Goal: Task Accomplishment & Management: Manage account settings

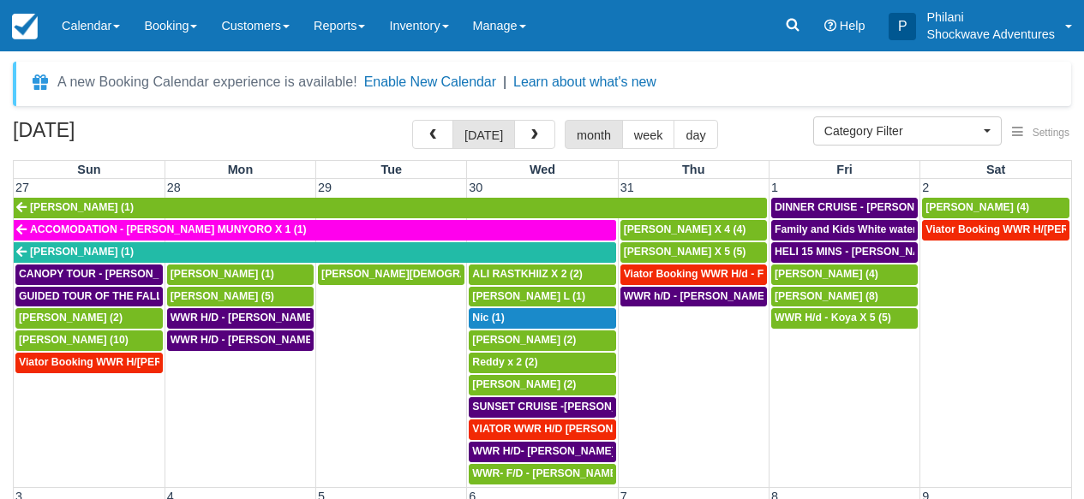
select select
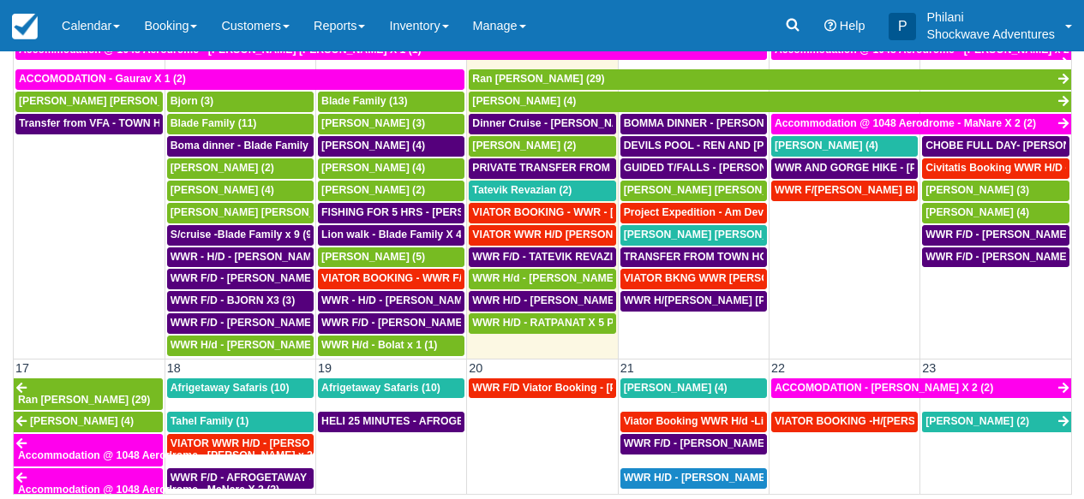
scroll to position [447, 0]
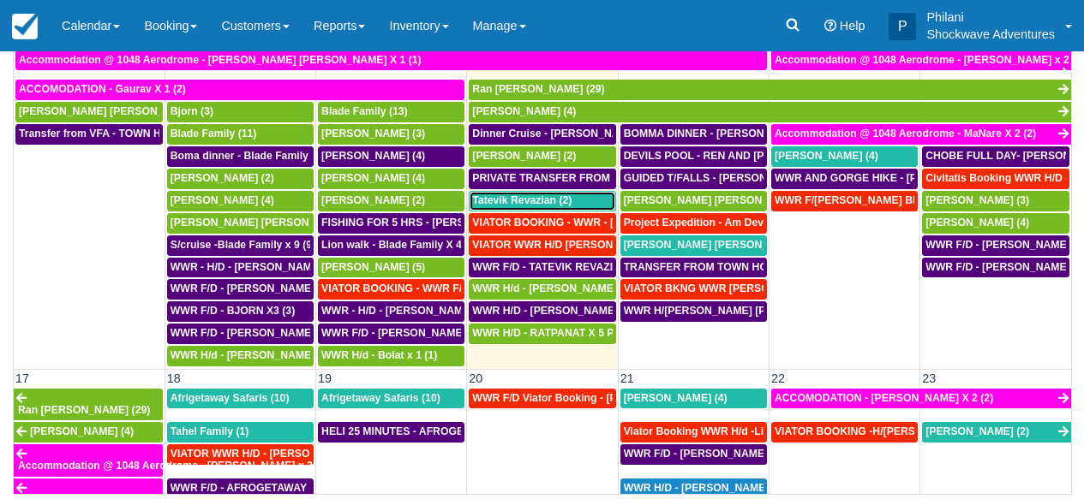
click at [543, 205] on span "Tatevik Revazian (2)" at bounding box center [521, 200] width 99 height 12
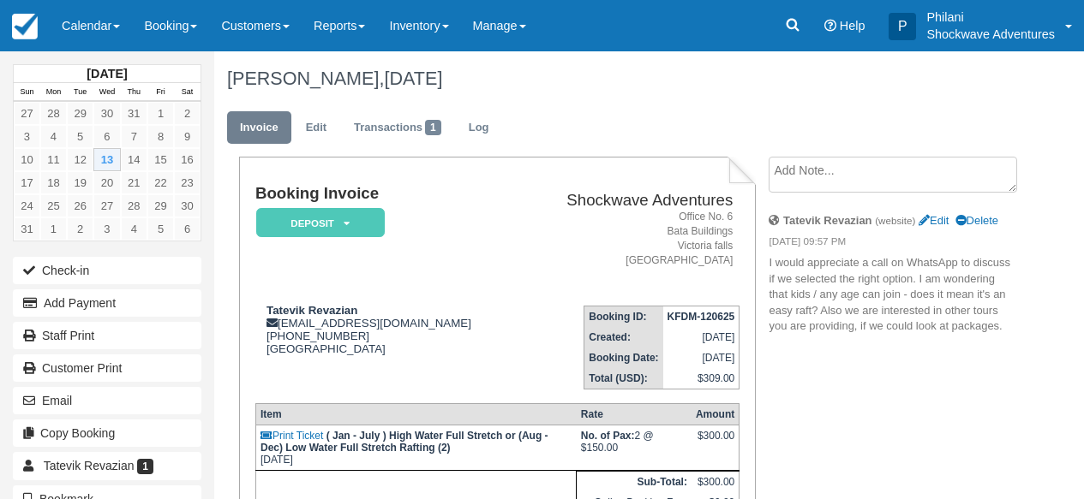
scroll to position [55, 0]
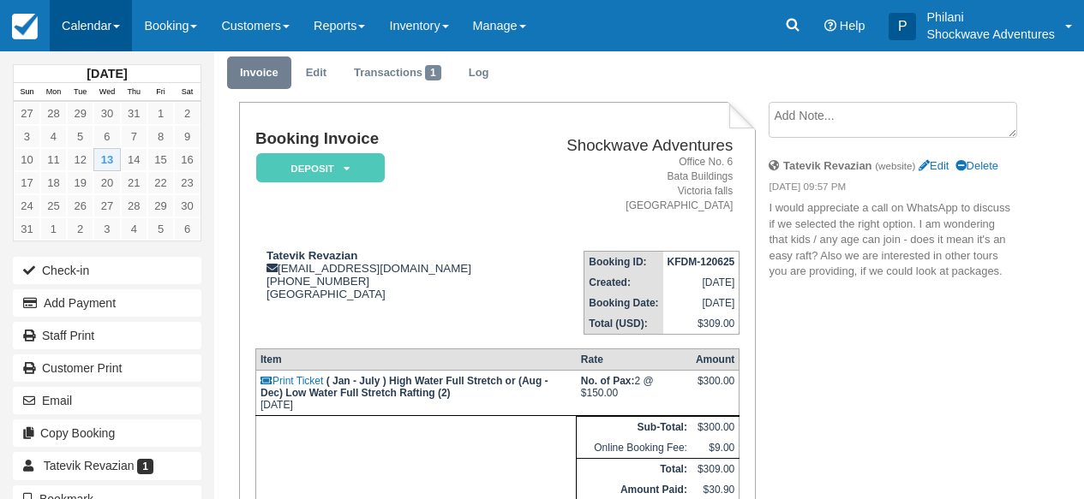
click at [108, 15] on link "Calendar" at bounding box center [91, 25] width 82 height 51
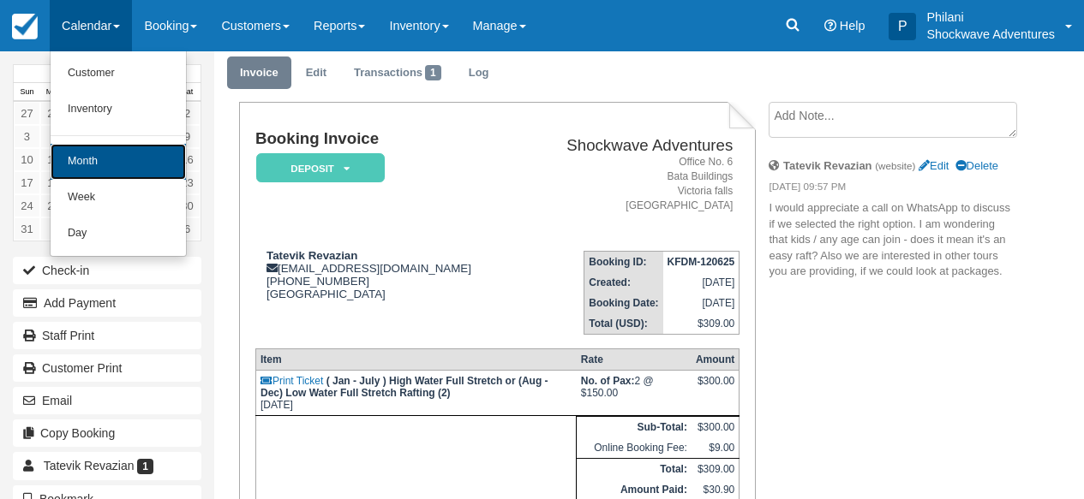
click at [123, 152] on link "Month" at bounding box center [118, 162] width 135 height 36
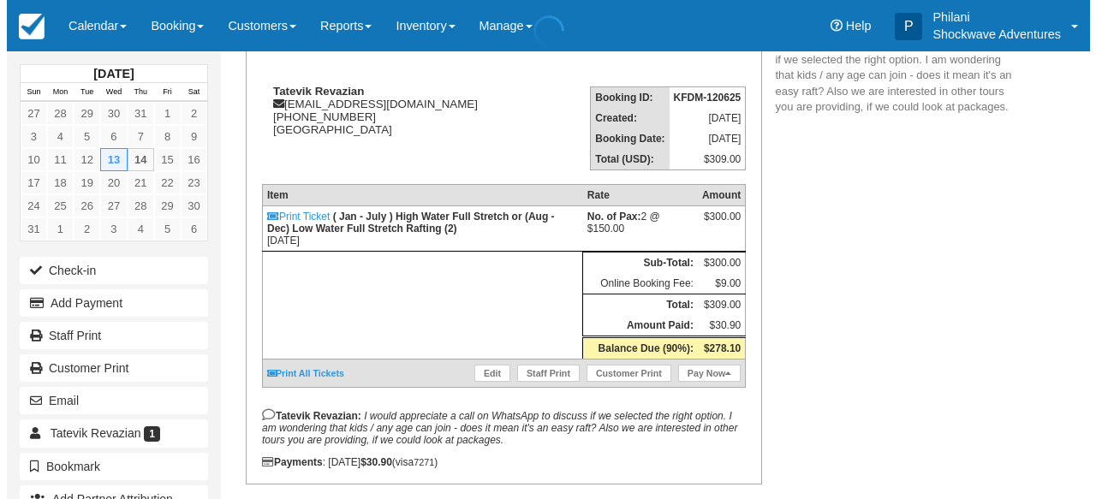
scroll to position [219, 0]
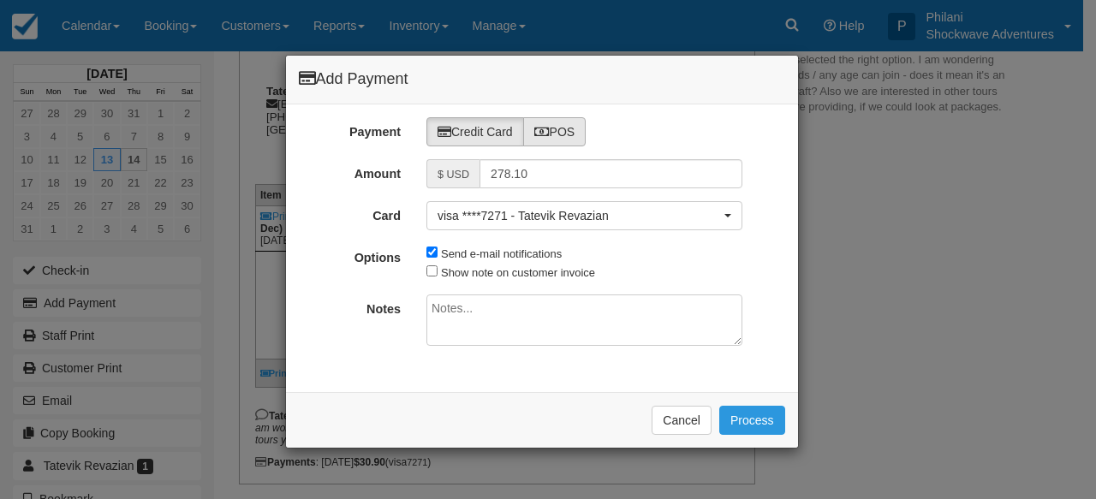
type input "08/14/25"
click at [586, 127] on label "POS" at bounding box center [554, 131] width 63 height 29
radio input "true"
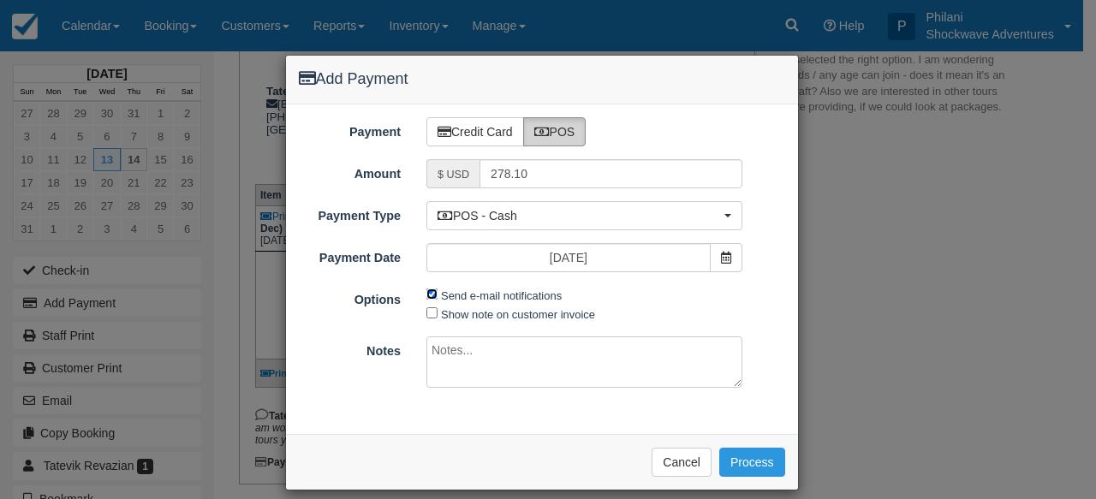
click at [427, 296] on input "Send e-mail notifications" at bounding box center [432, 294] width 11 height 11
checkbox input "false"
click at [460, 350] on textarea at bounding box center [585, 362] width 316 height 51
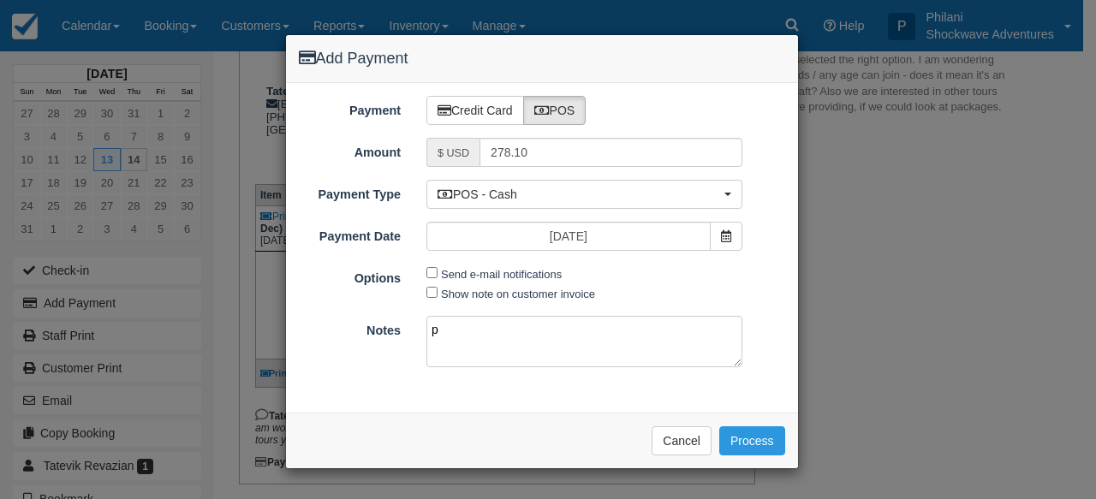
scroll to position [0, 0]
type textarea "paid on cbz"
click at [759, 439] on button "Process" at bounding box center [753, 441] width 66 height 29
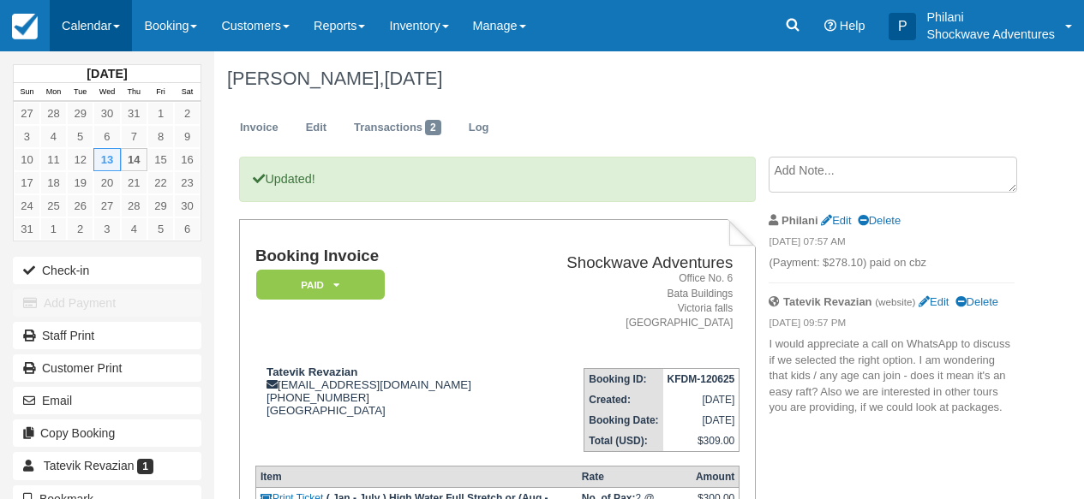
click at [96, 27] on link "Calendar" at bounding box center [91, 25] width 82 height 51
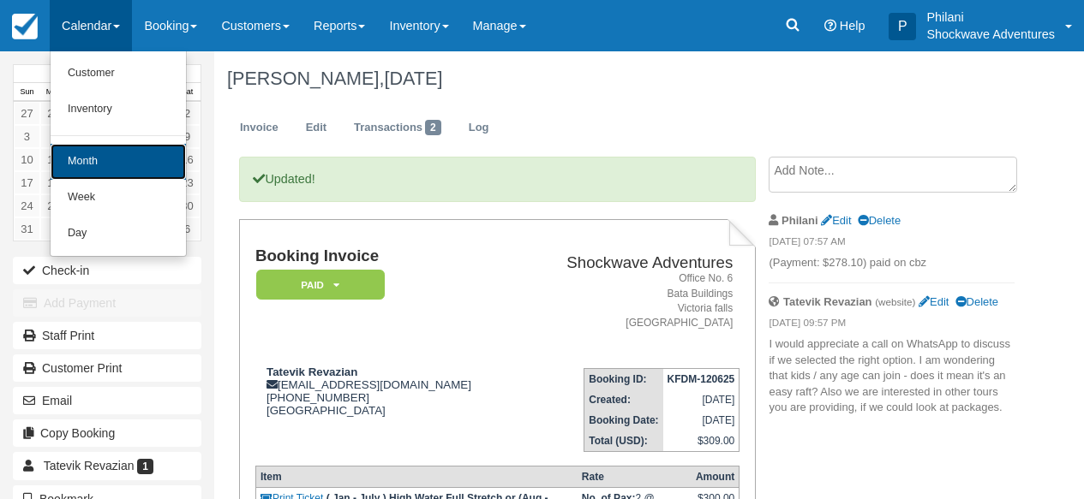
click at [139, 163] on link "Month" at bounding box center [118, 162] width 135 height 36
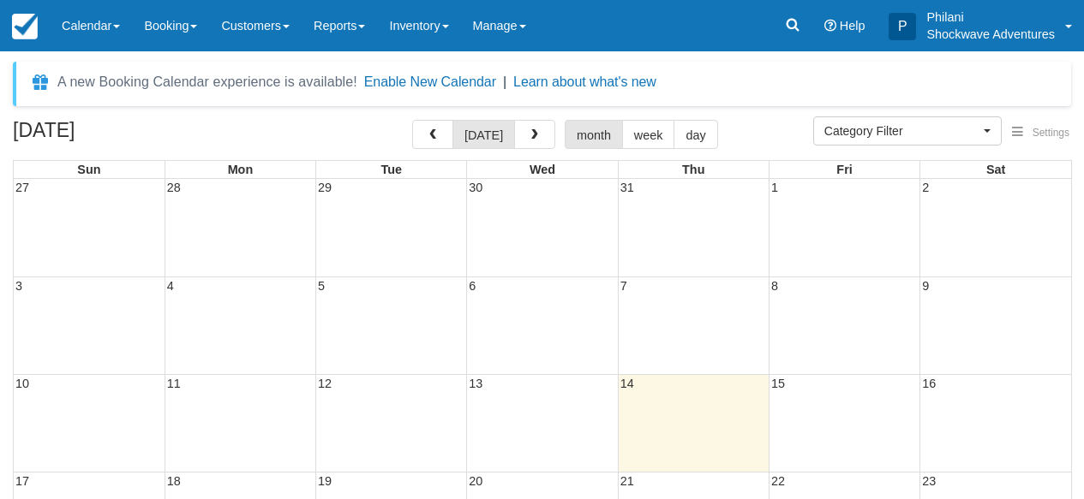
select select
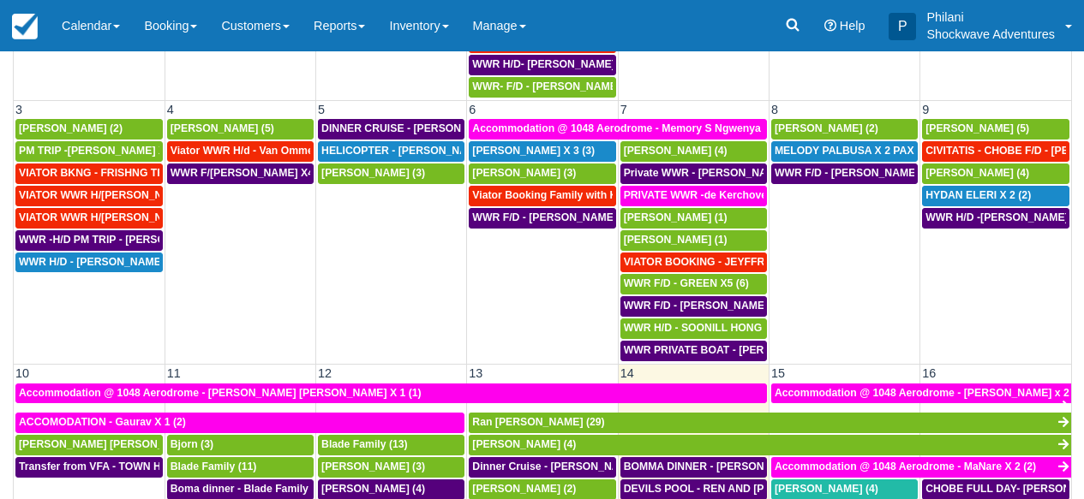
scroll to position [293, 0]
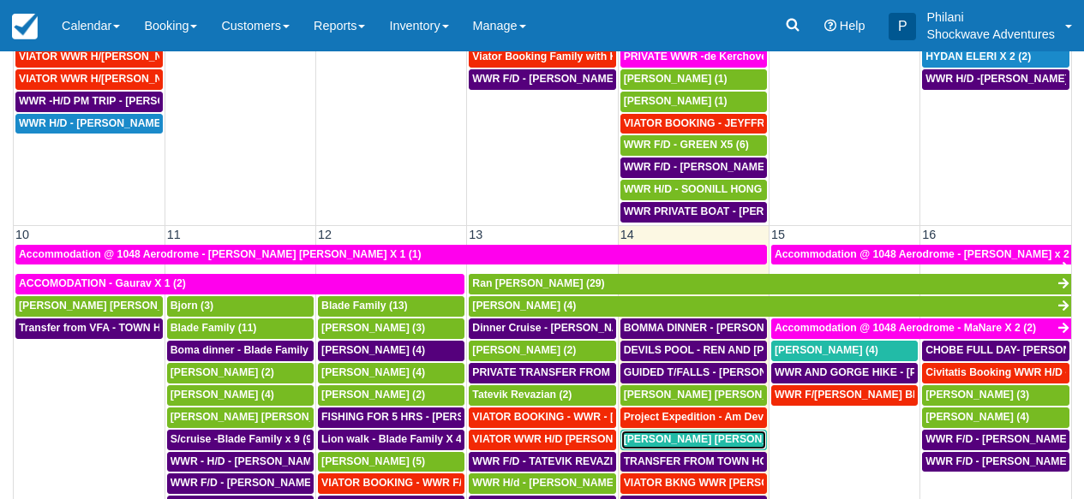
click at [720, 444] on span "[PERSON_NAME] [PERSON_NAME] (4)" at bounding box center [721, 439] width 194 height 12
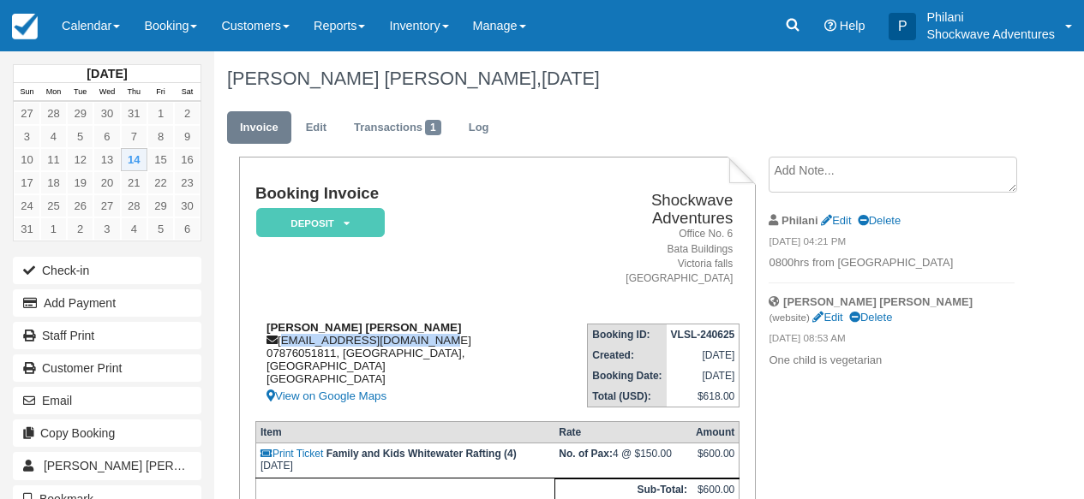
drag, startPoint x: 281, startPoint y: 328, endPoint x: 441, endPoint y: 332, distance: 160.2
click at [441, 332] on div "Simon Edwin Neuhoff simon_neuhoff@hotmail.com 07876051811, Surrey, England Unit…" at bounding box center [410, 364] width 310 height 86
copy div "[EMAIL_ADDRESS][DOMAIN_NAME]"
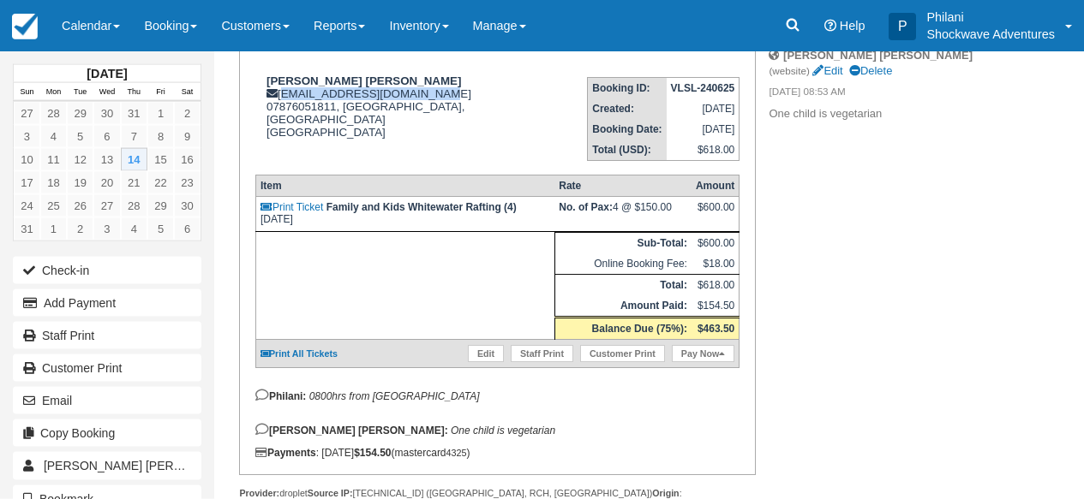
scroll to position [233, 0]
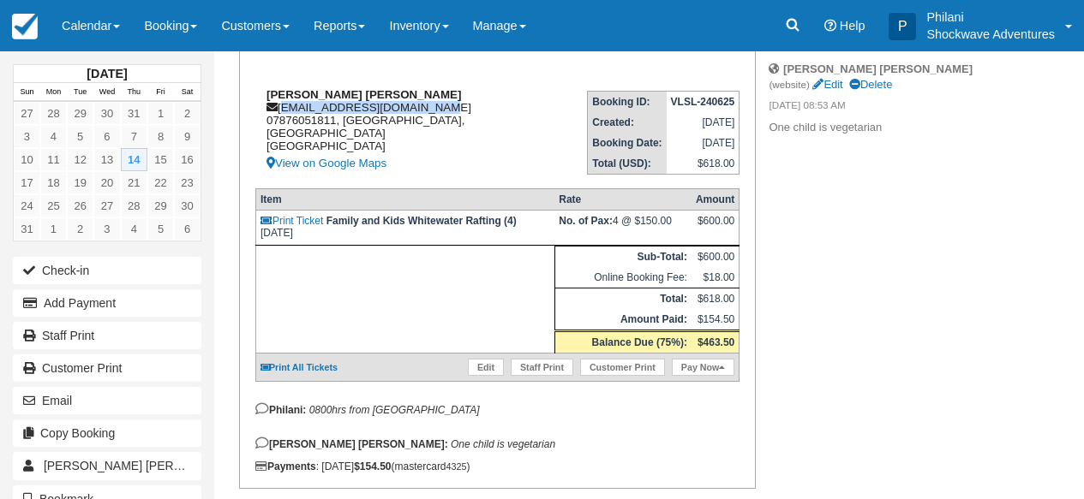
click at [464, 121] on div "Simon Edwin Neuhoff simon_neuhoff@hotmail.com 07876051811, Surrey, England Unit…" at bounding box center [410, 131] width 310 height 86
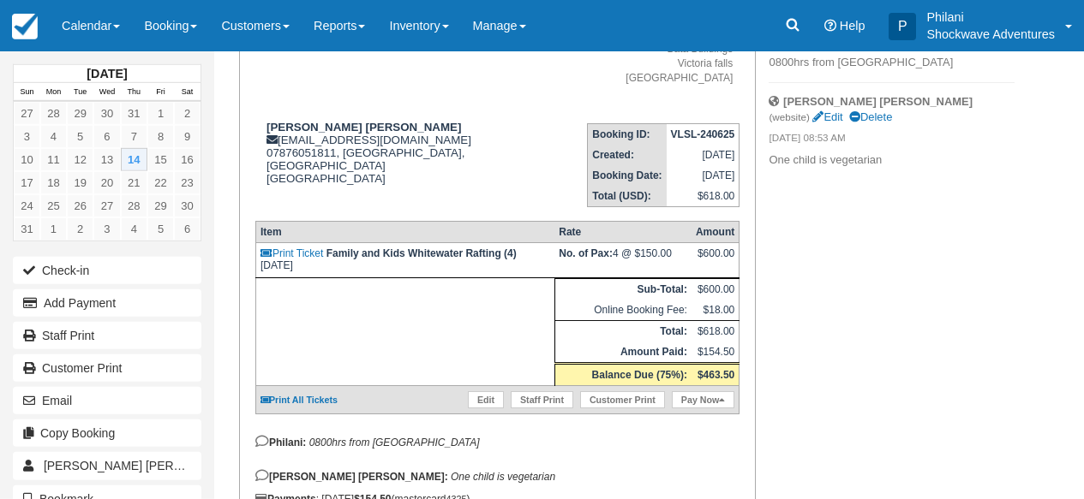
scroll to position [206, 0]
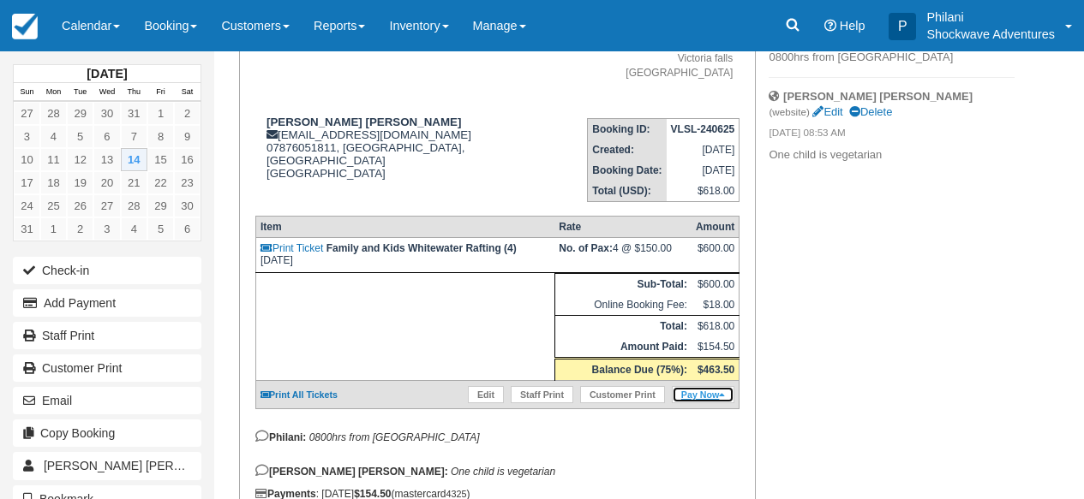
click at [710, 401] on link "Pay Now" at bounding box center [703, 394] width 63 height 17
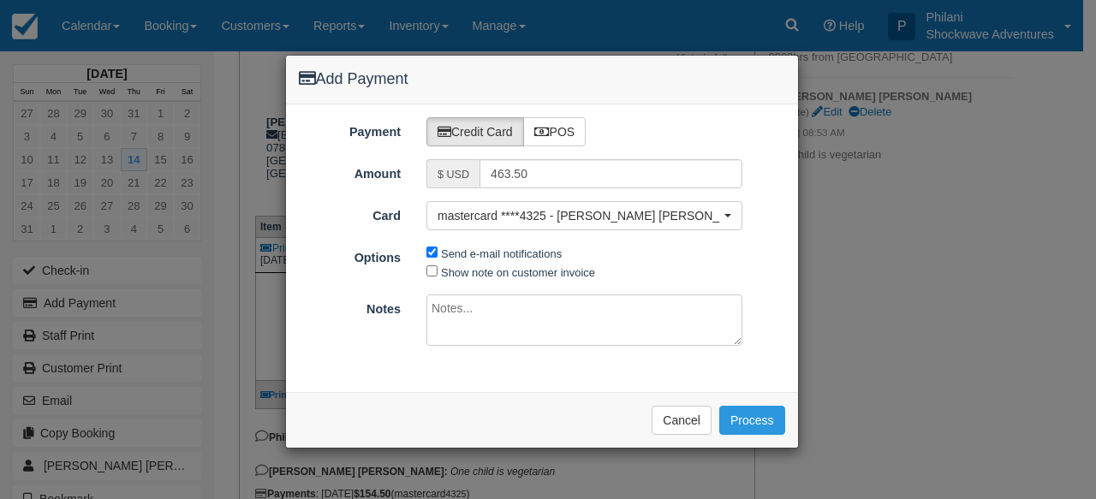
click at [557, 332] on textarea at bounding box center [585, 320] width 316 height 51
type textarea "balance"
click at [764, 419] on button "Process" at bounding box center [753, 420] width 66 height 29
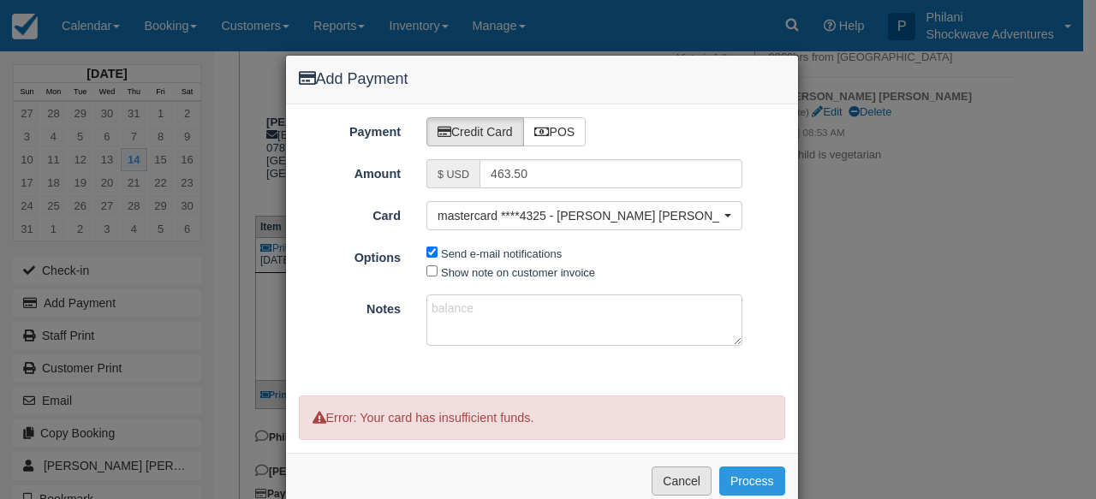
click at [670, 481] on button "Cancel" at bounding box center [682, 481] width 60 height 29
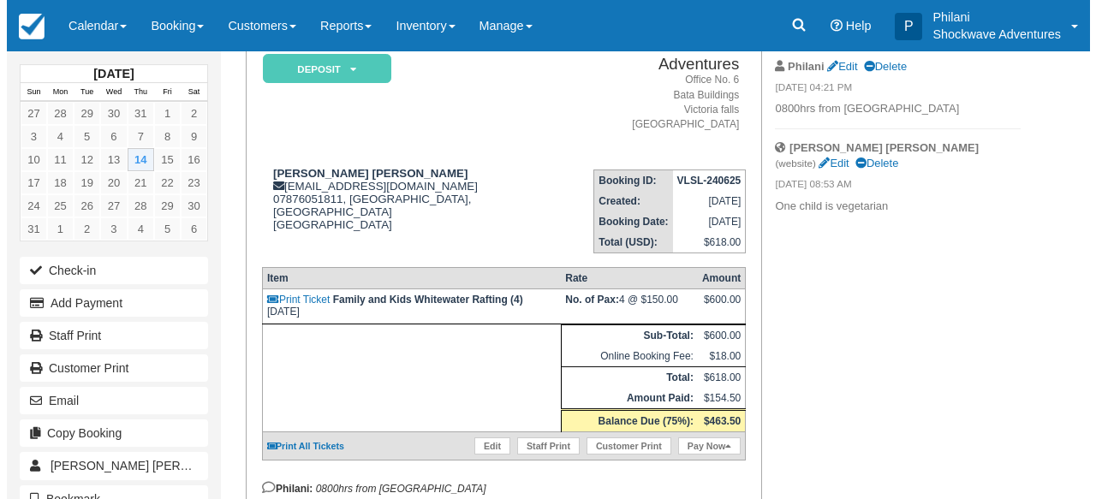
scroll to position [151, 0]
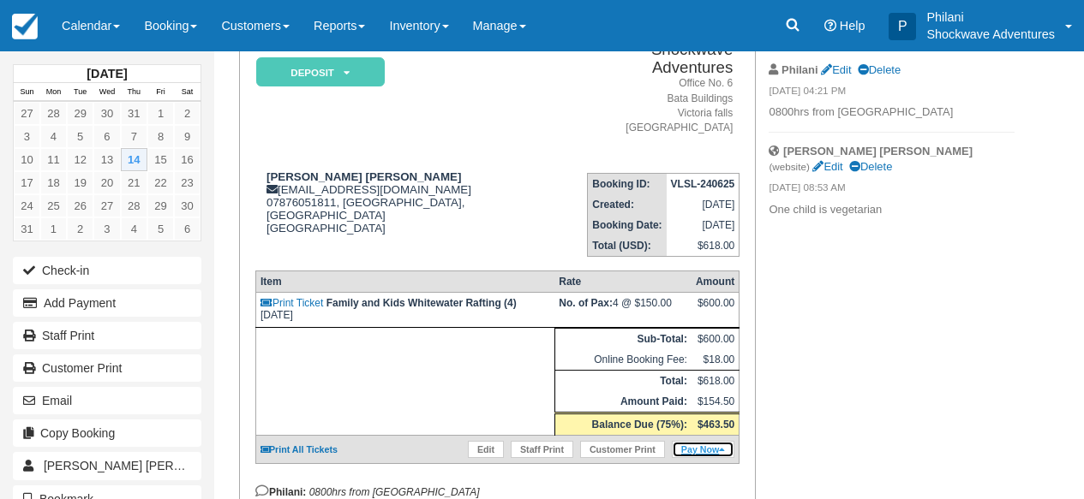
click at [717, 455] on link "Pay Now" at bounding box center [703, 449] width 63 height 17
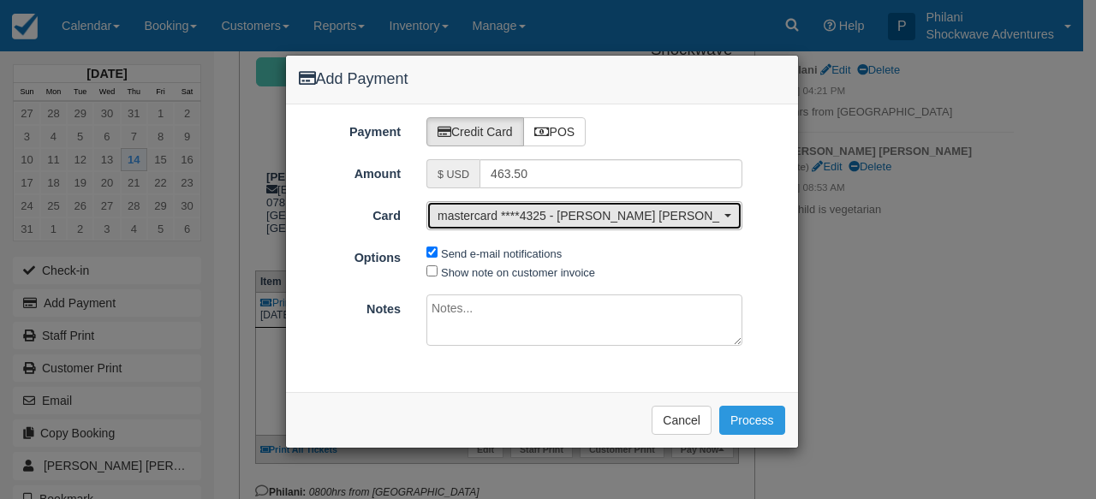
click at [657, 215] on span "mastercard ****4325 - Simon Edwin Neuhoff" at bounding box center [579, 215] width 283 height 17
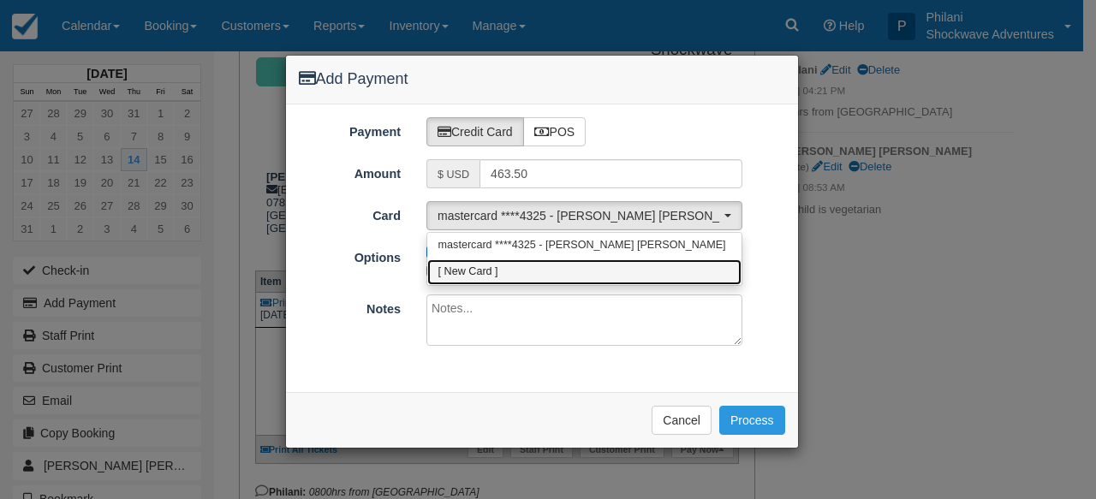
click at [621, 273] on link "[ New Card ]" at bounding box center [584, 273] width 314 height 27
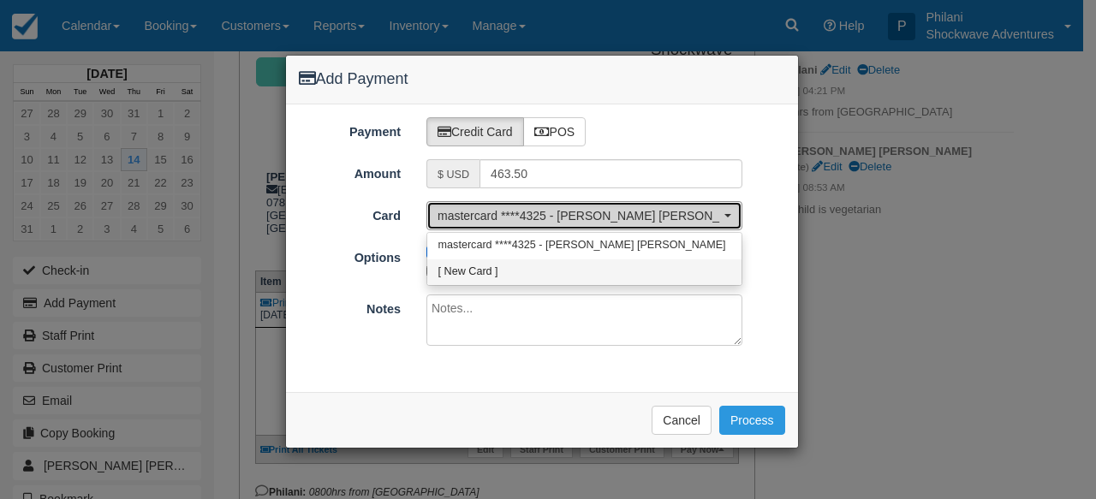
select select "0"
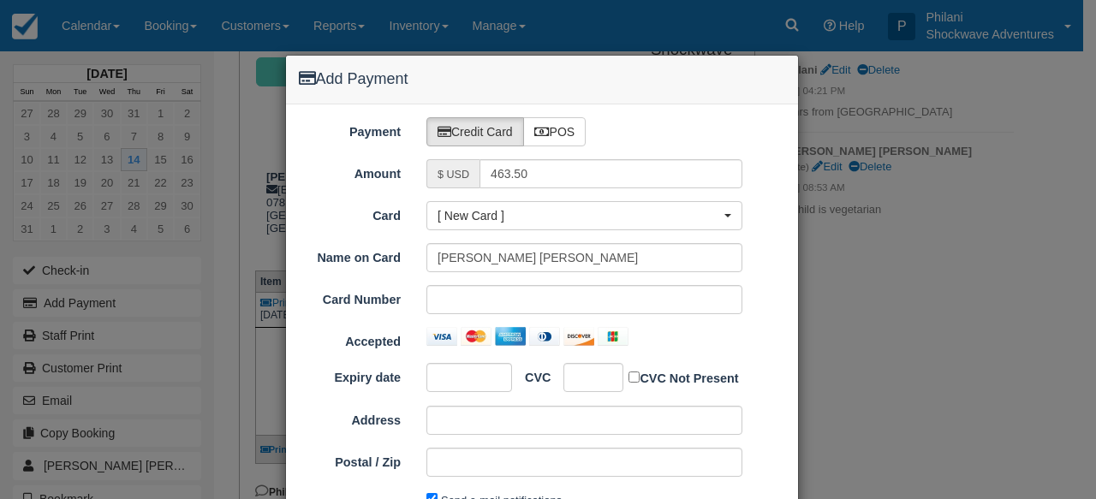
click at [483, 373] on div at bounding box center [470, 377] width 86 height 29
click at [485, 378] on div at bounding box center [470, 377] width 86 height 29
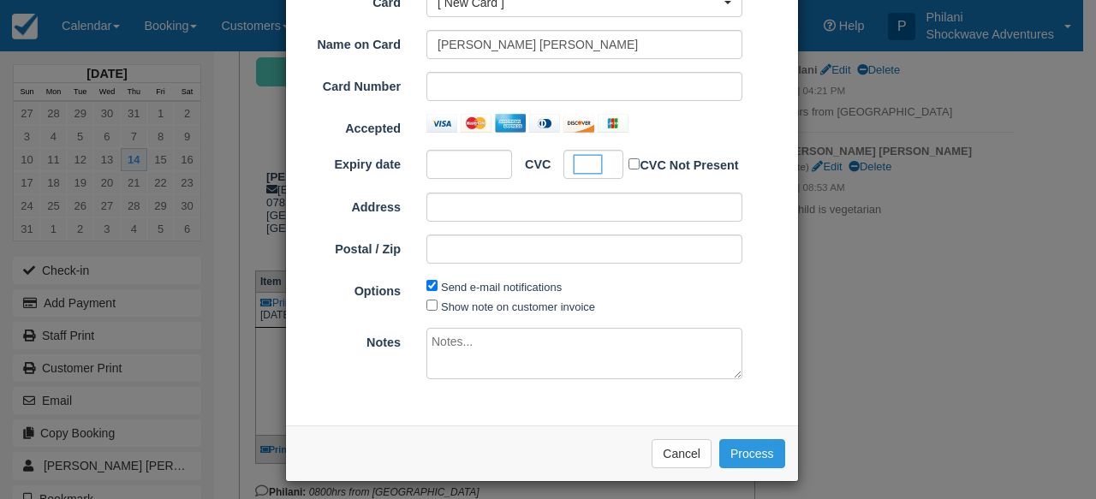
scroll to position [217, 0]
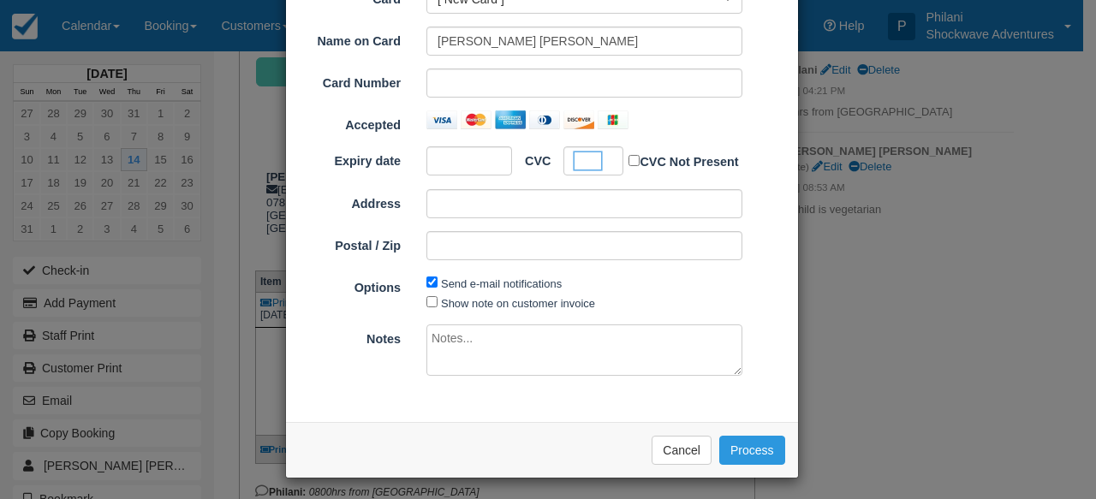
click at [568, 350] on textarea at bounding box center [585, 350] width 316 height 51
type textarea "p"
type textarea "balance"
click at [745, 445] on button "Process" at bounding box center [753, 450] width 66 height 29
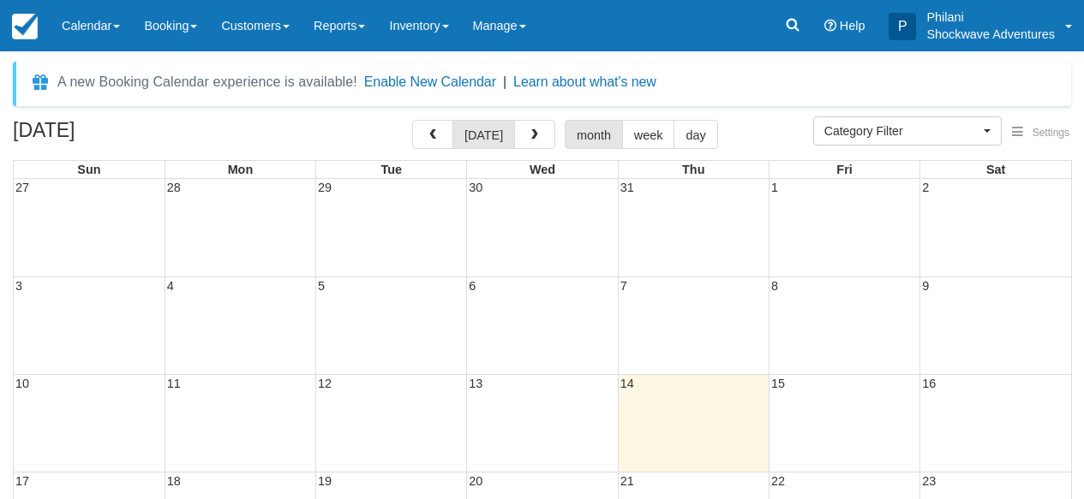
select select
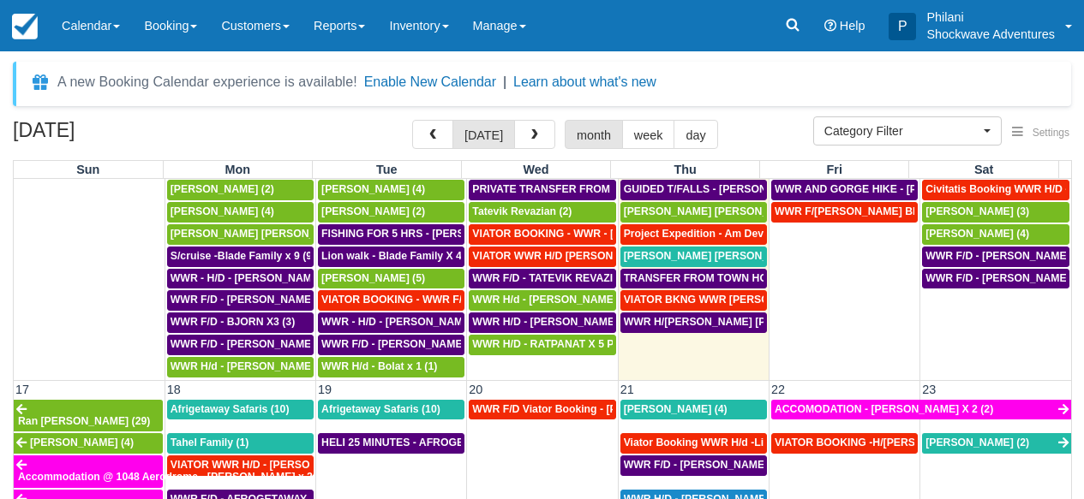
scroll to position [879, 0]
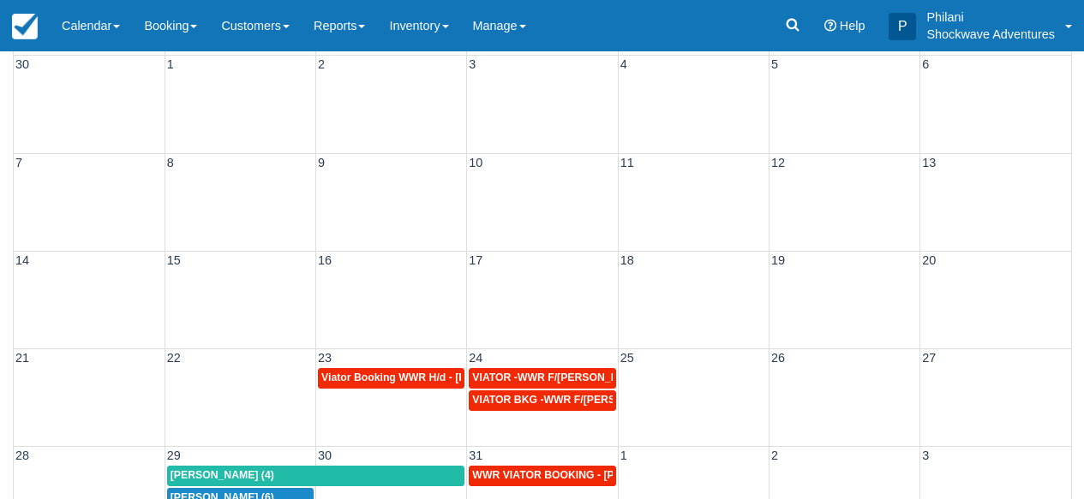
scroll to position [273, 0]
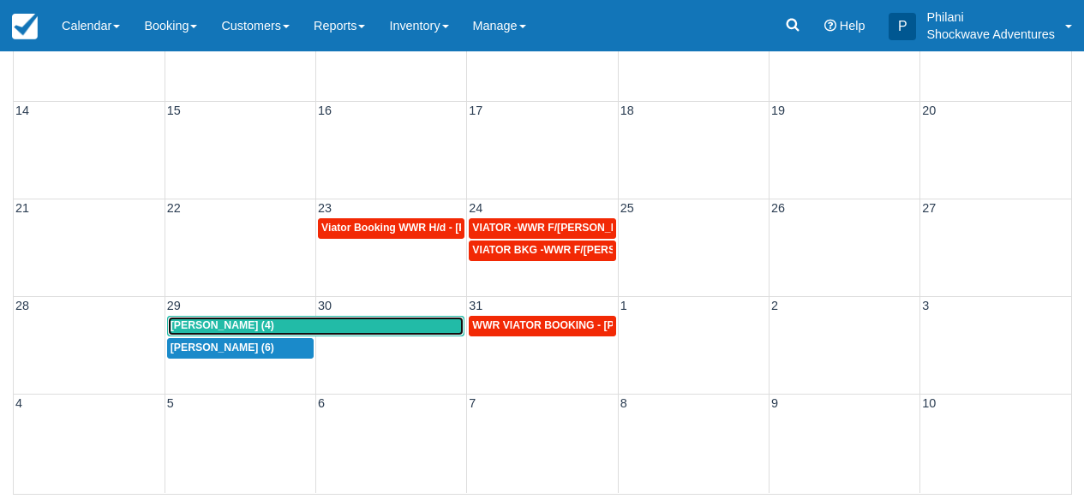
click at [385, 331] on div "Daniel Bishop (4)" at bounding box center [315, 327] width 291 height 14
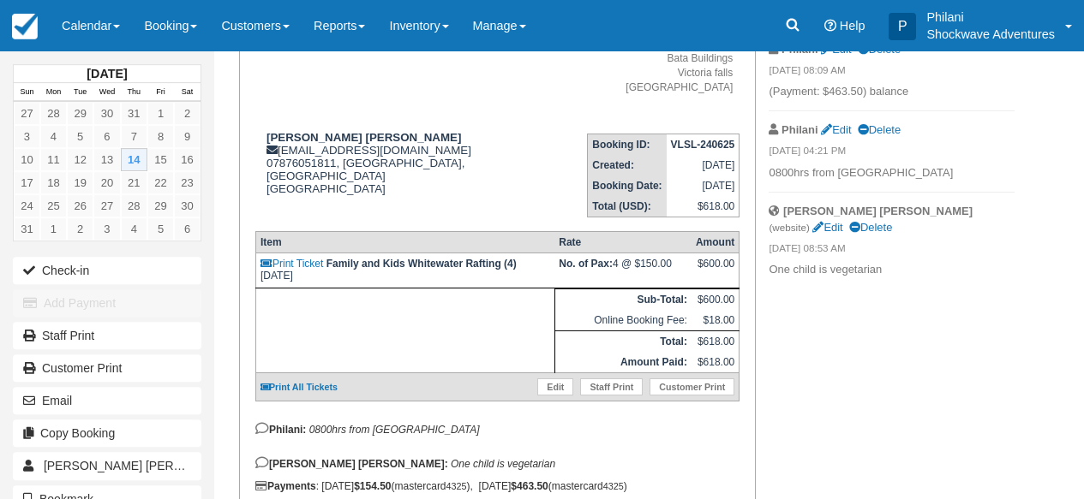
scroll to position [274, 0]
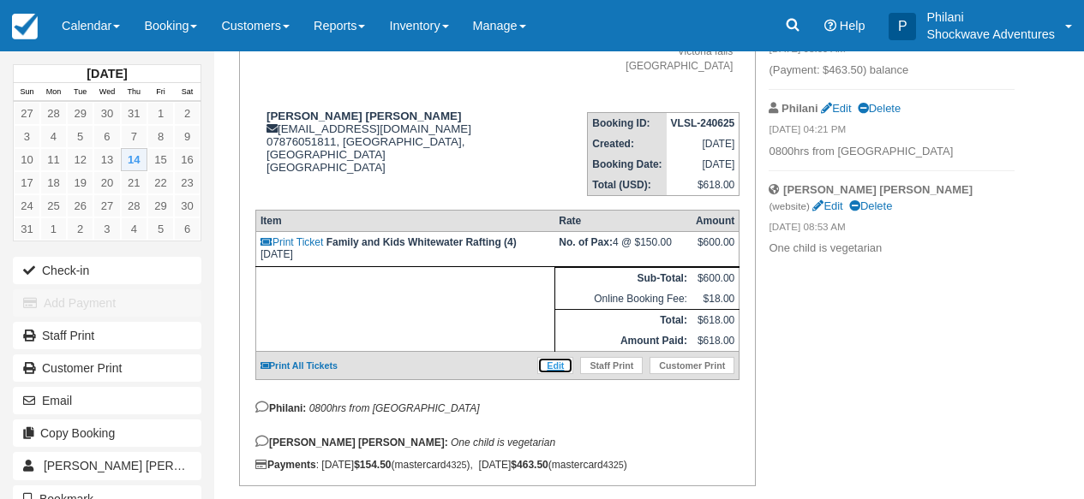
click at [556, 367] on link "Edit" at bounding box center [555, 365] width 36 height 17
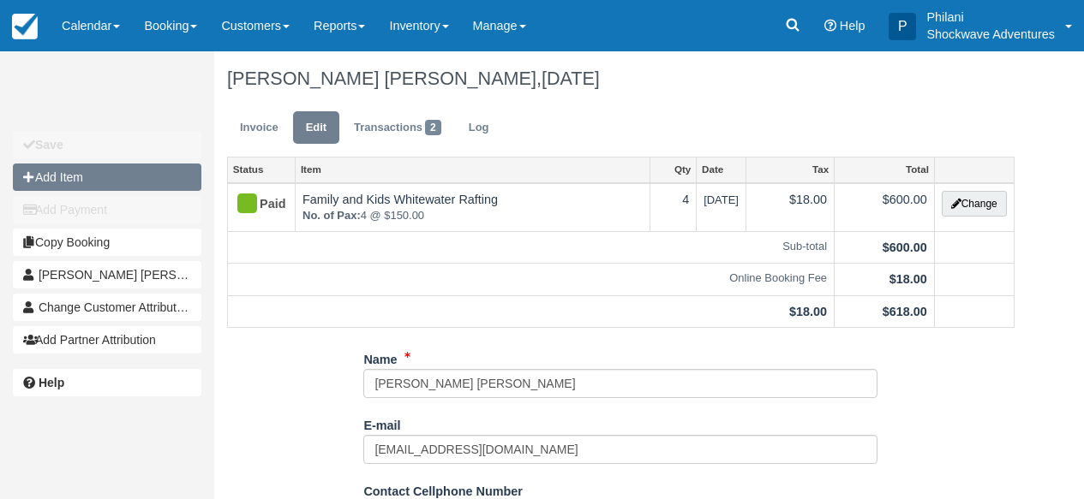
click at [96, 180] on button "Add Item" at bounding box center [107, 177] width 188 height 27
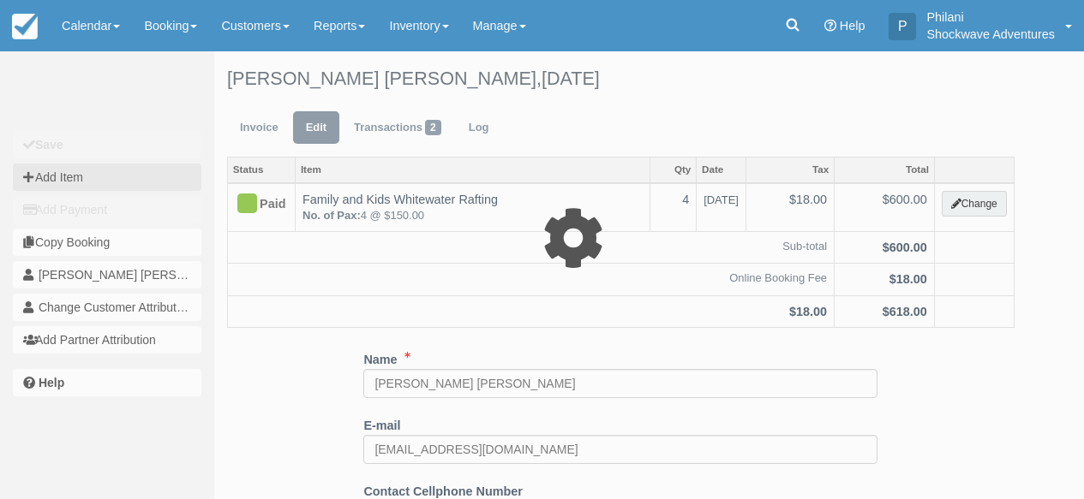
type input "0.00"
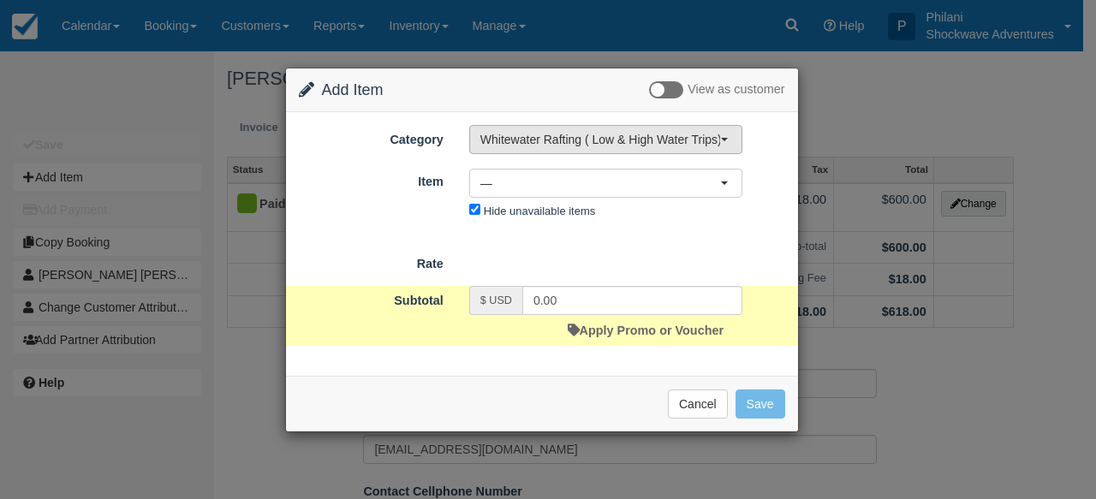
click at [582, 144] on span "Whitewater Rafting ( Low & High Water Trips)" at bounding box center [601, 139] width 240 height 17
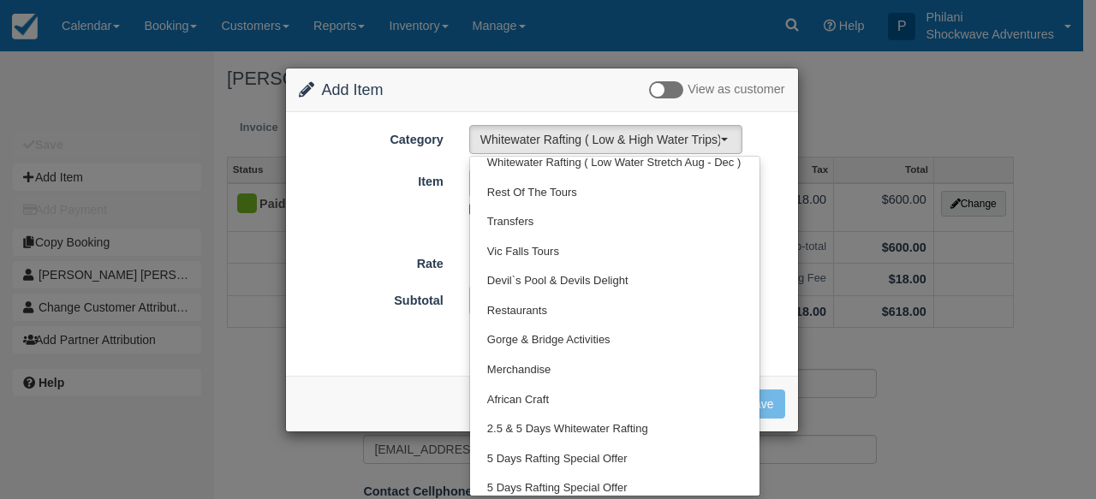
scroll to position [422, 0]
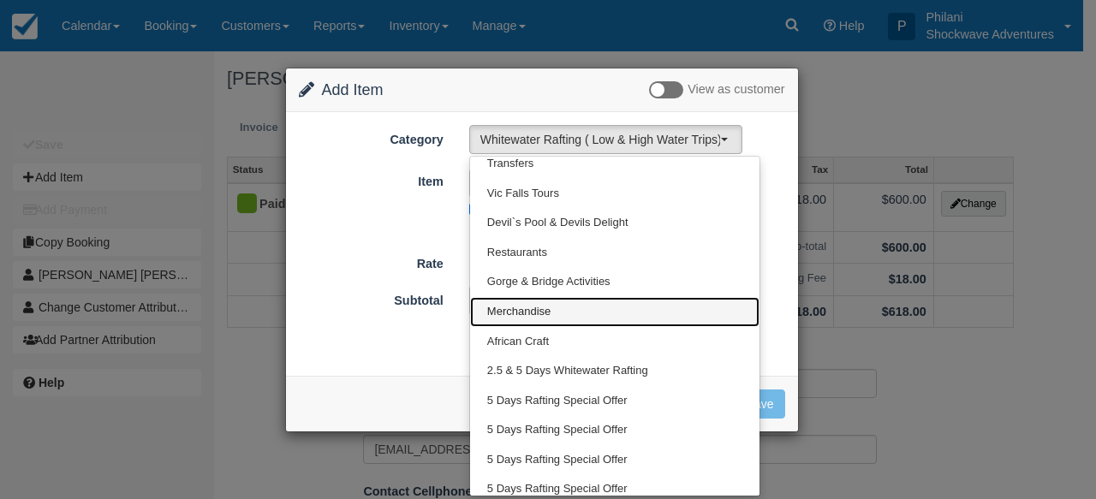
click at [548, 307] on span "Merchandise" at bounding box center [518, 312] width 63 height 16
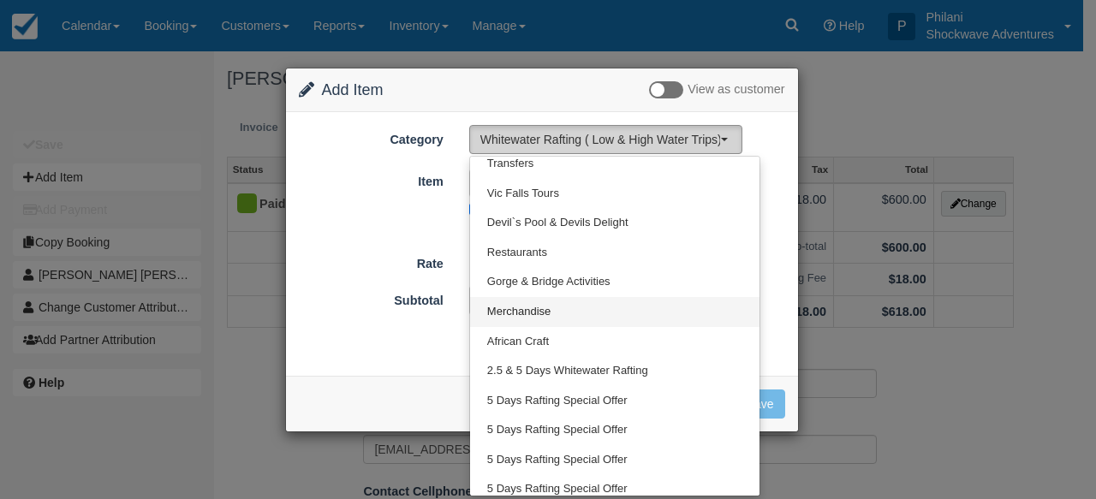
select select "31"
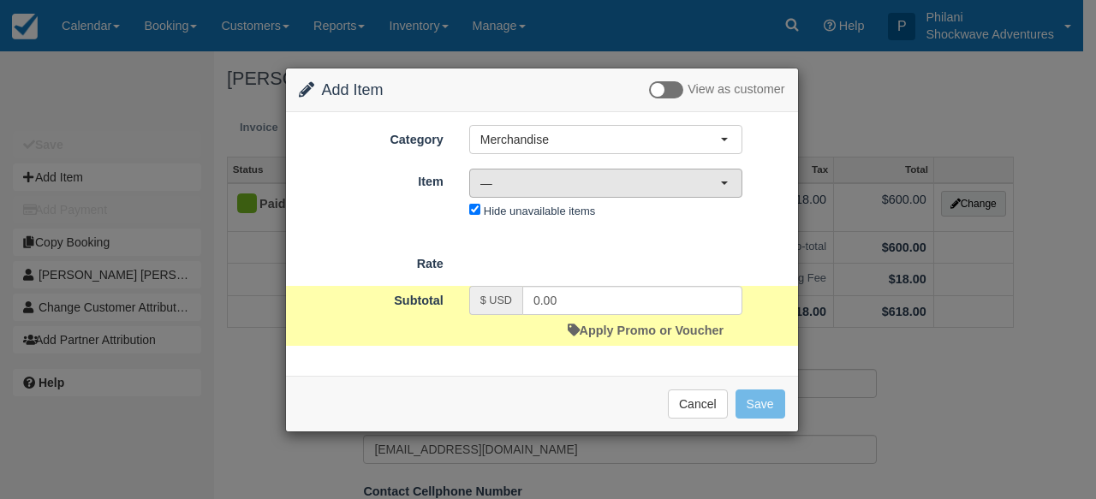
click at [636, 184] on span "—" at bounding box center [601, 183] width 240 height 17
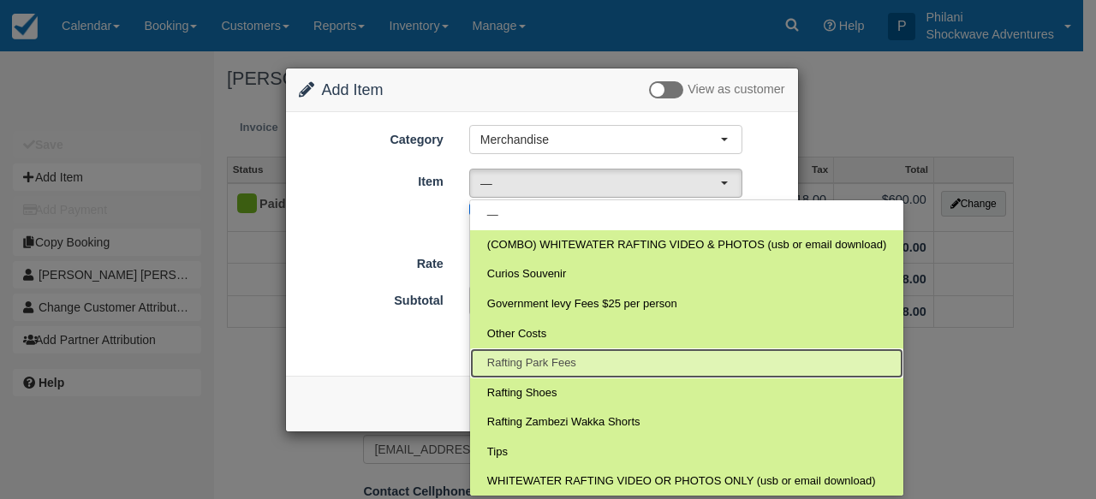
click at [578, 360] on link "Rafting Park Fees" at bounding box center [686, 364] width 433 height 30
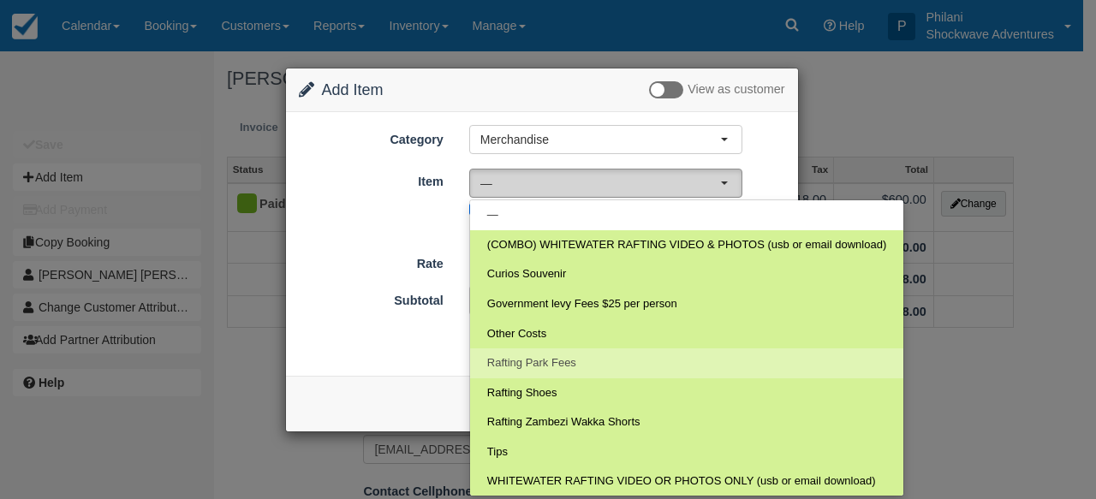
select select "115"
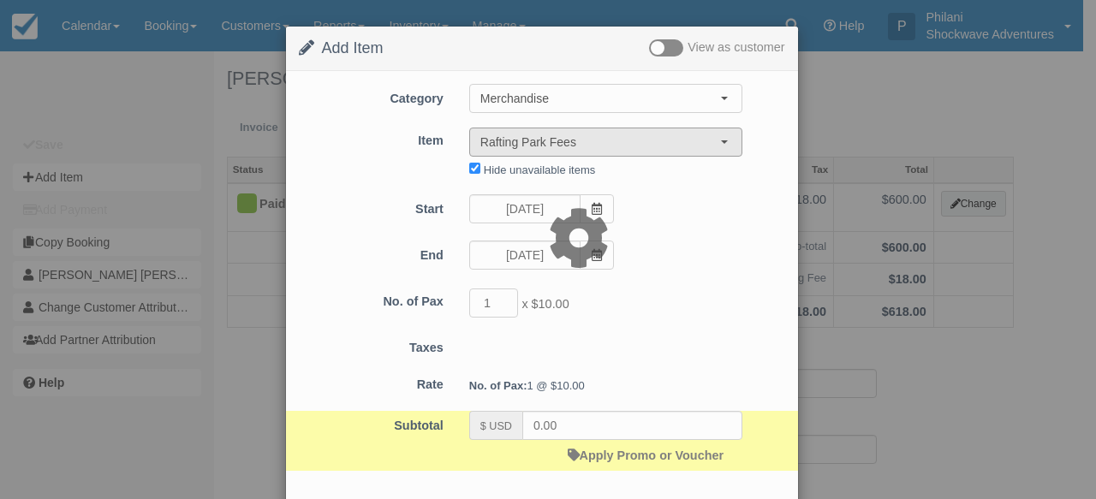
type input "10.00"
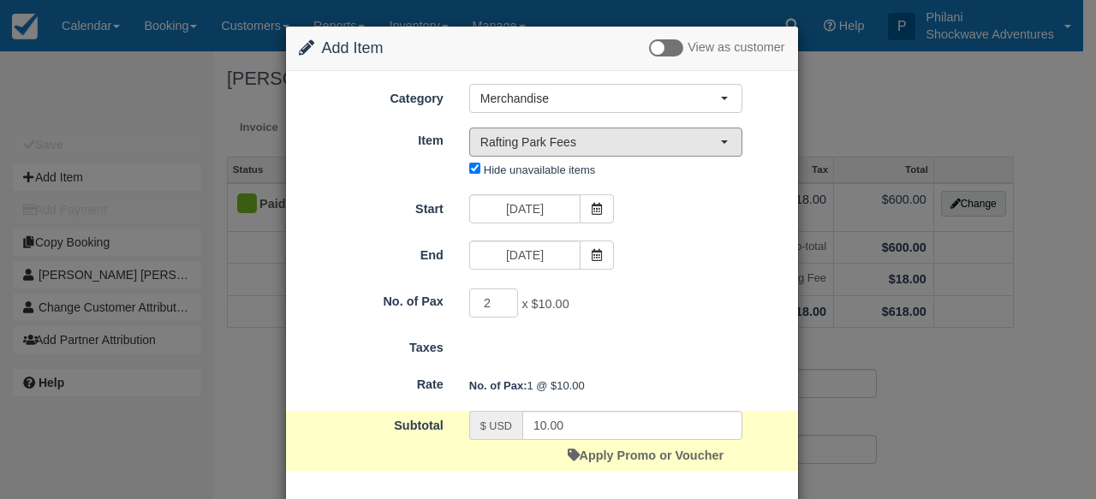
click at [503, 300] on input "2" at bounding box center [494, 303] width 50 height 29
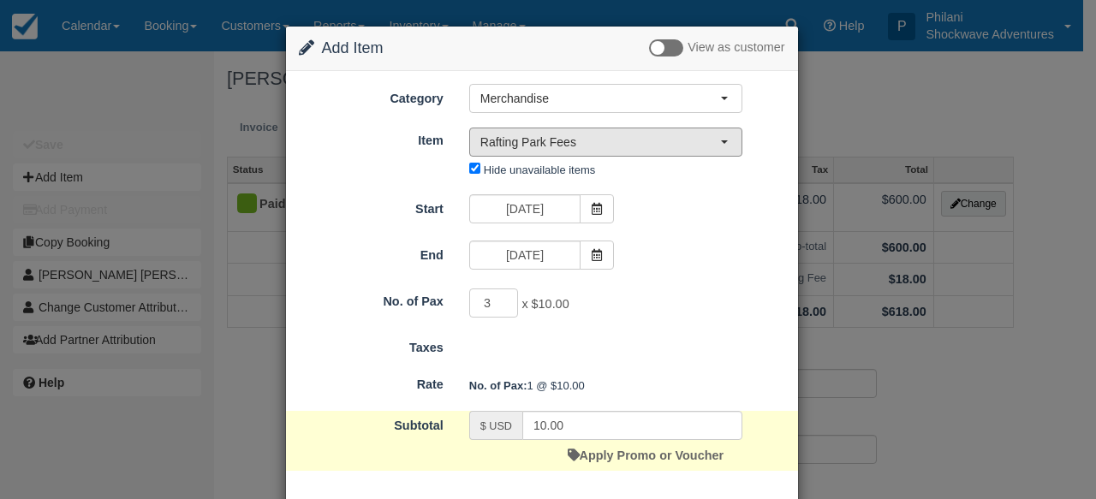
click at [503, 300] on input "3" at bounding box center [494, 303] width 50 height 29
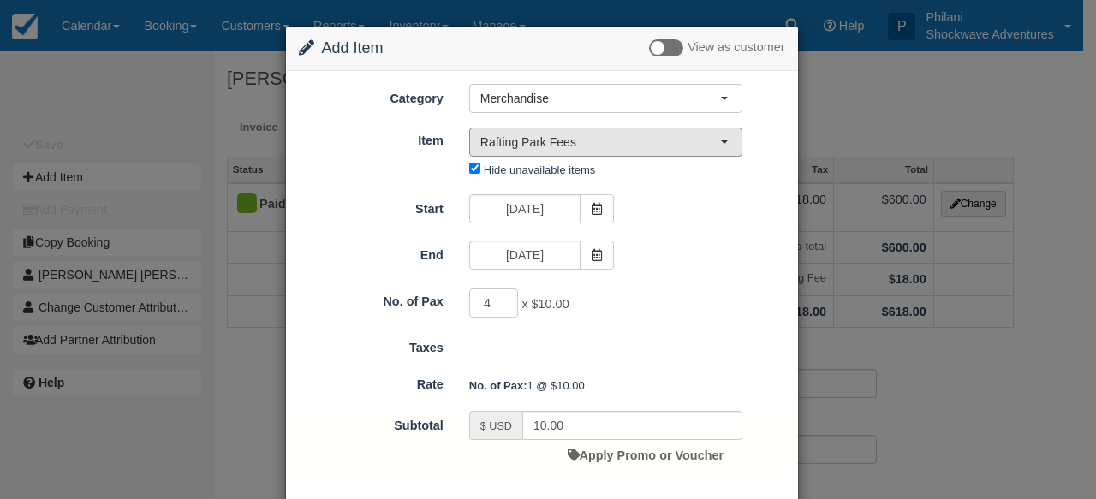
type input "4"
click at [503, 300] on input "4" at bounding box center [494, 303] width 50 height 29
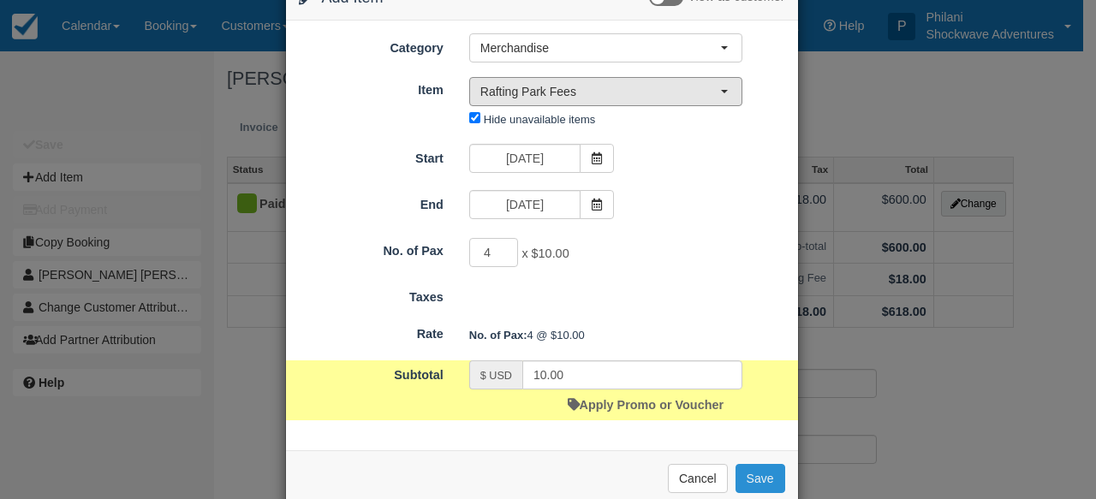
scroll to position [84, 0]
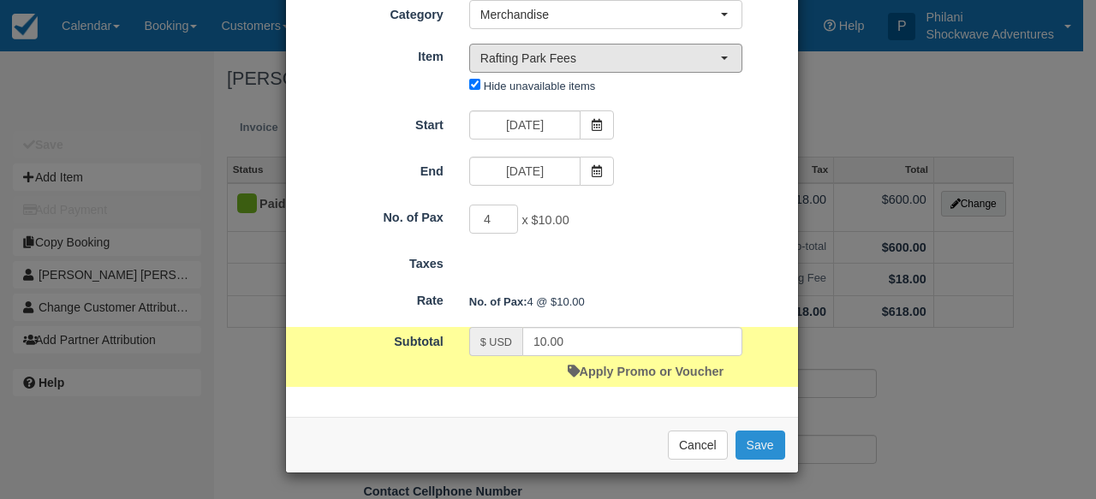
type input "40.00"
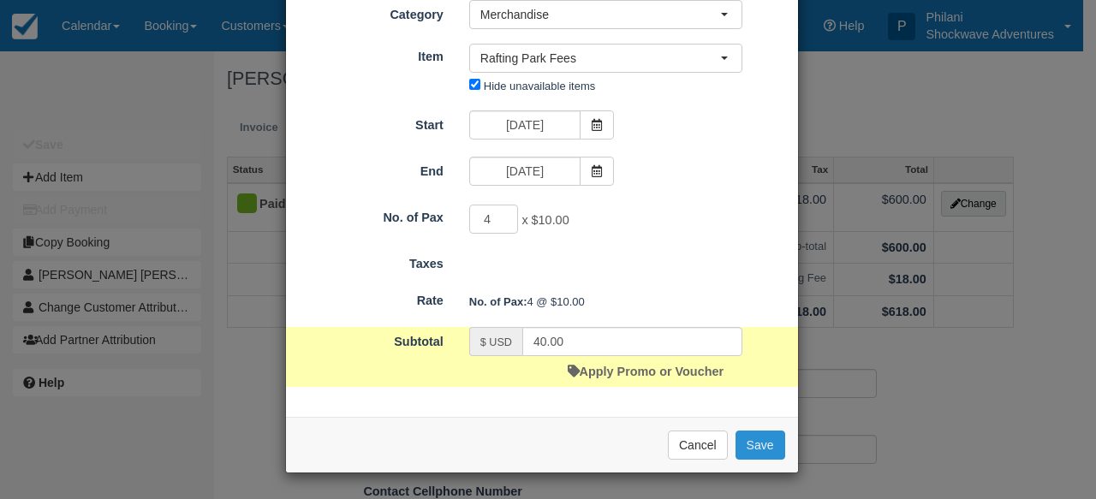
click at [762, 439] on button "Save" at bounding box center [761, 445] width 50 height 29
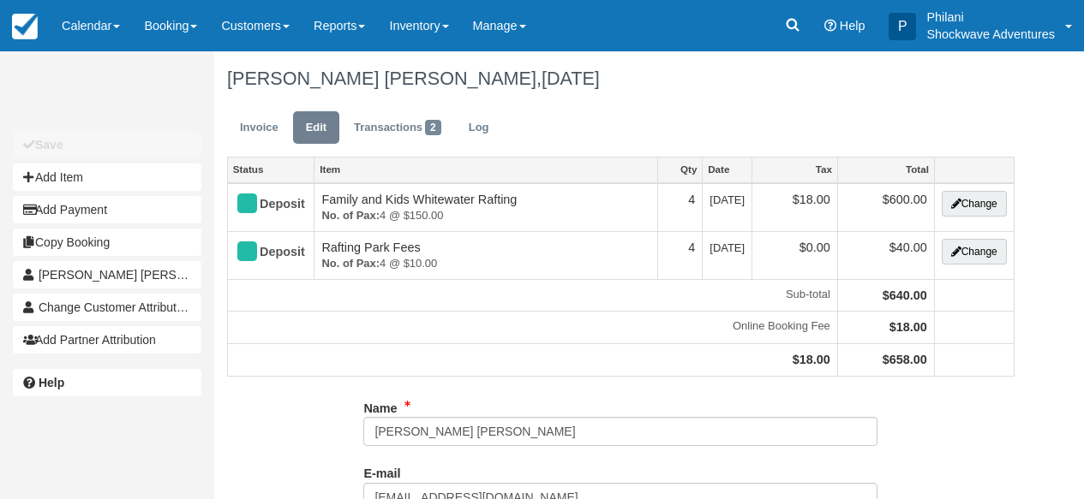
click at [259, 111] on link "Invoice" at bounding box center [259, 127] width 64 height 33
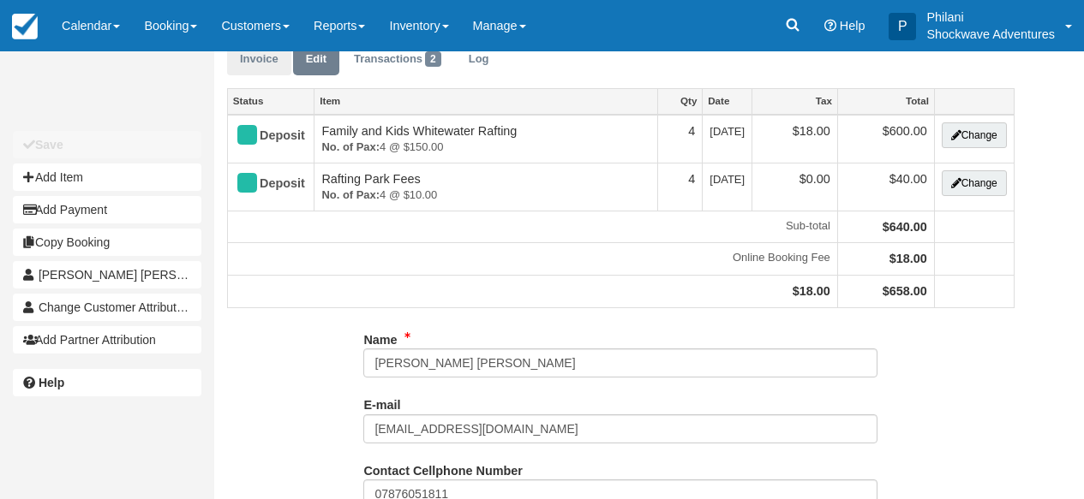
scroll to position [69, 0]
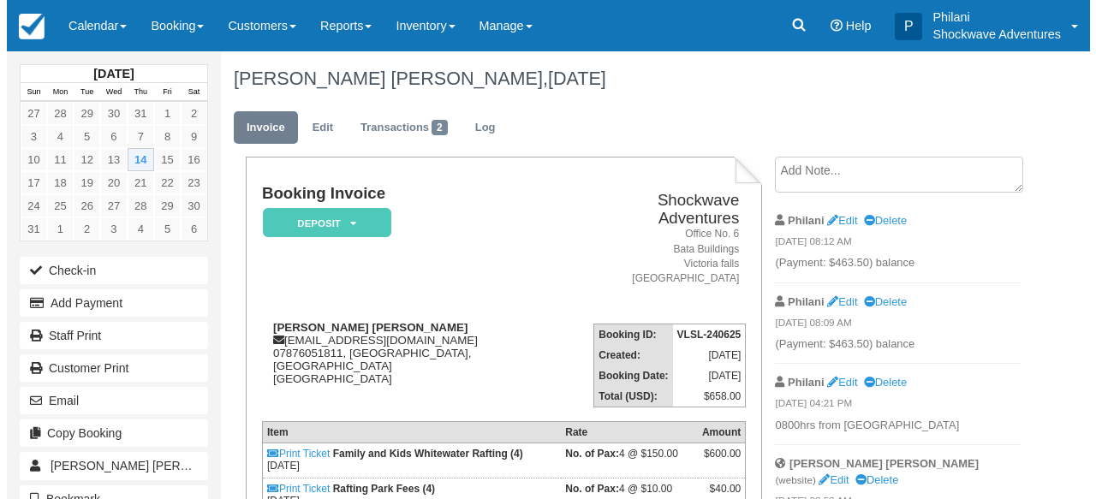
scroll to position [206, 0]
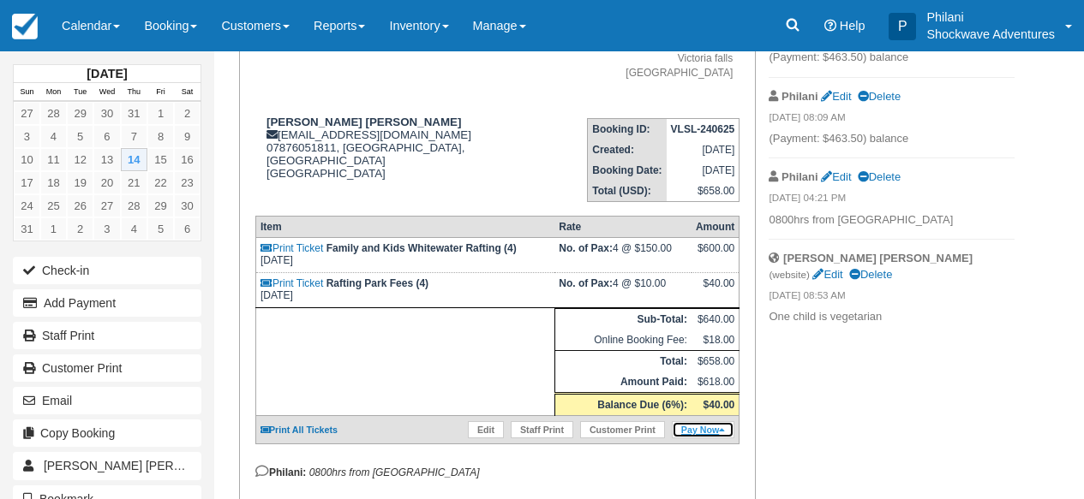
click at [693, 432] on link "Pay Now" at bounding box center [703, 429] width 63 height 17
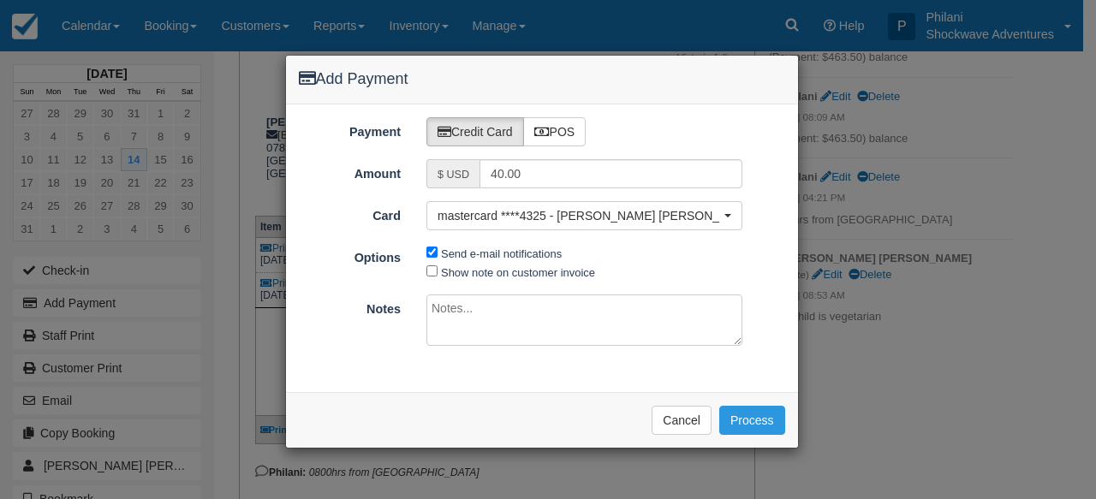
click at [497, 313] on textarea at bounding box center [585, 320] width 316 height 51
click at [754, 415] on button "Process" at bounding box center [753, 420] width 66 height 29
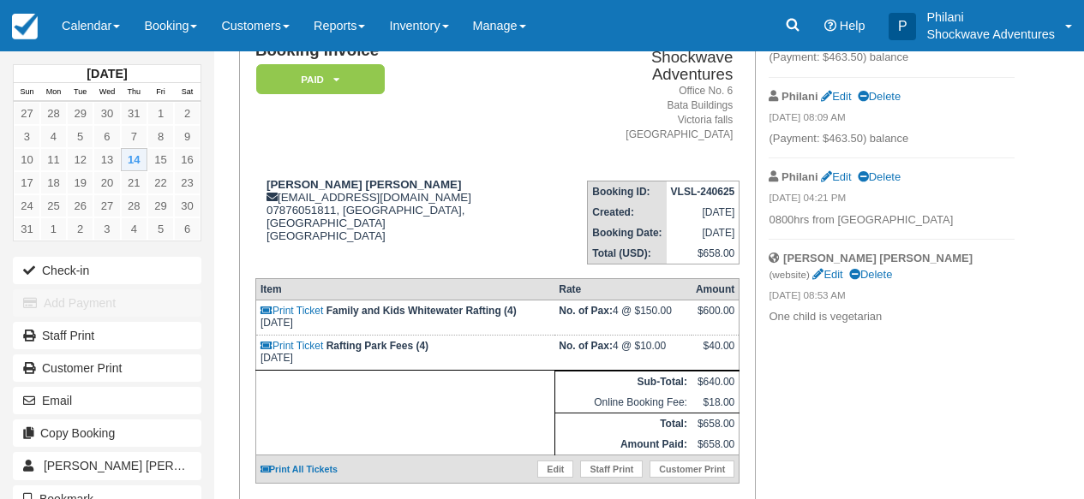
scroll to position [206, 0]
click at [557, 468] on link "Edit" at bounding box center [555, 469] width 36 height 17
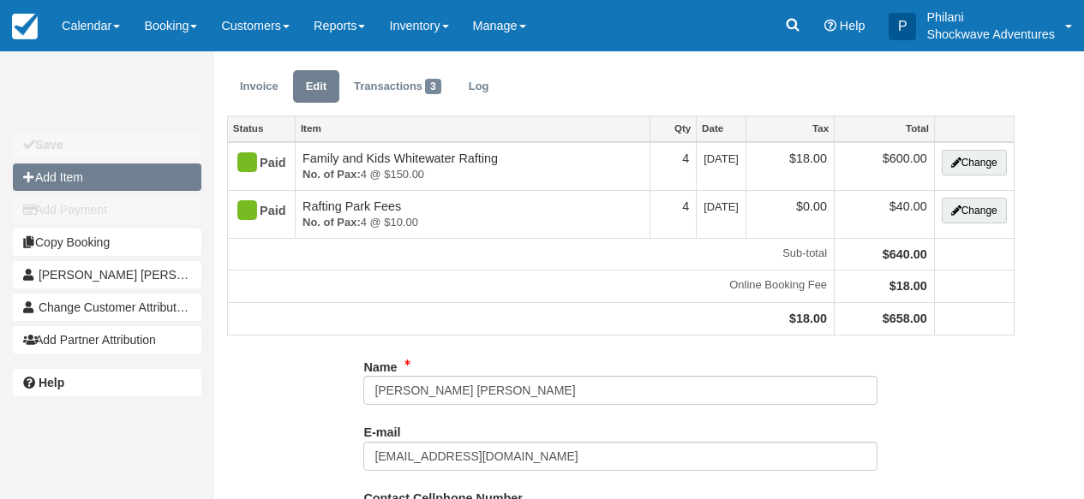
click at [128, 182] on button "Add Item" at bounding box center [107, 177] width 188 height 27
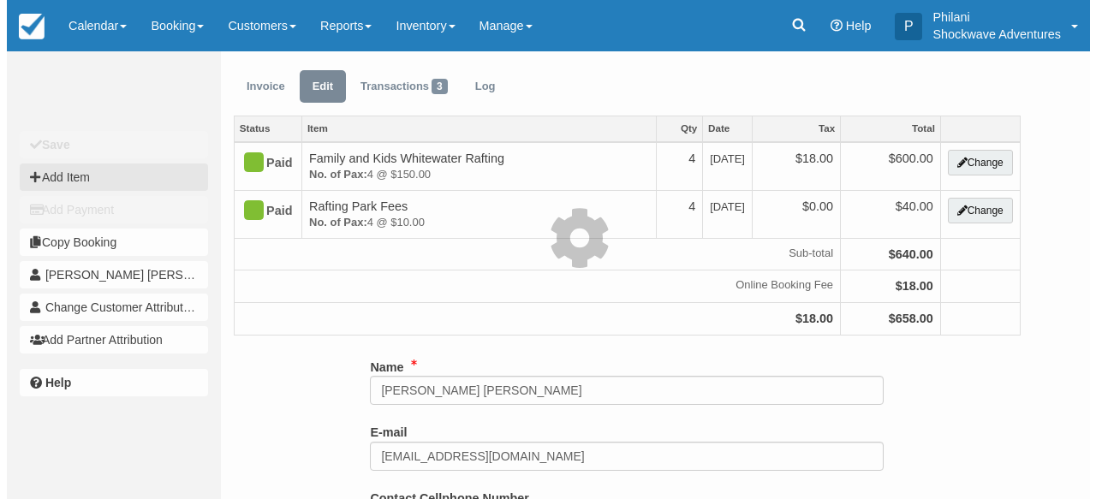
scroll to position [41, 0]
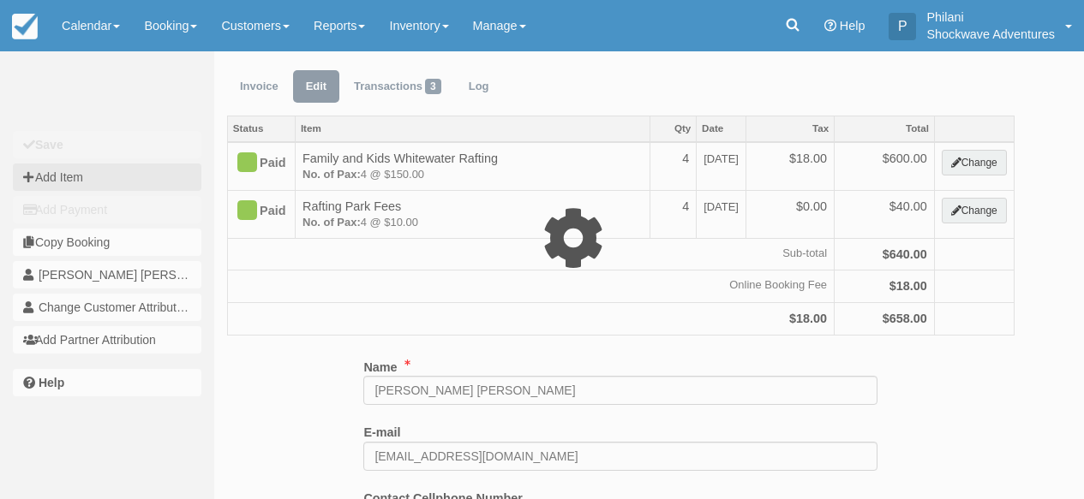
type input "0.00"
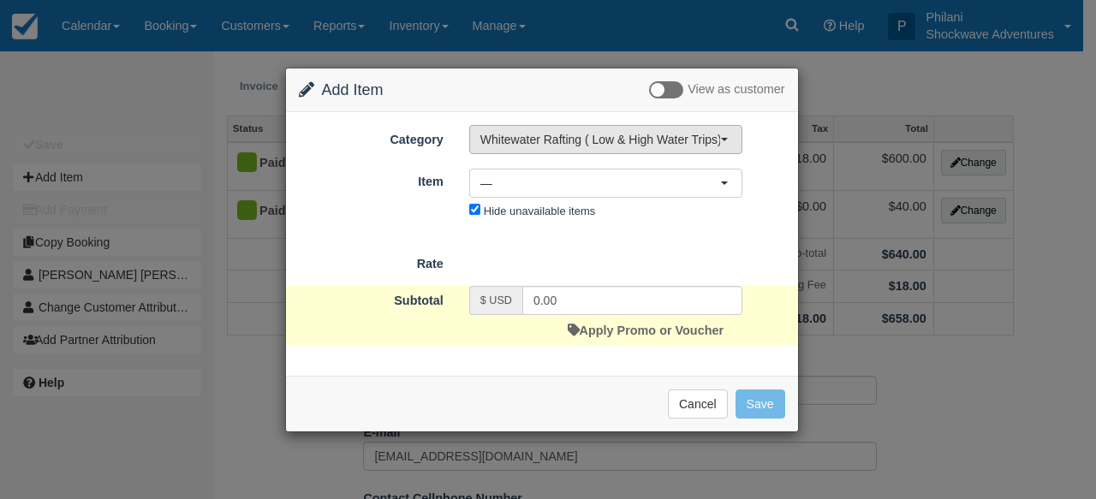
click at [571, 142] on span "Whitewater Rafting ( Low & High Water Trips)" at bounding box center [601, 139] width 240 height 17
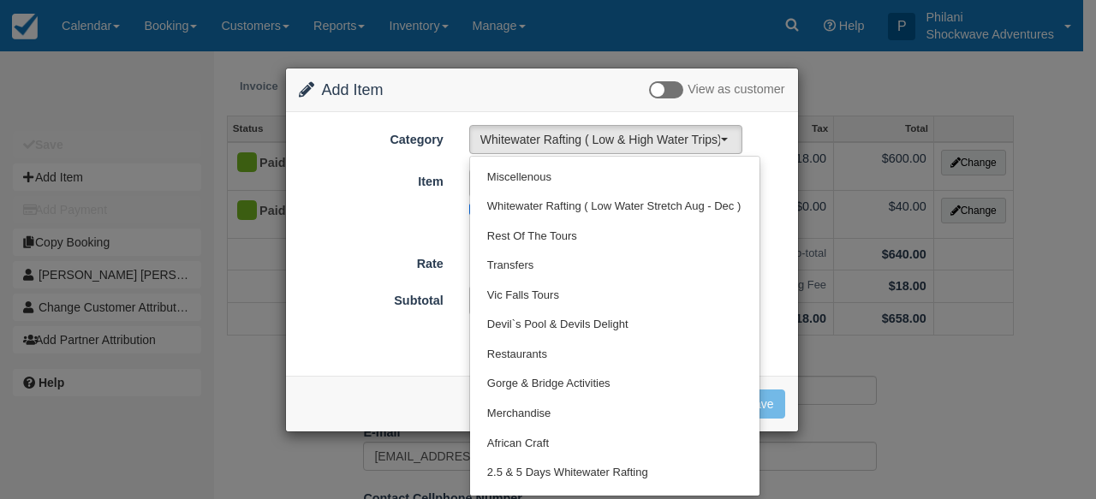
scroll to position [350, 0]
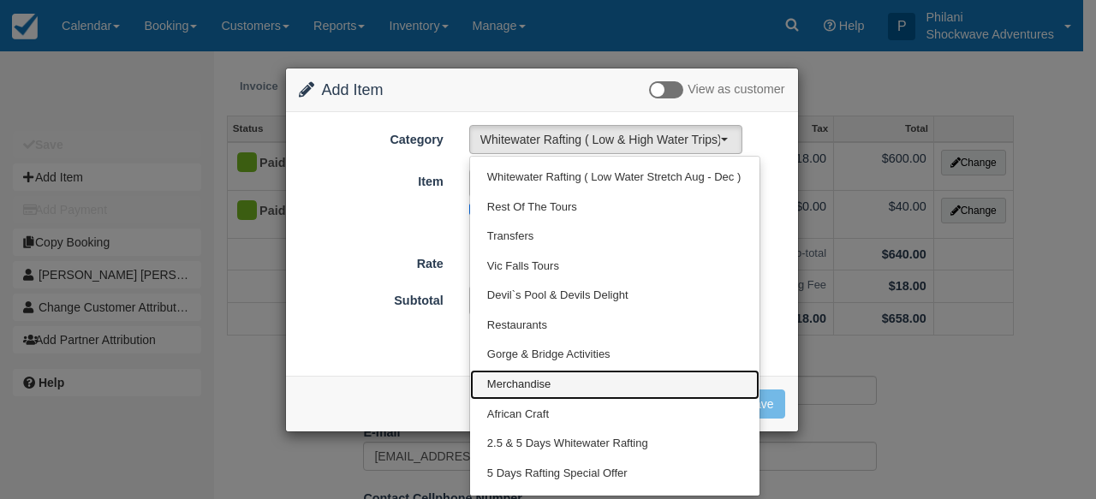
click at [553, 389] on link "Merchandise" at bounding box center [615, 385] width 290 height 30
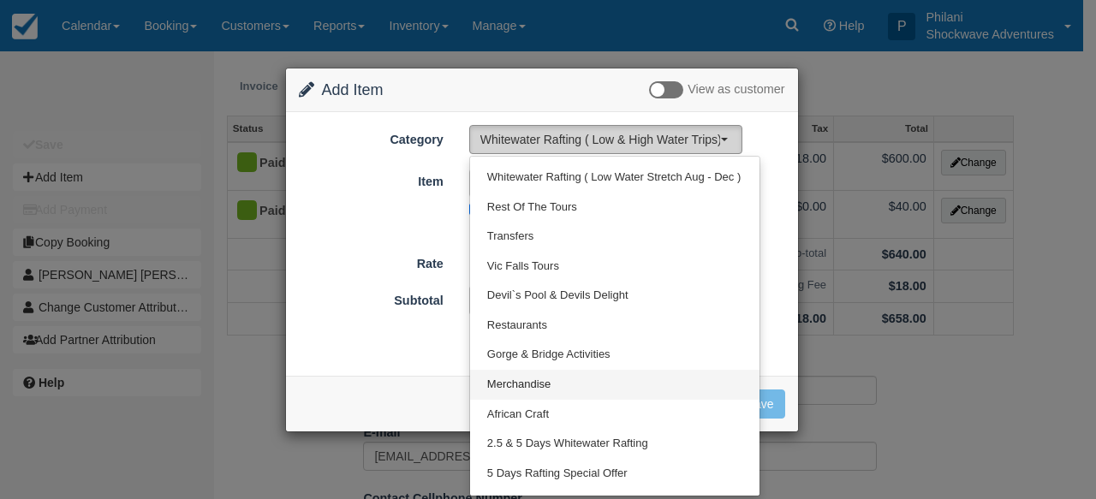
select select "31"
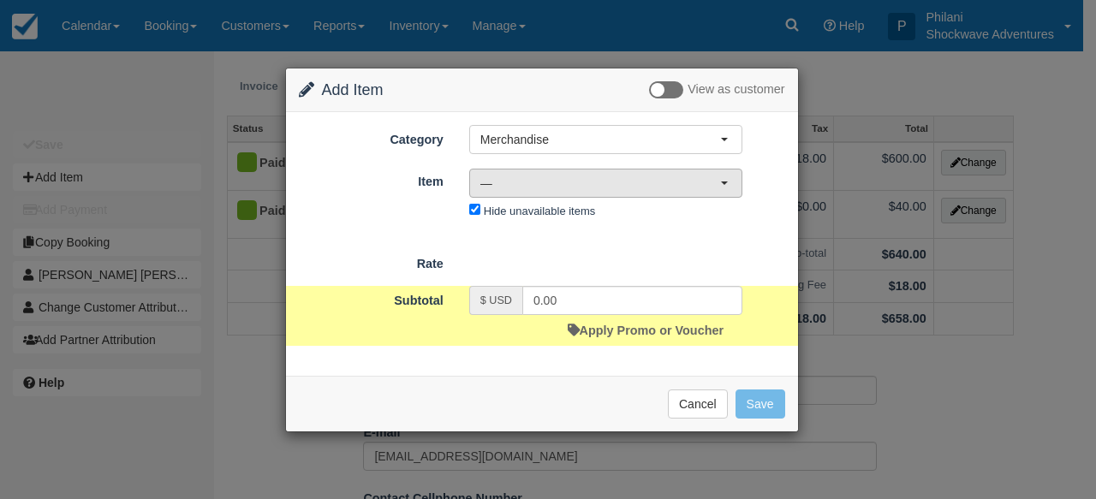
click at [604, 187] on span "—" at bounding box center [601, 183] width 240 height 17
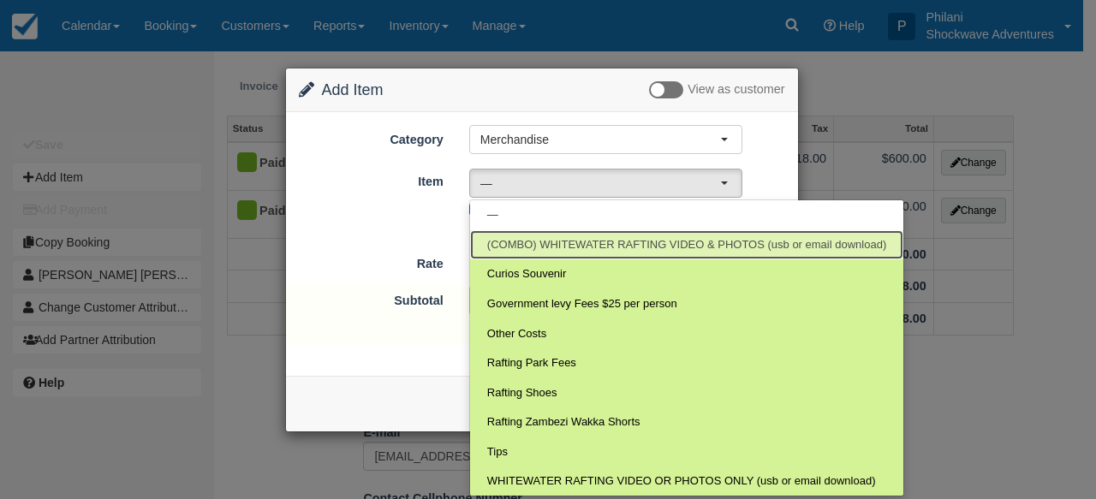
click at [631, 244] on span "(COMBO) WHITEWATER RAFTING VIDEO & PHOTOS (usb or email download)" at bounding box center [686, 245] width 399 height 16
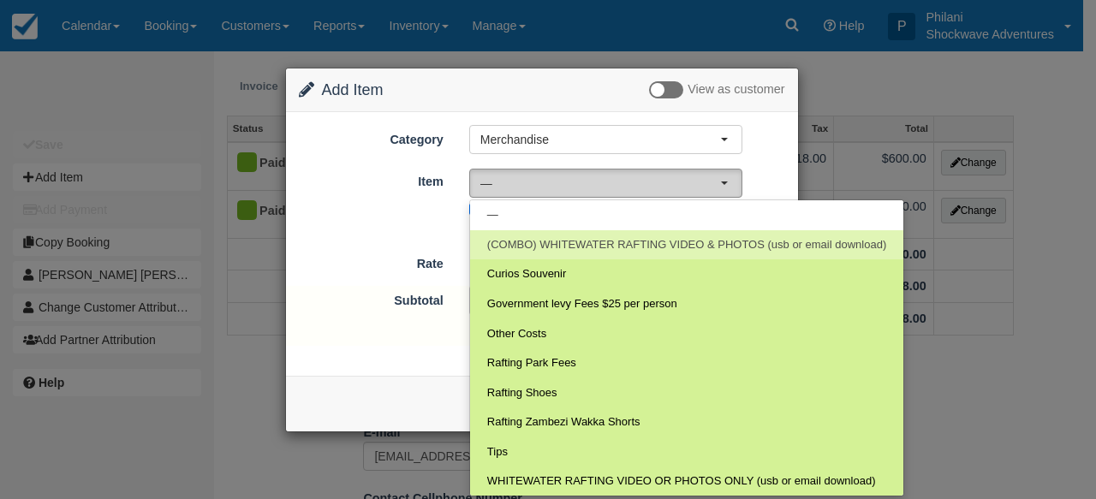
select select "66"
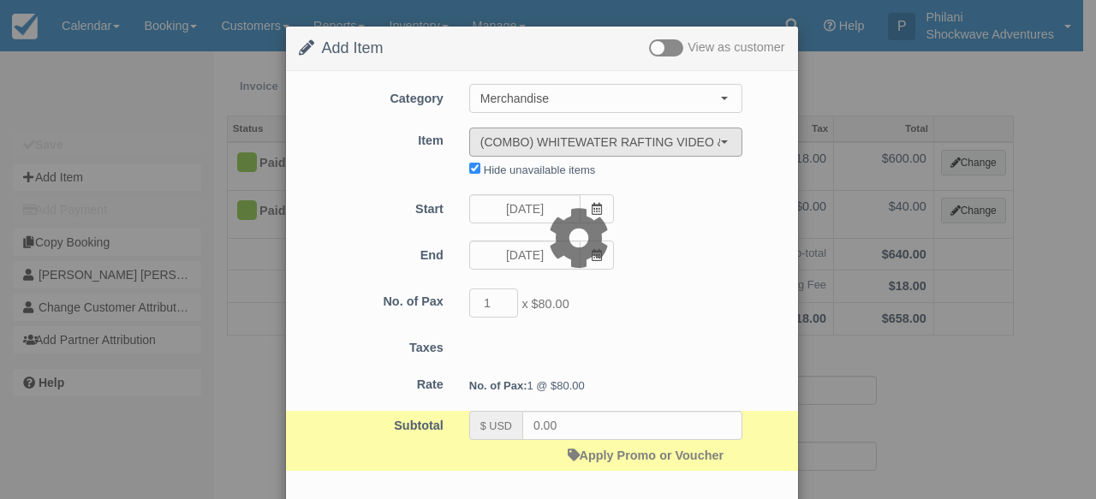
type input "80.00"
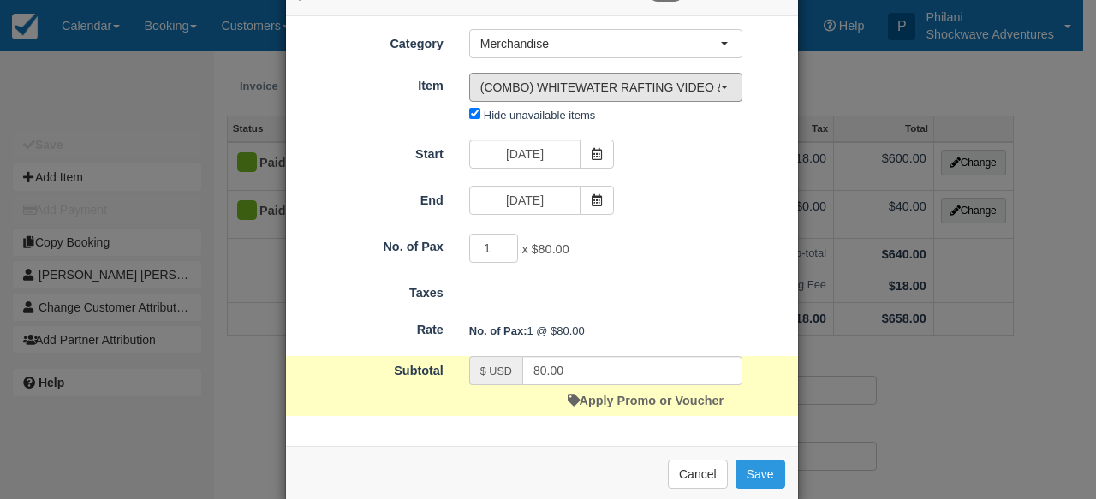
scroll to position [62, 0]
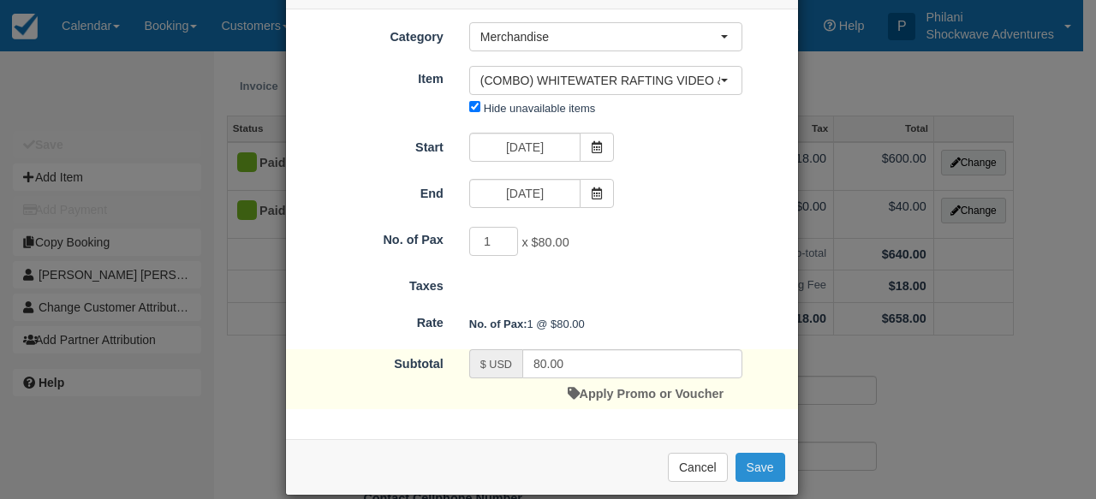
click at [766, 469] on button "Save" at bounding box center [761, 467] width 50 height 29
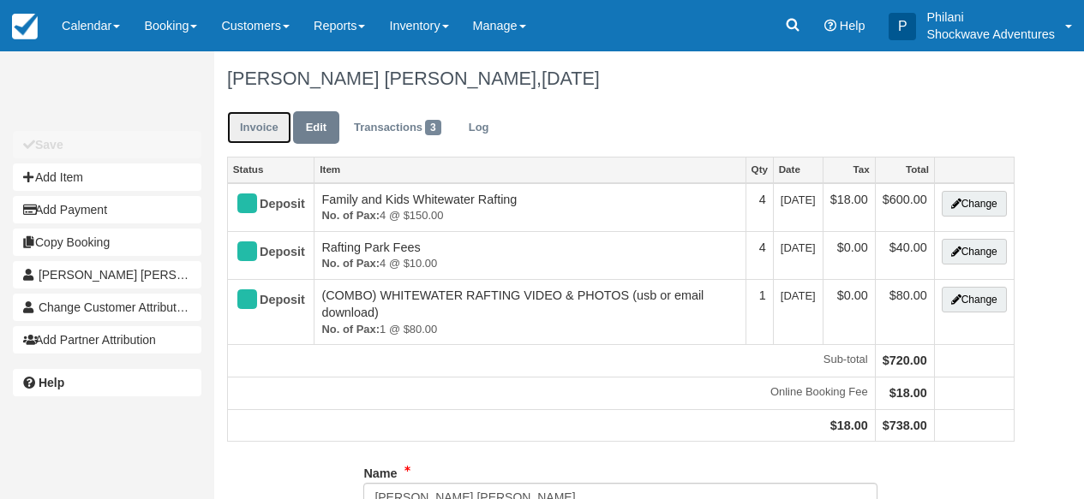
click at [254, 125] on link "Invoice" at bounding box center [259, 127] width 64 height 33
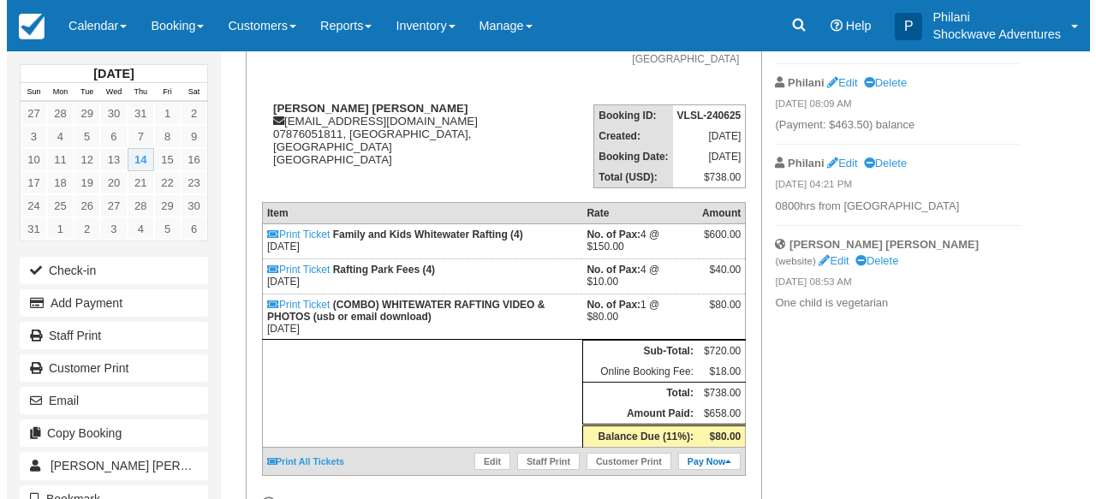
scroll to position [219, 0]
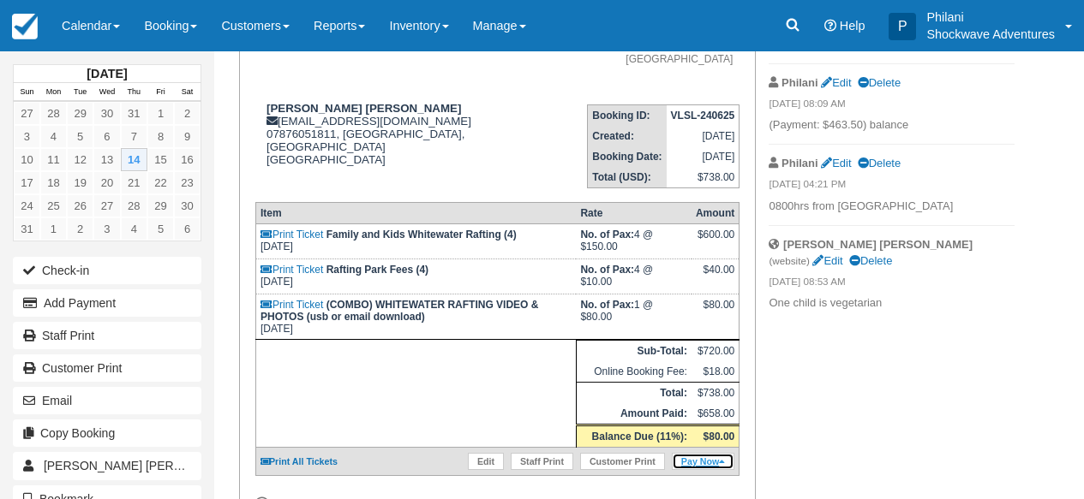
click at [719, 467] on link "Pay Now" at bounding box center [703, 461] width 63 height 17
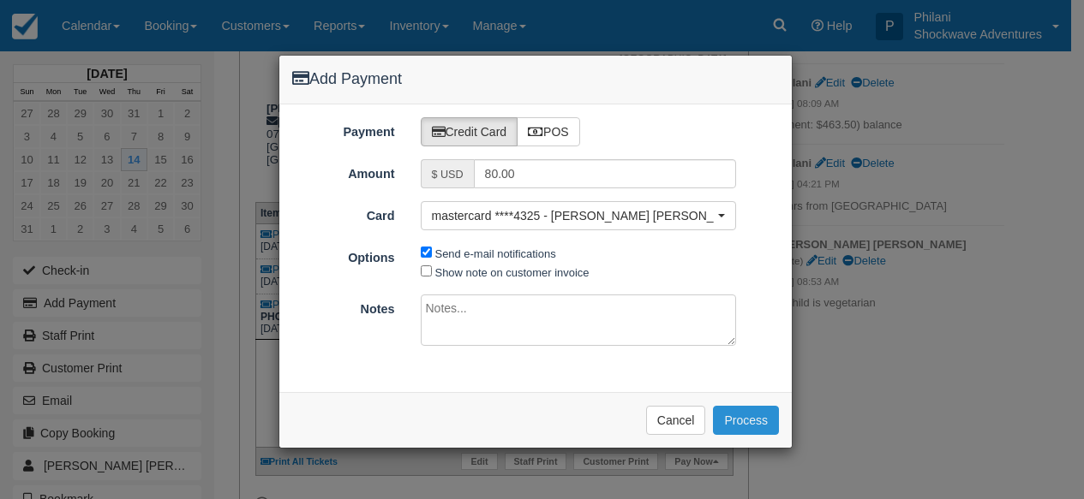
click at [765, 421] on button "Process" at bounding box center [746, 420] width 66 height 29
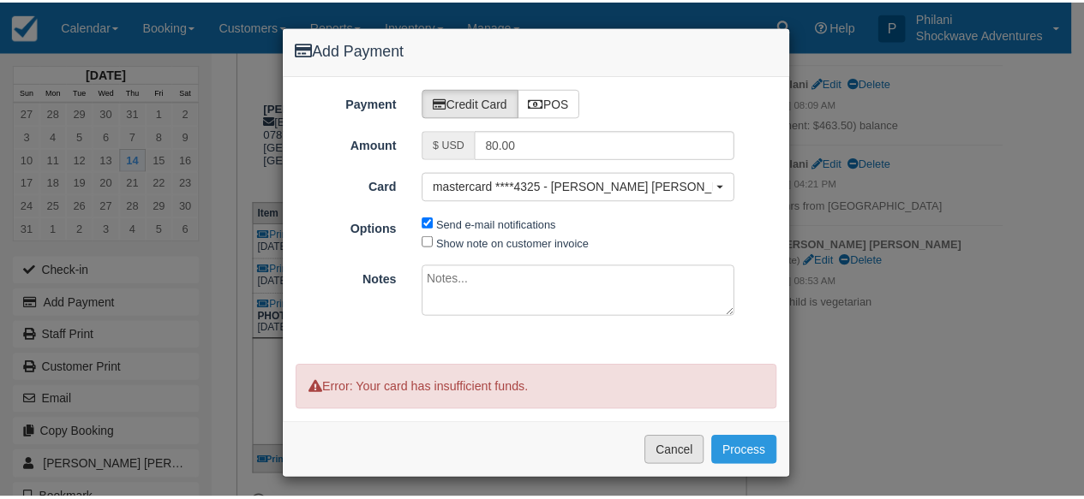
scroll to position [3, 0]
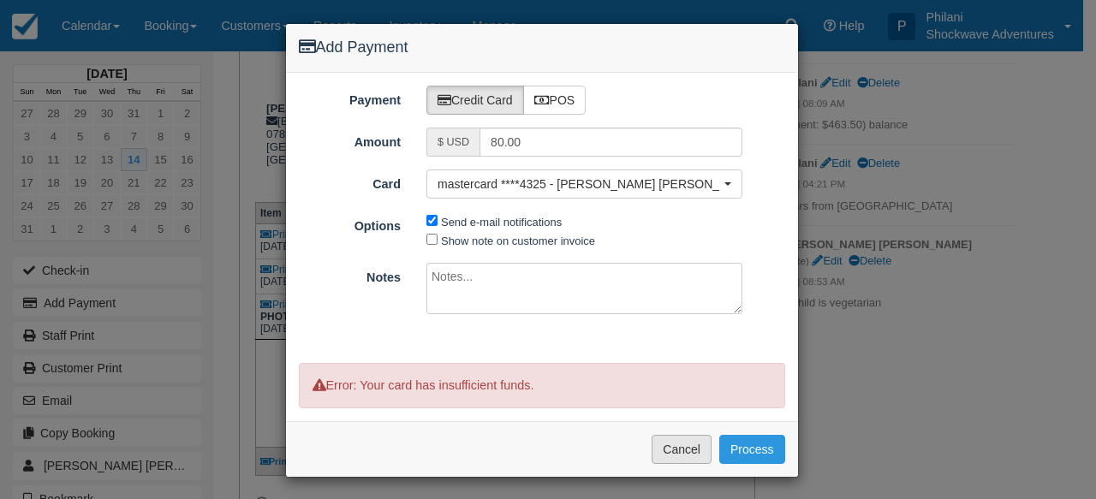
click at [677, 451] on button "Cancel" at bounding box center [682, 449] width 60 height 29
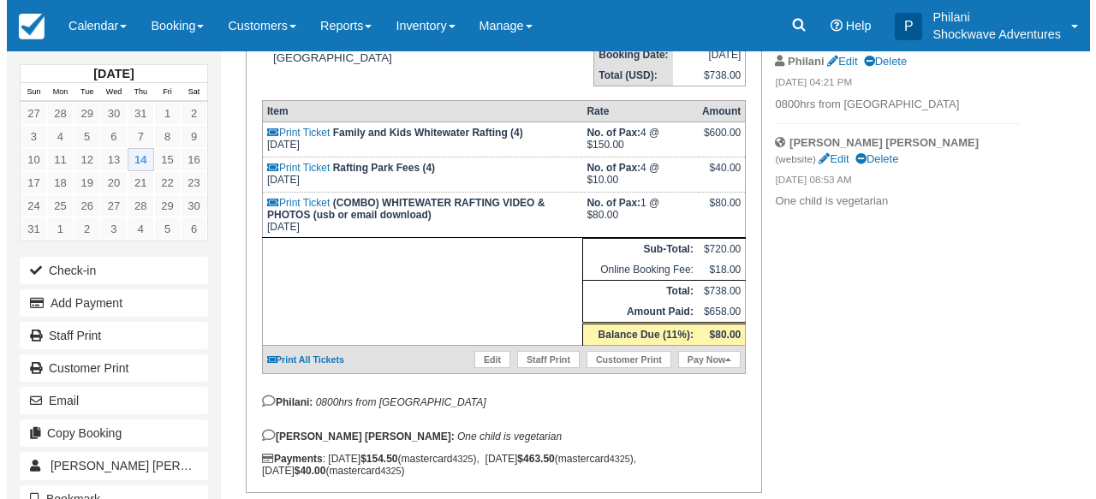
scroll to position [343, 0]
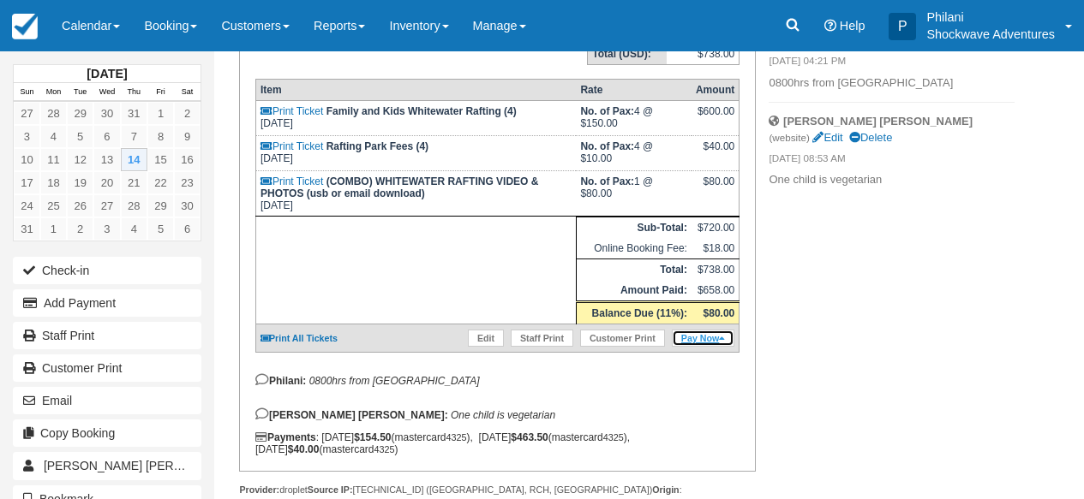
click at [700, 345] on link "Pay Now" at bounding box center [703, 338] width 63 height 17
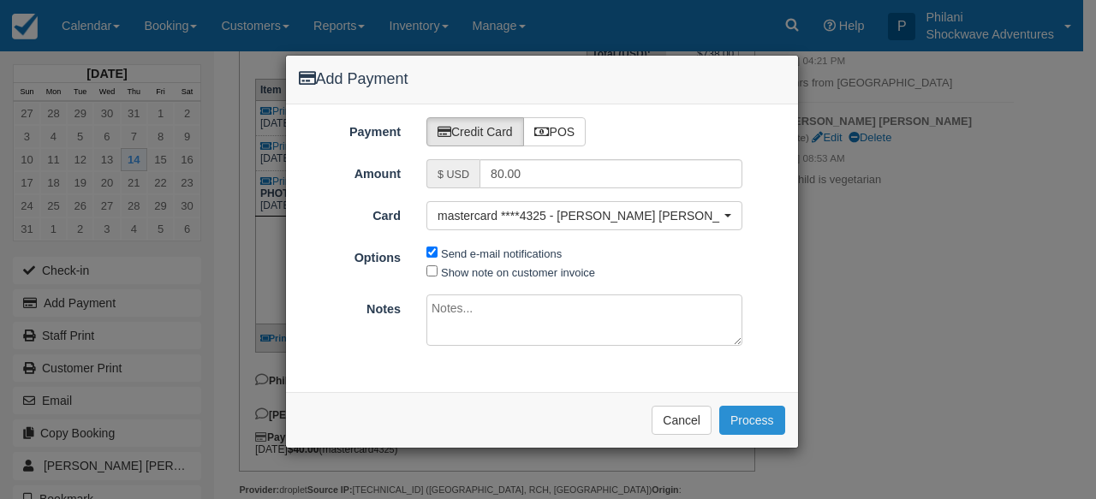
click at [763, 409] on button "Process" at bounding box center [753, 420] width 66 height 29
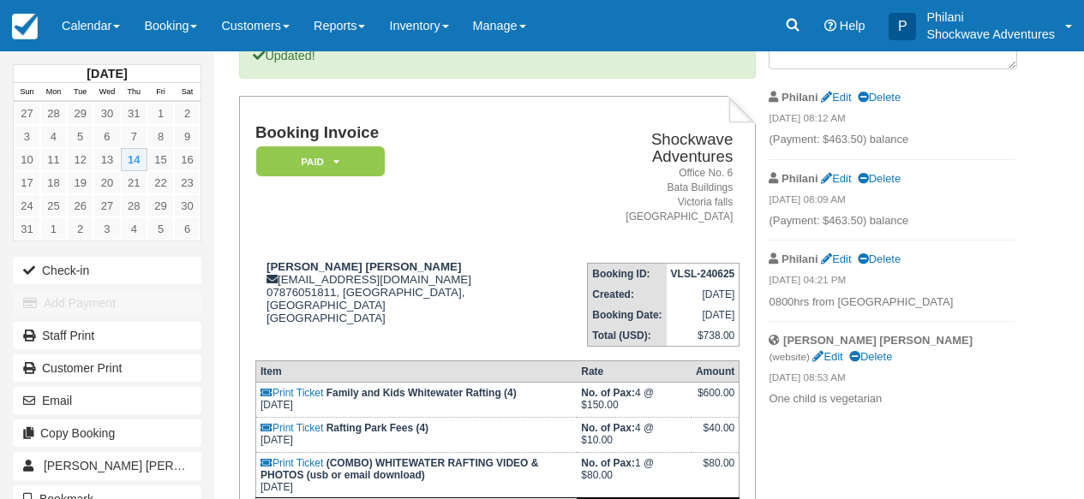
scroll to position [123, 0]
click at [117, 29] on link "Calendar" at bounding box center [91, 25] width 82 height 51
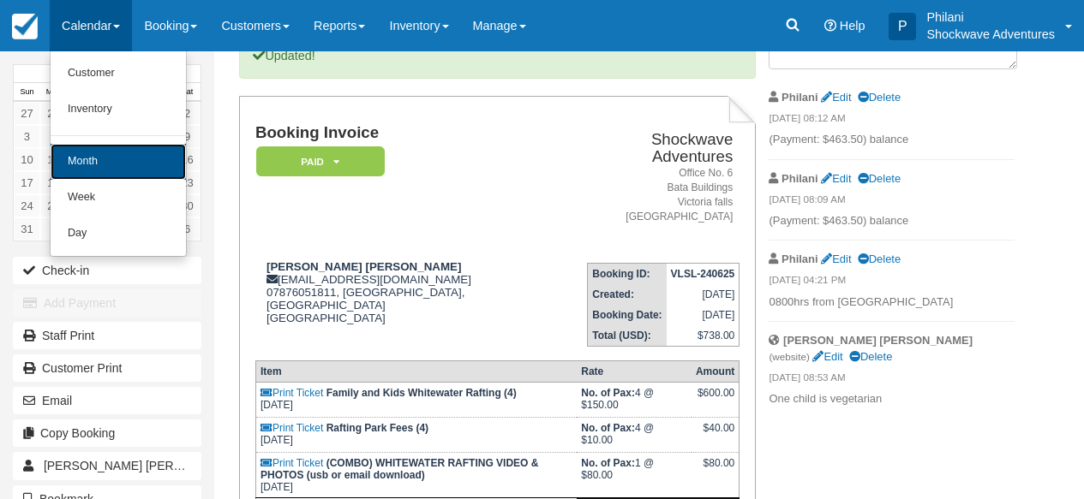
click at [127, 156] on link "Month" at bounding box center [118, 162] width 135 height 36
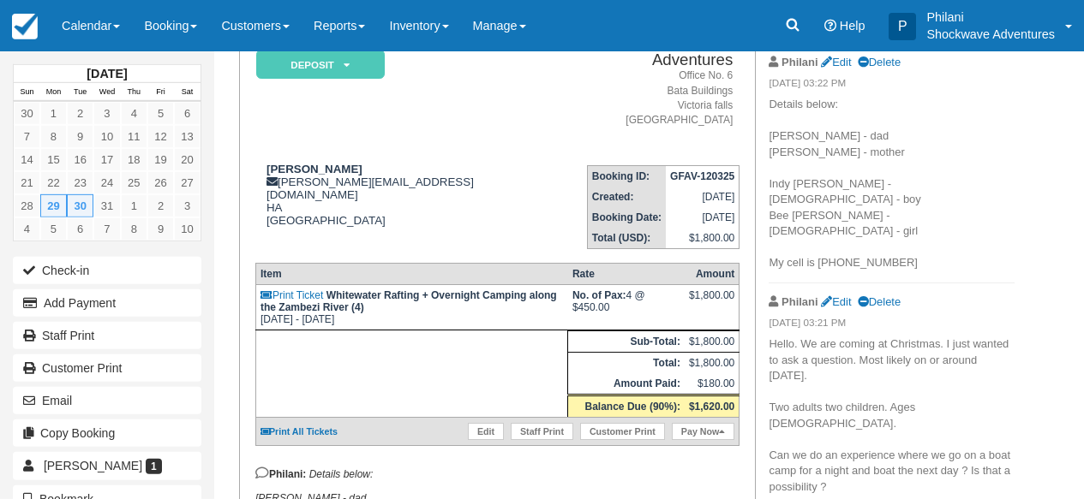
scroll to position [129, 0]
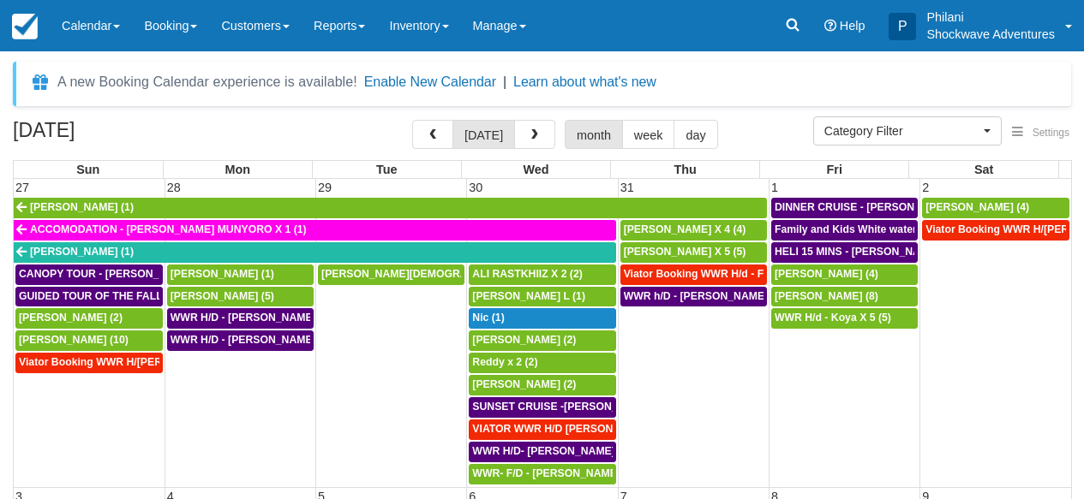
select select
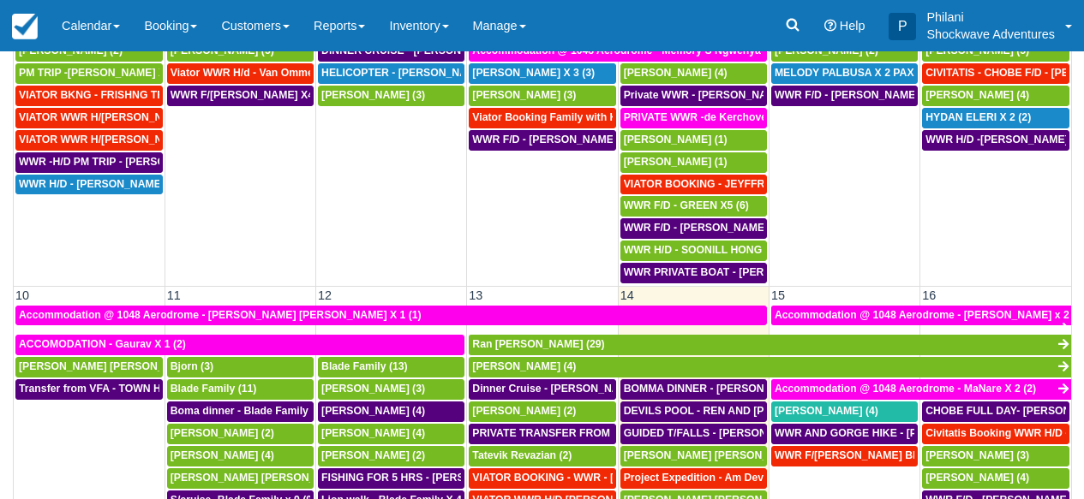
scroll to position [324, 0]
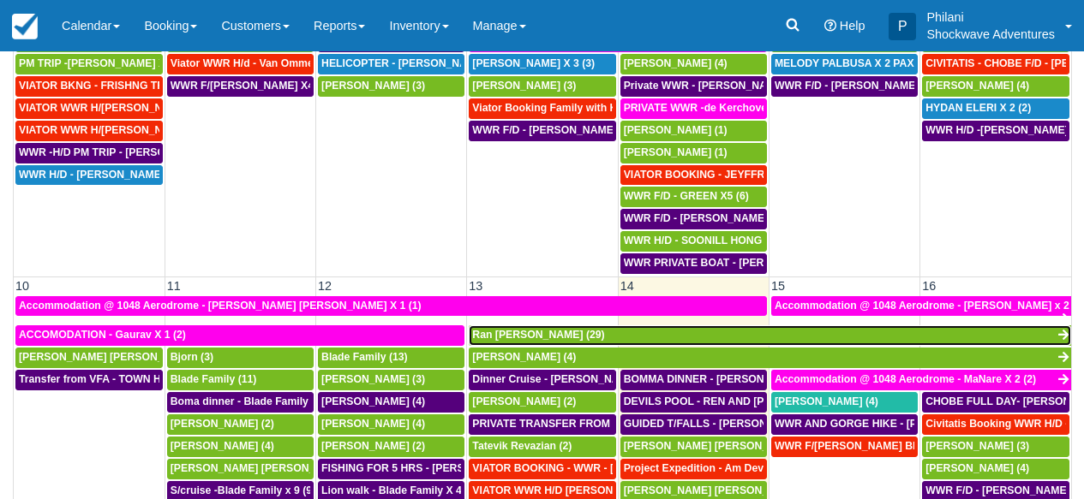
click at [665, 341] on link "Ran Neiger (29)" at bounding box center [770, 336] width 602 height 21
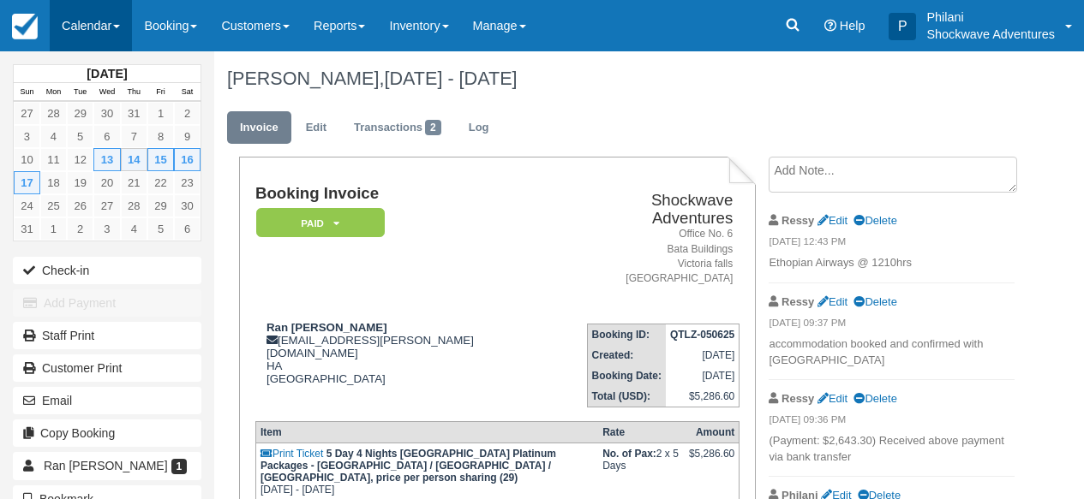
click at [98, 30] on link "Calendar" at bounding box center [91, 25] width 82 height 51
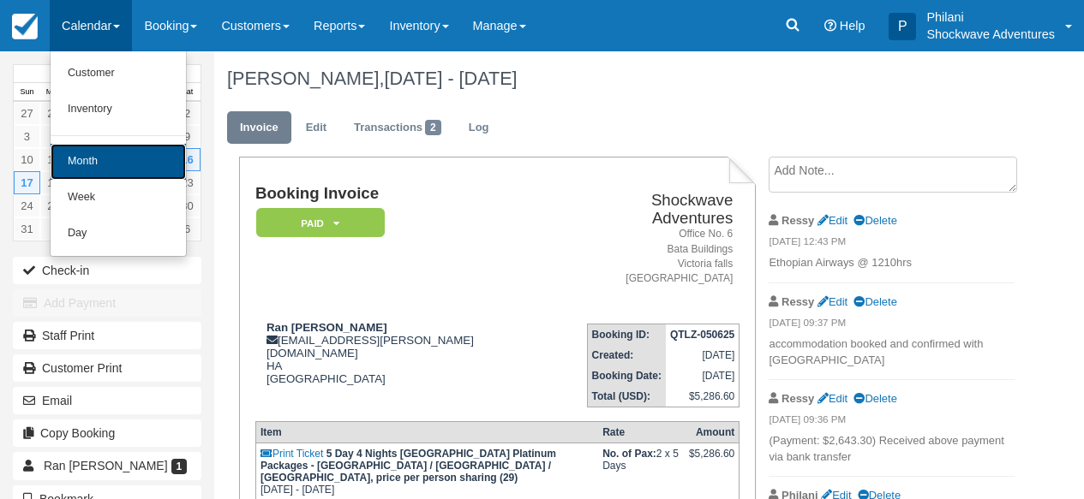
click at [117, 152] on link "Month" at bounding box center [118, 162] width 135 height 36
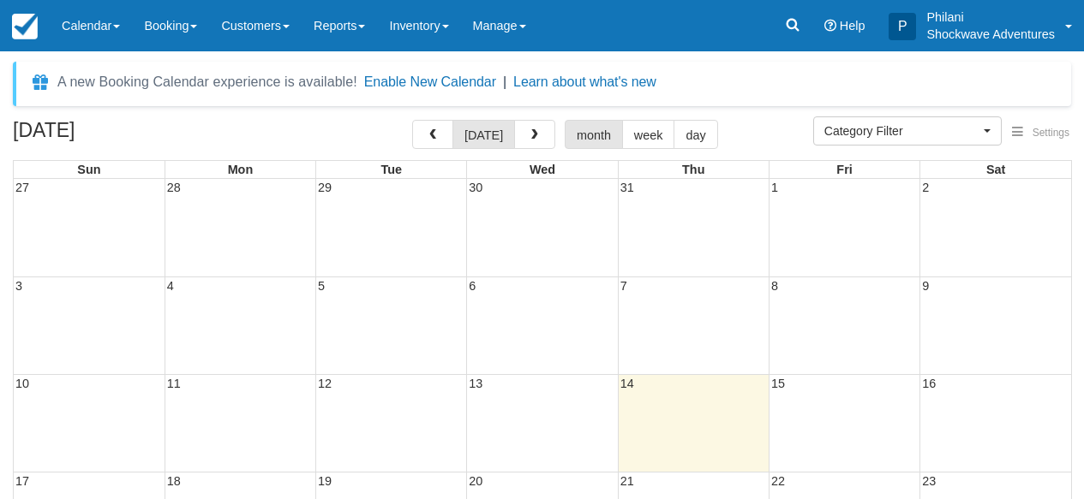
select select
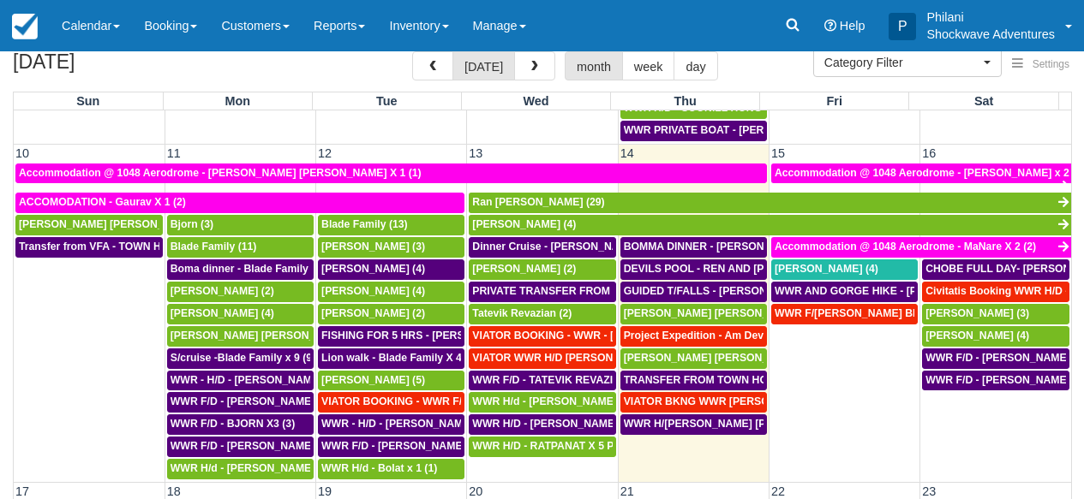
scroll to position [586, 0]
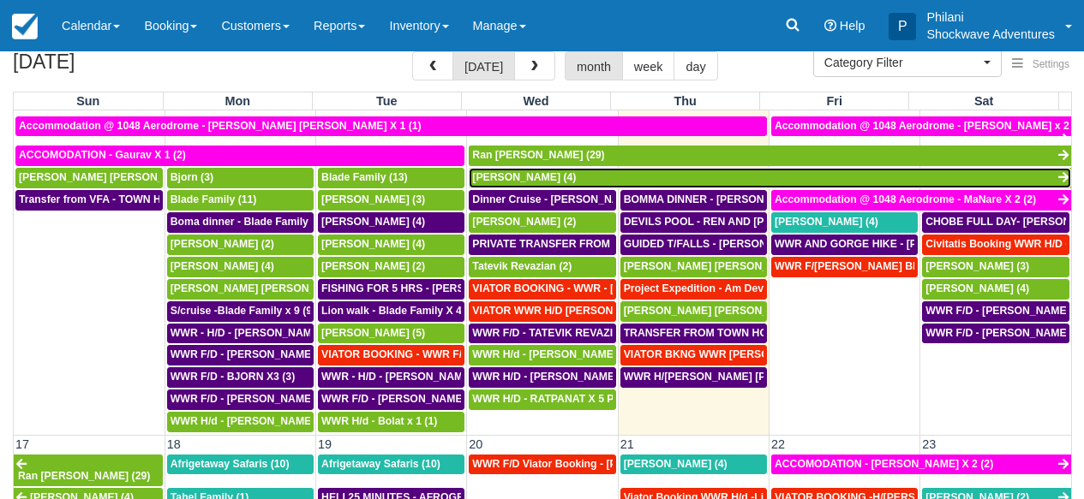
click at [527, 178] on link "[PERSON_NAME] (4)" at bounding box center [770, 178] width 602 height 21
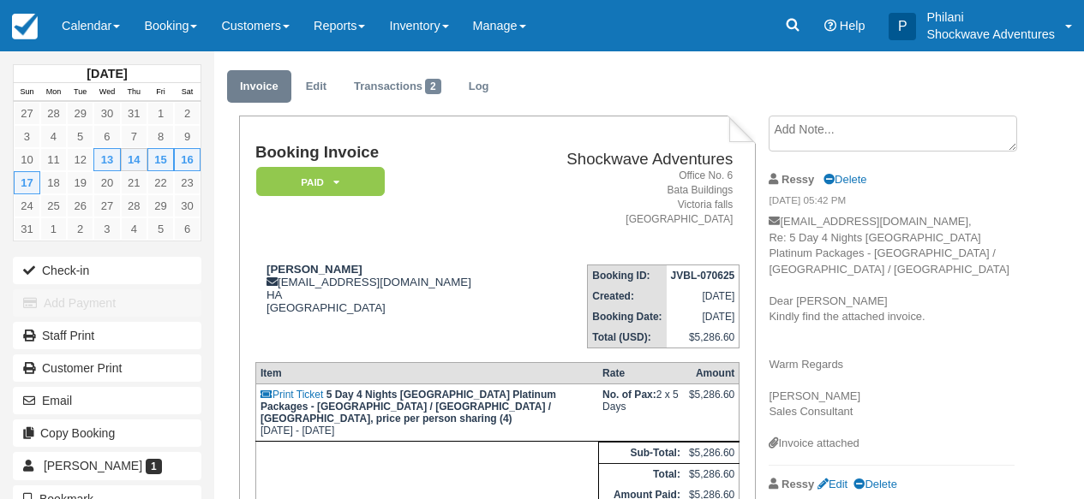
scroll to position [21, 0]
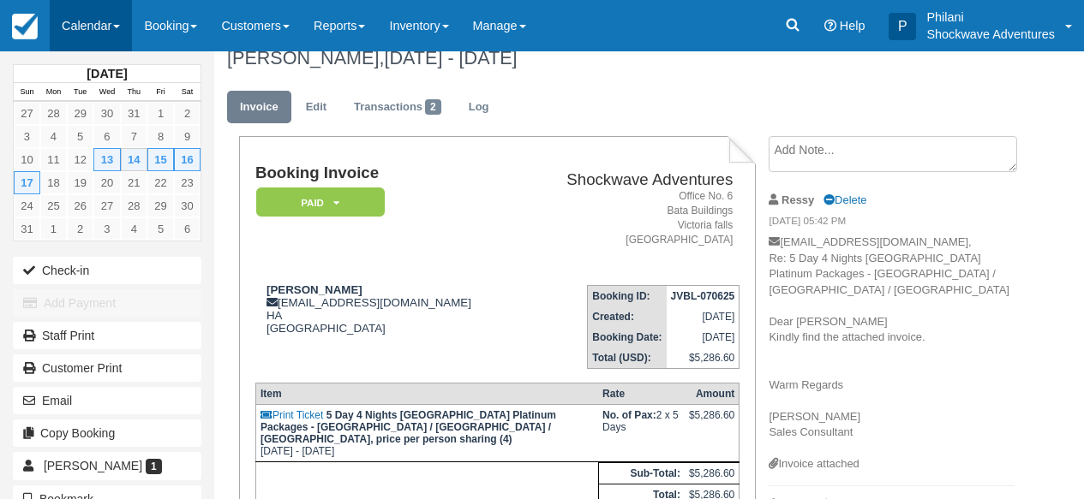
click at [92, 18] on link "Calendar" at bounding box center [91, 25] width 82 height 51
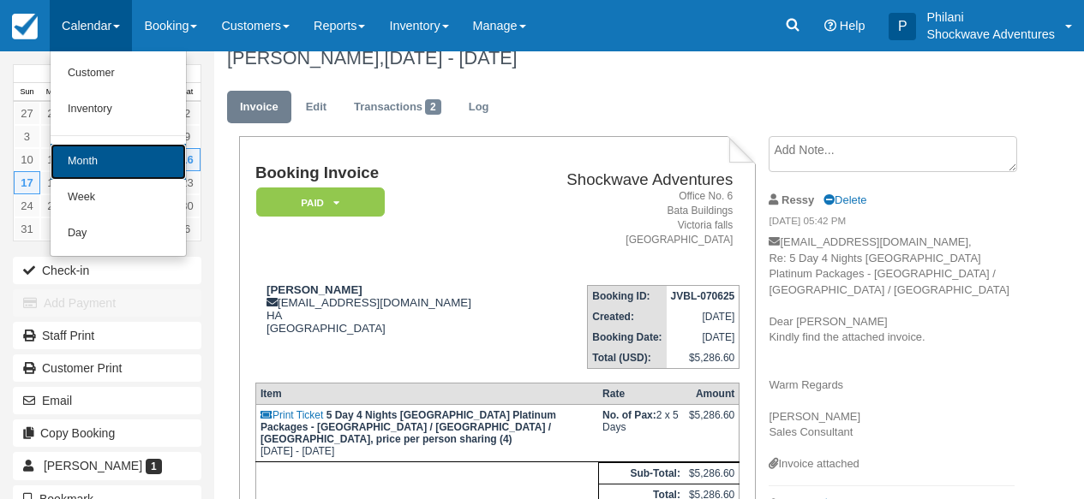
click at [116, 166] on link "Month" at bounding box center [118, 162] width 135 height 36
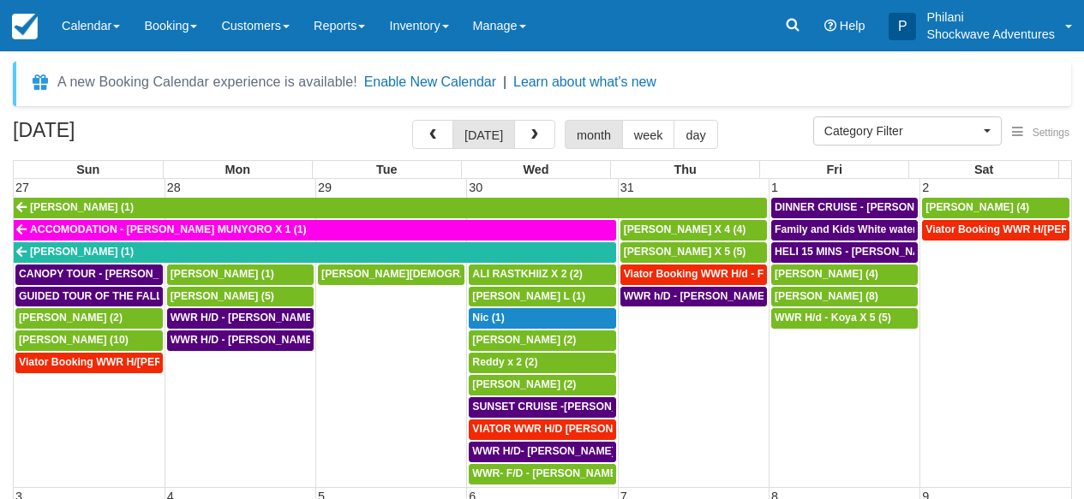
select select
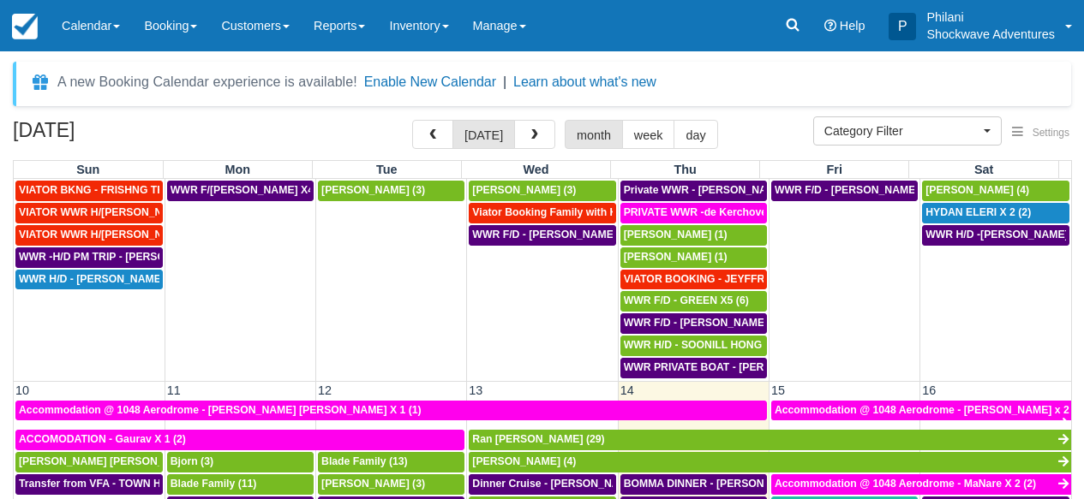
scroll to position [540, 0]
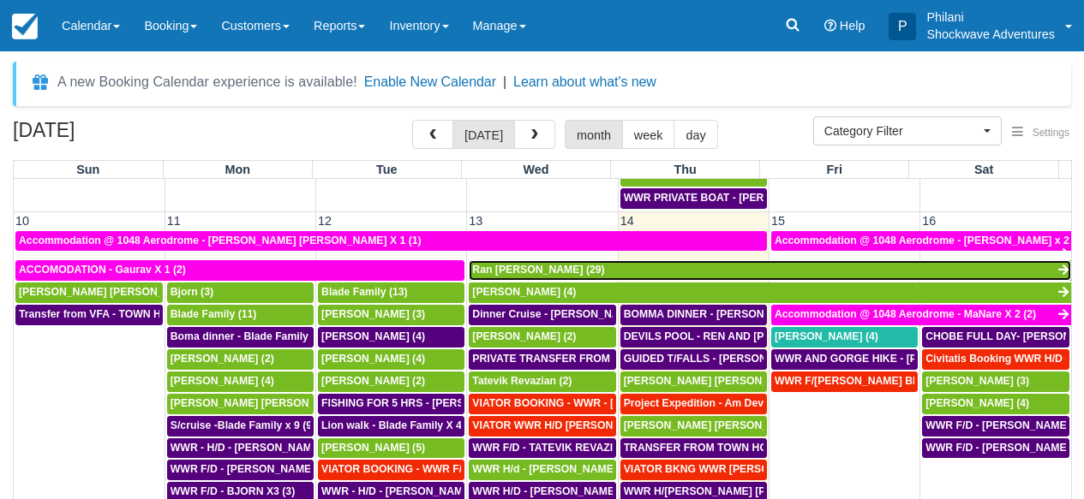
click at [560, 270] on link "Ran Neiger (29)" at bounding box center [770, 270] width 602 height 21
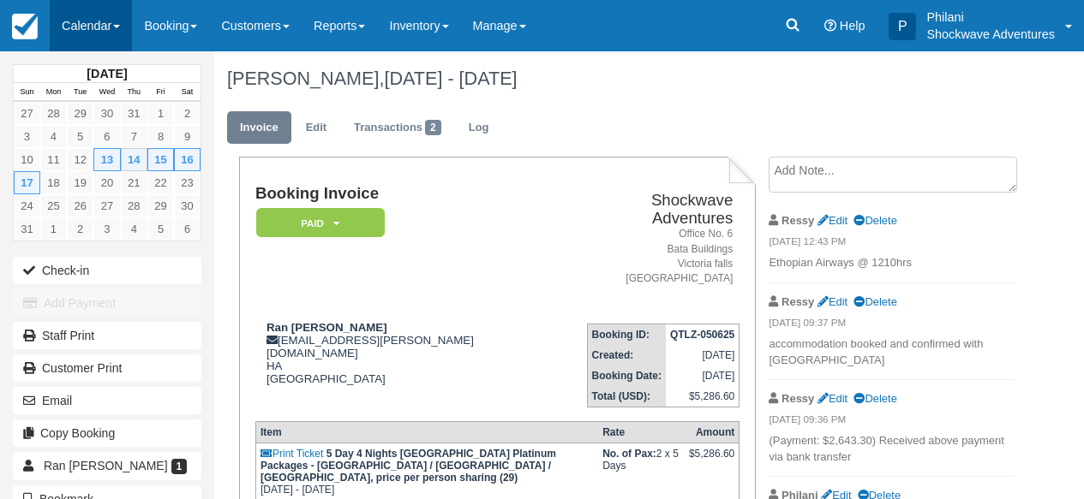
click at [111, 15] on link "Calendar" at bounding box center [91, 25] width 82 height 51
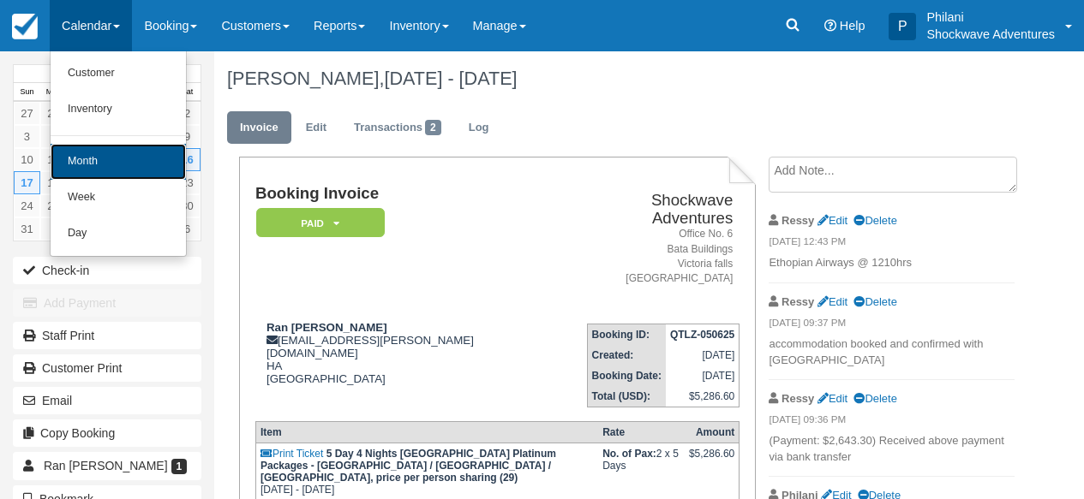
click at [127, 166] on link "Month" at bounding box center [118, 162] width 135 height 36
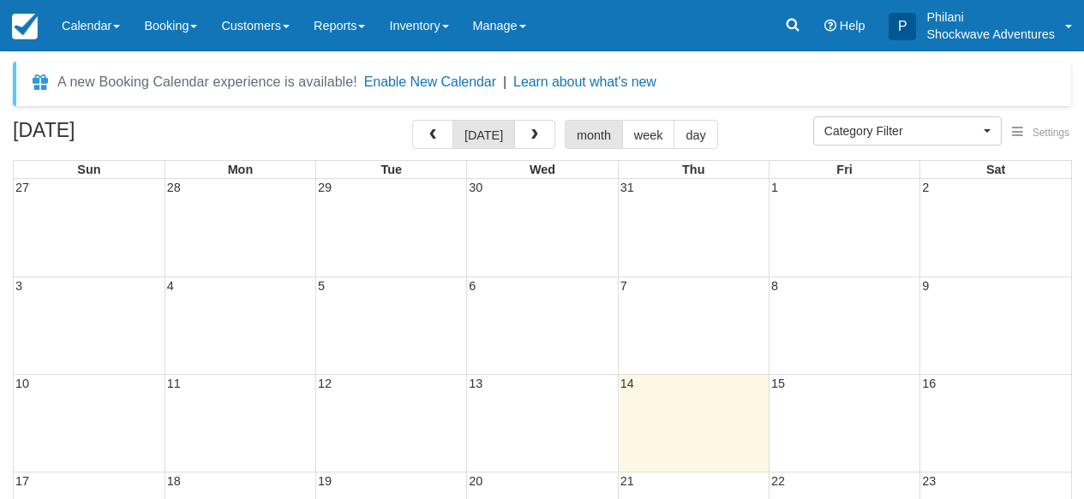
select select
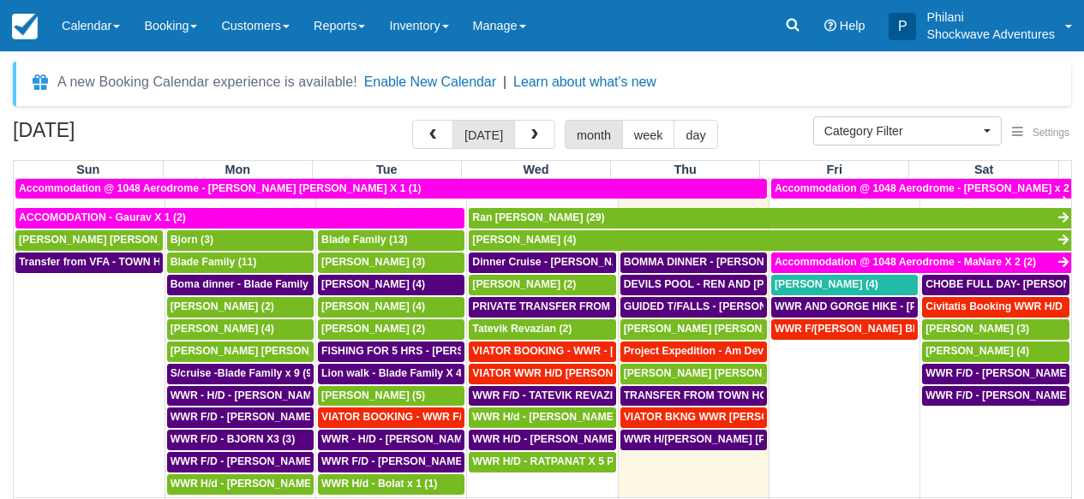
scroll to position [586, 0]
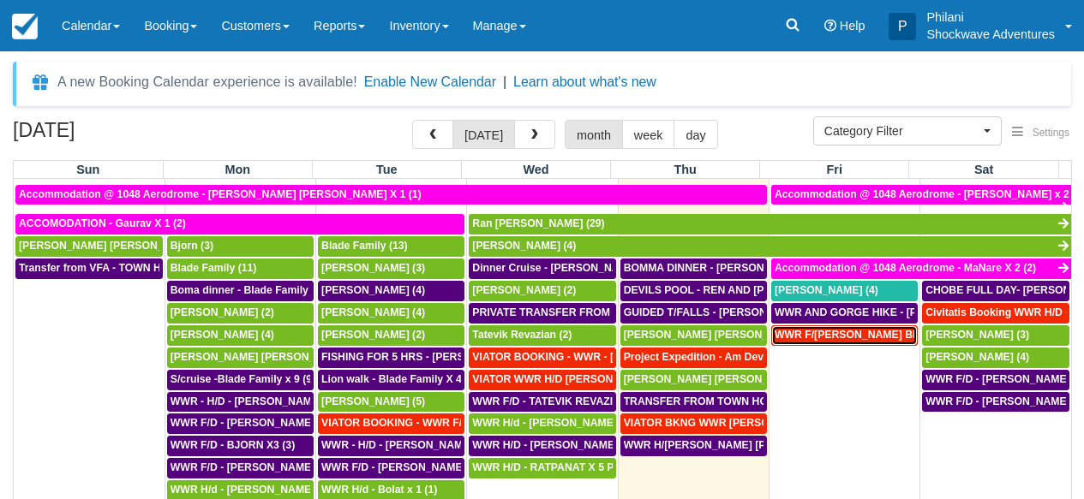
click at [878, 338] on span "WWR F/[PERSON_NAME] BKNG - [PERSON_NAME] [PERSON_NAME] X1 (1)" at bounding box center [964, 335] width 381 height 12
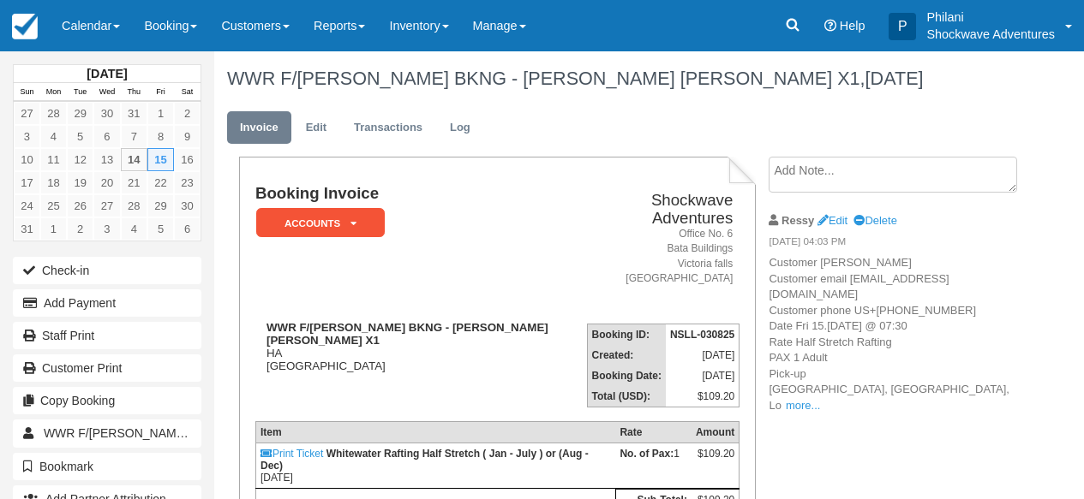
scroll to position [14, 0]
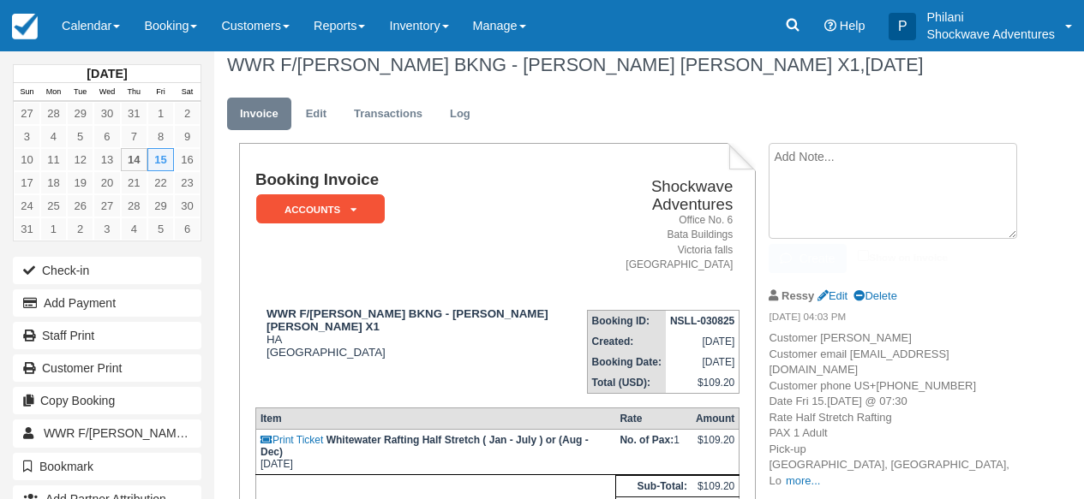
click at [823, 165] on textarea at bounding box center [892, 191] width 248 height 96
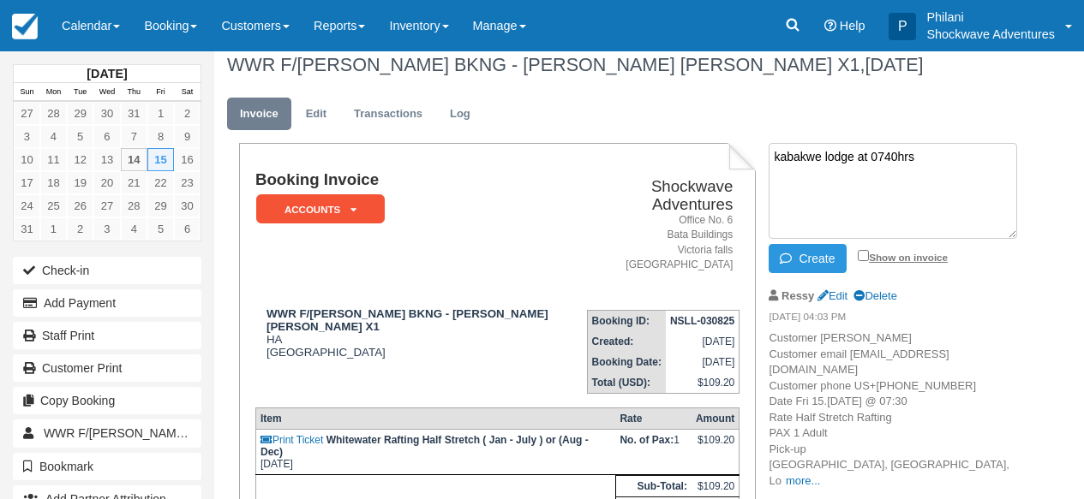
type textarea "kabakwe lodge at 0740hrs"
click at [862, 254] on input "Show on invoice" at bounding box center [862, 255] width 11 height 11
checkbox input "true"
click at [810, 257] on button "Create" at bounding box center [806, 258] width 77 height 29
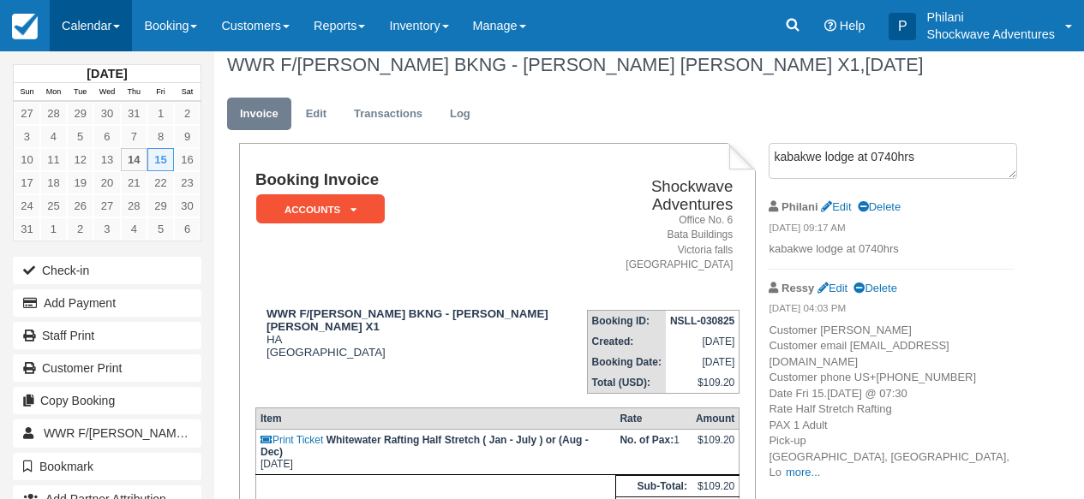
click at [89, 23] on link "Calendar" at bounding box center [91, 25] width 82 height 51
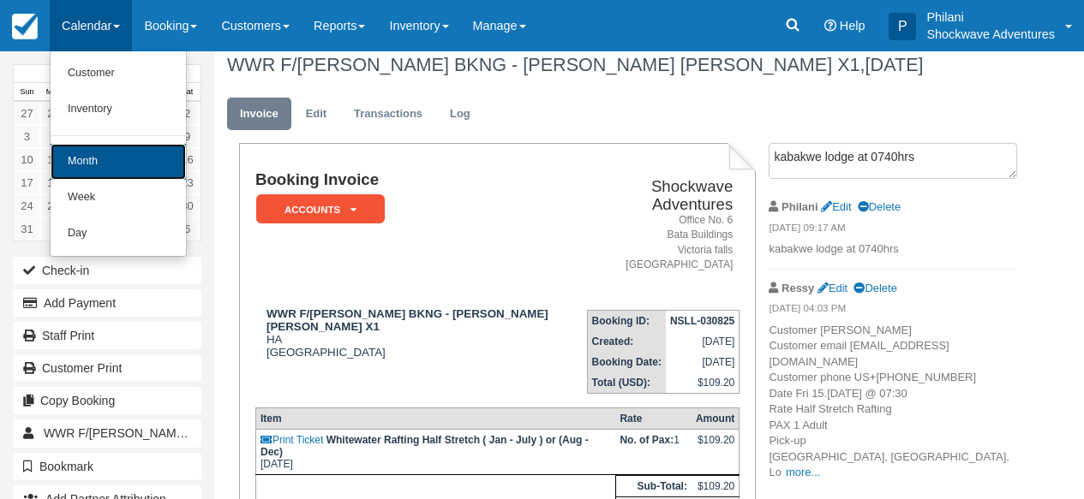
drag, startPoint x: 97, startPoint y: 158, endPoint x: 107, endPoint y: 162, distance: 10.8
click at [98, 159] on link "Month" at bounding box center [118, 162] width 135 height 36
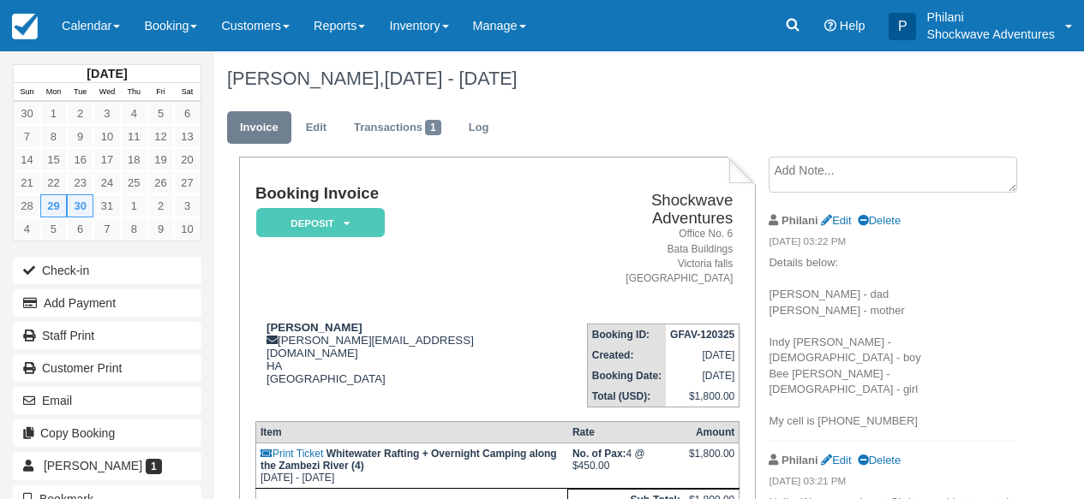
scroll to position [129, 0]
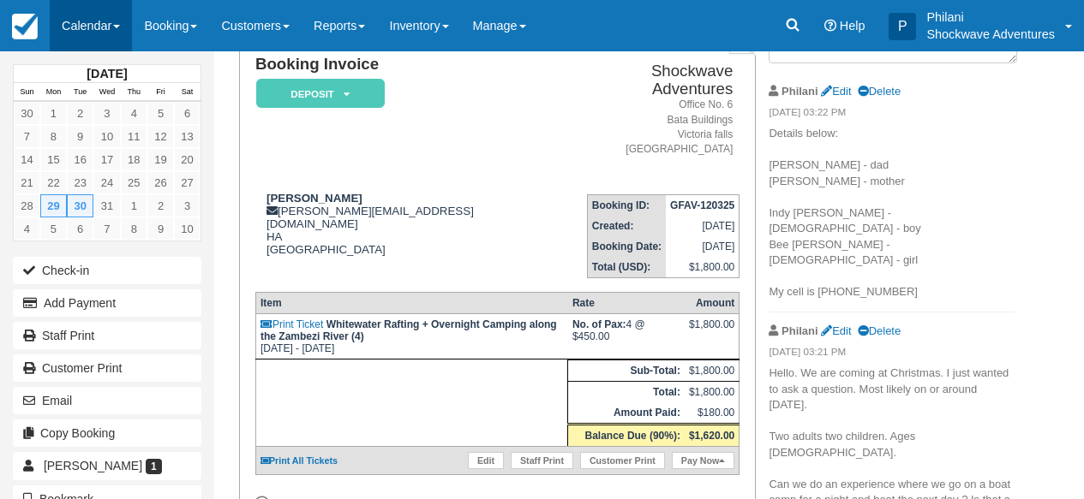
click at [89, 28] on link "Calendar" at bounding box center [91, 25] width 82 height 51
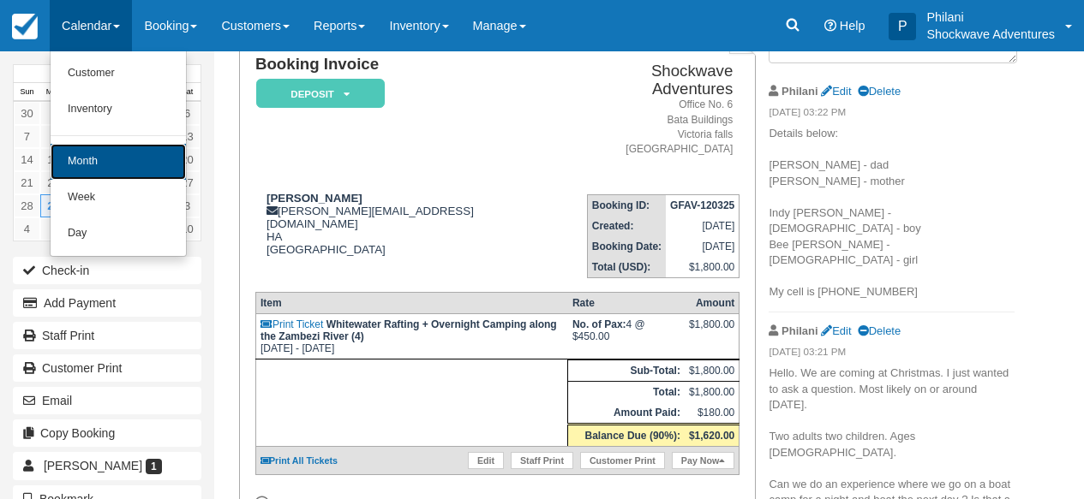
click at [109, 169] on link "Month" at bounding box center [118, 162] width 135 height 36
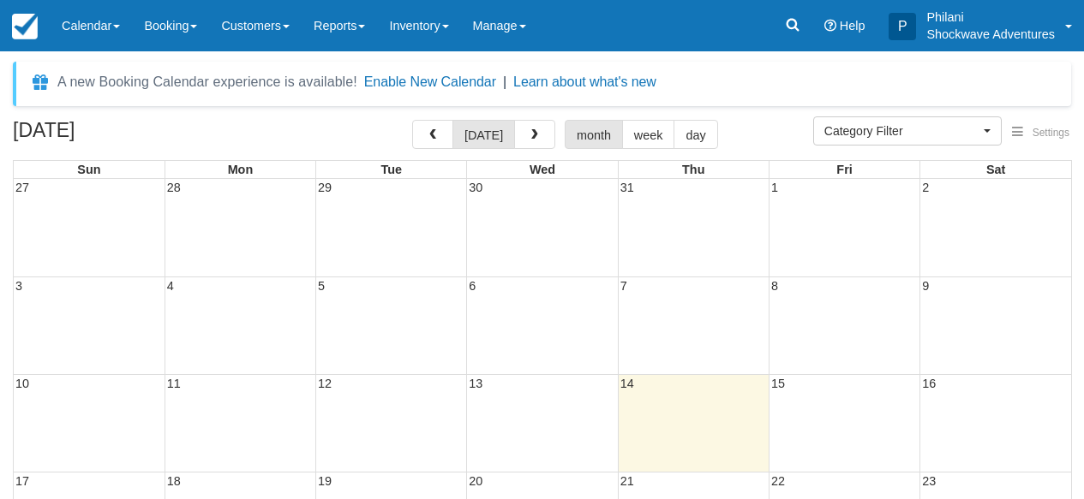
select select
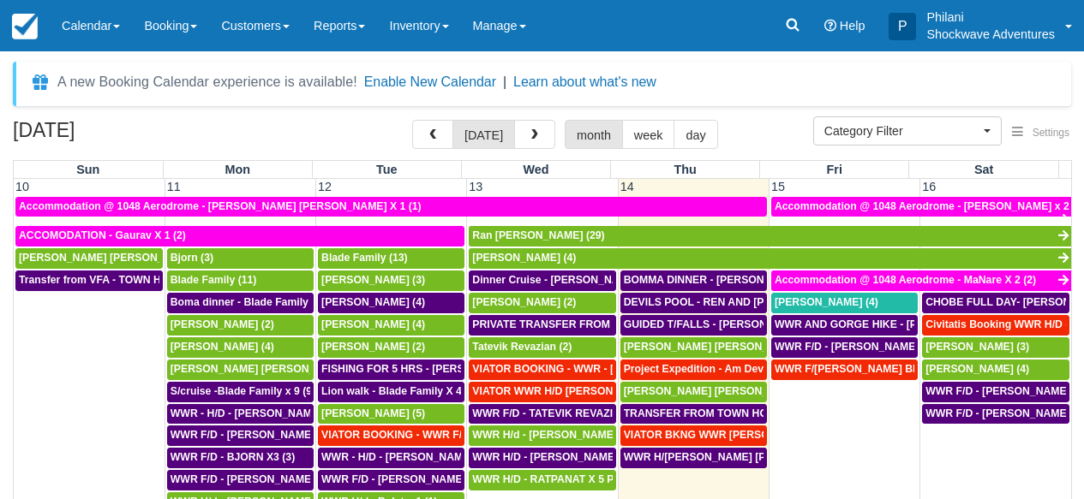
scroll to position [586, 0]
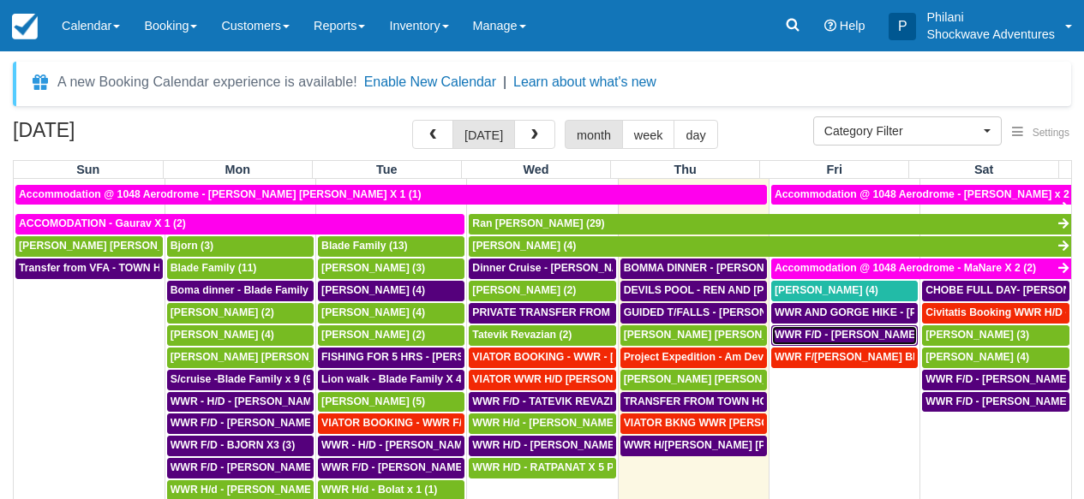
click at [842, 336] on span "WWR F/D - [PERSON_NAME] X4 (4)" at bounding box center [862, 335] width 176 height 12
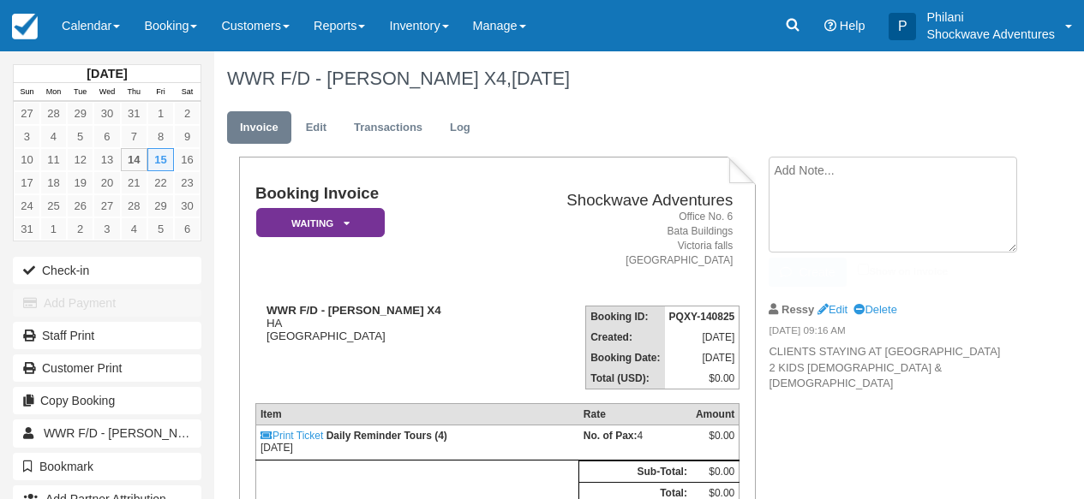
click at [826, 174] on textarea at bounding box center [892, 205] width 248 height 96
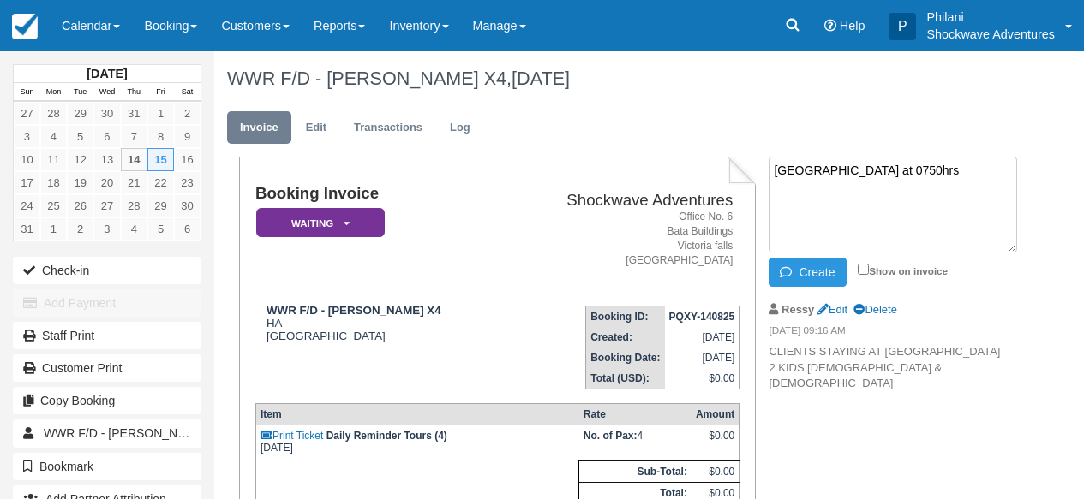
type textarea "Victoria Falls Oasis at 0750hrs"
click at [863, 268] on input "Show on invoice" at bounding box center [862, 269] width 11 height 11
checkbox input "true"
click at [831, 272] on button "Create" at bounding box center [806, 272] width 77 height 29
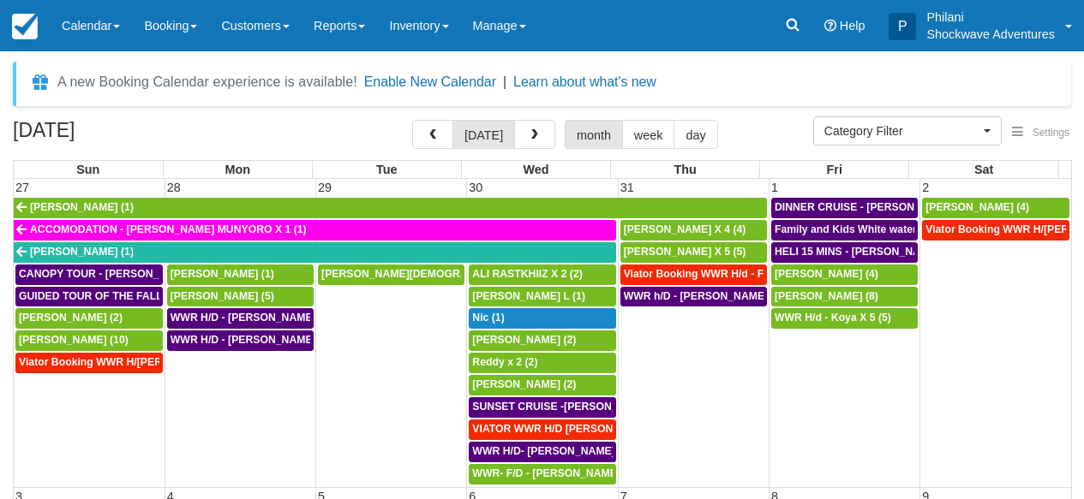
select select
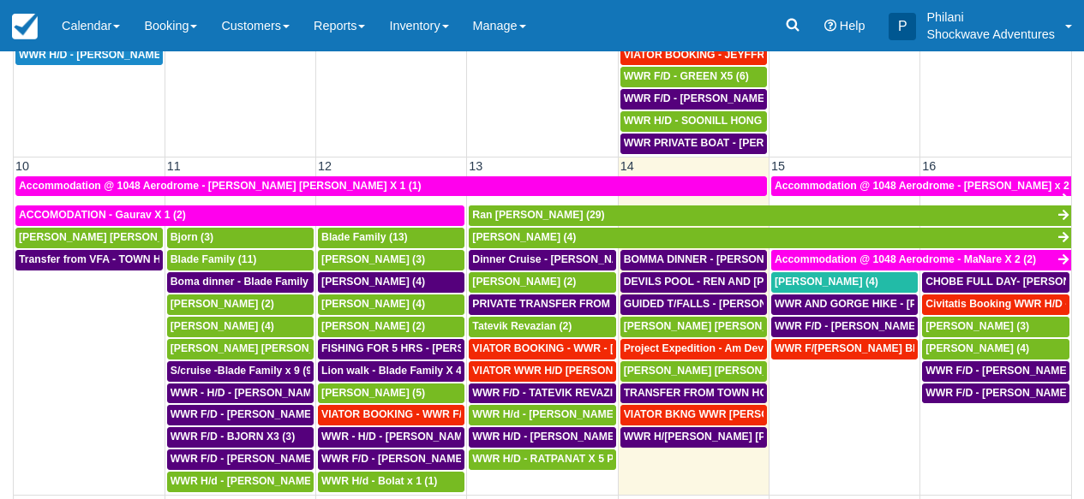
scroll to position [493, 0]
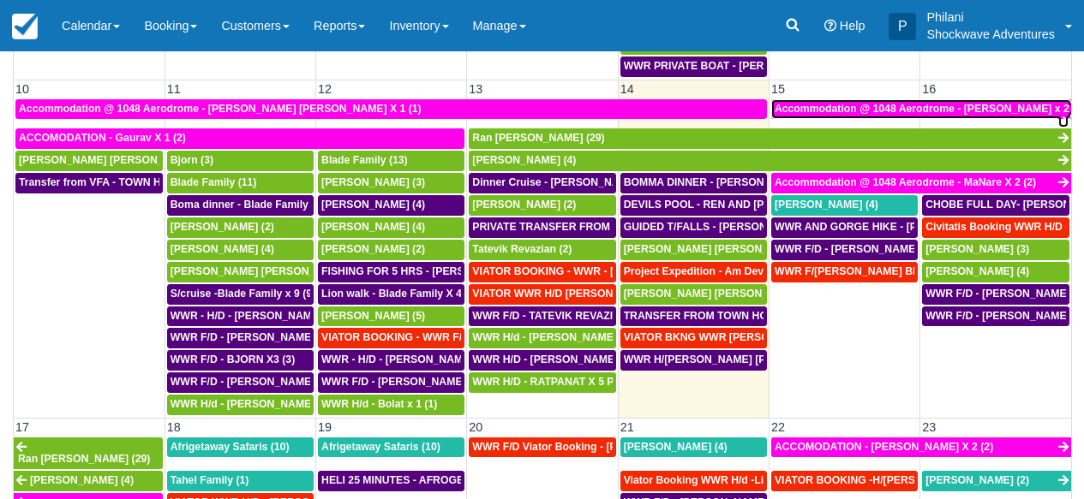
click at [845, 114] on span "Accommodation @ 1048 Aerodrome - Keith Mushayandebvu x 2 (2)" at bounding box center [929, 109] width 310 height 12
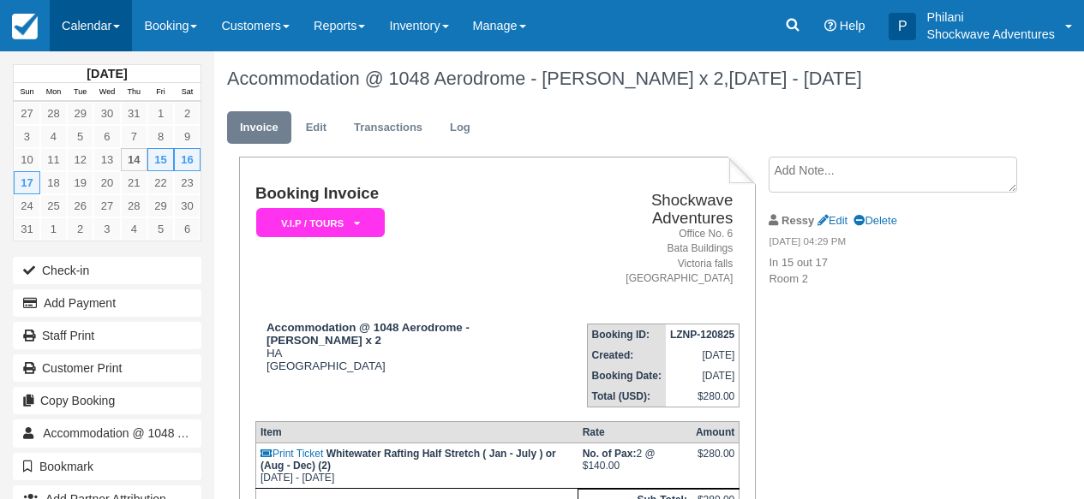
click at [74, 14] on link "Calendar" at bounding box center [91, 25] width 82 height 51
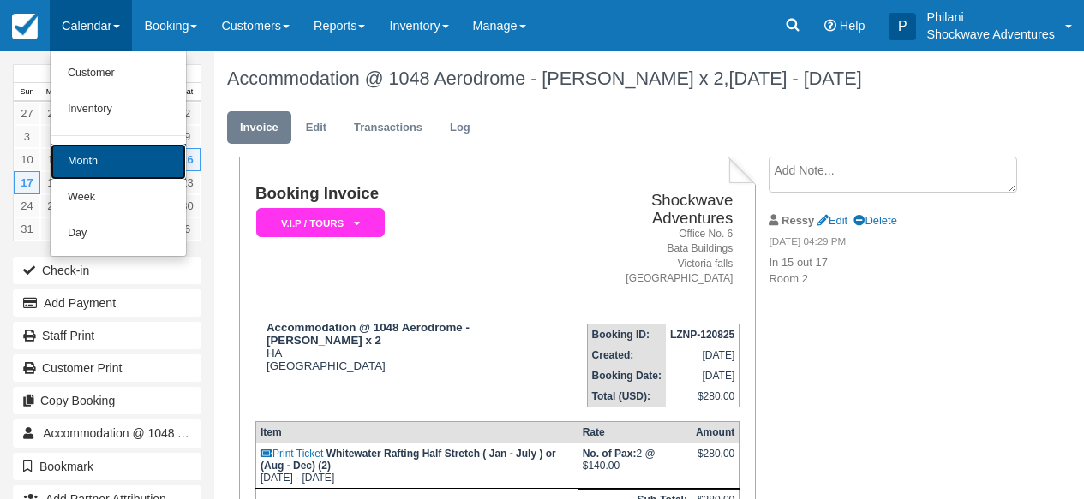
click at [93, 161] on link "Month" at bounding box center [118, 162] width 135 height 36
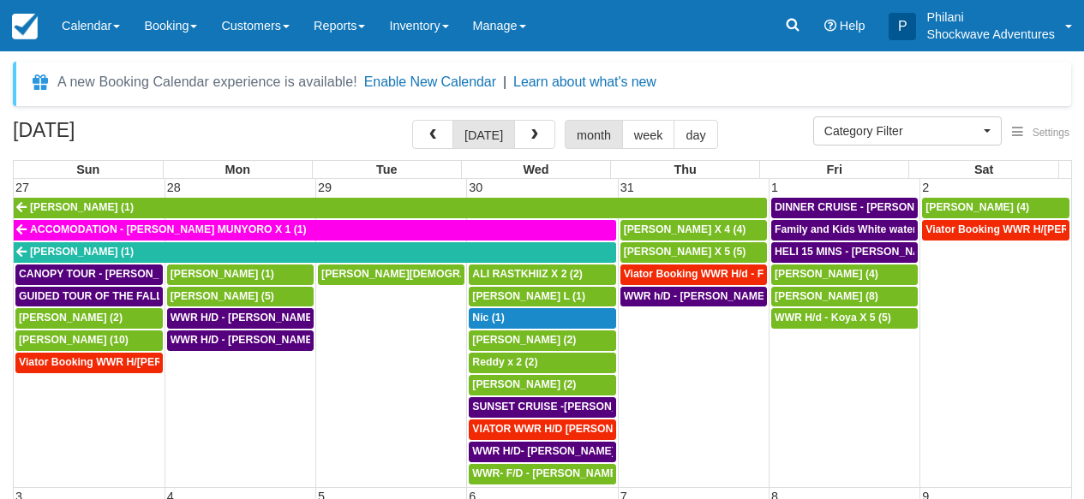
select select
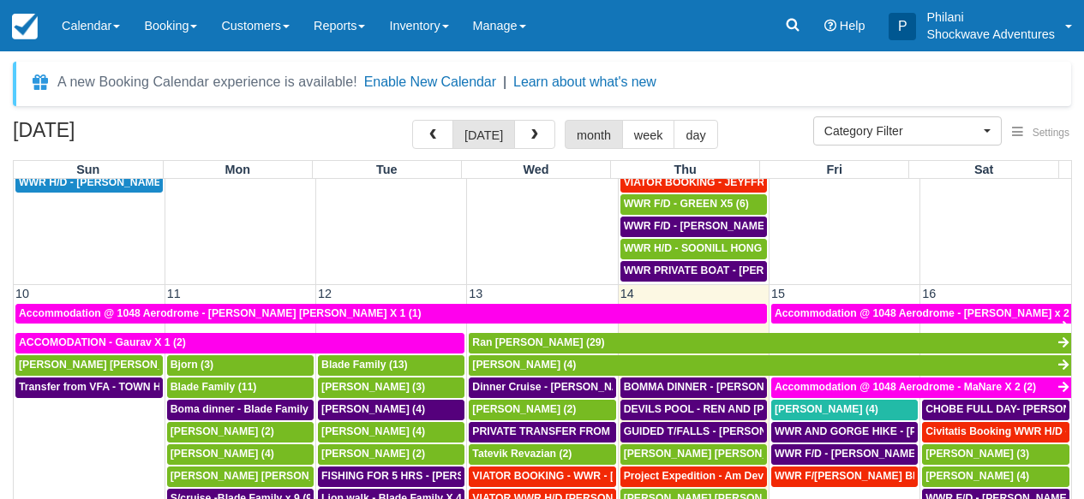
scroll to position [478, 0]
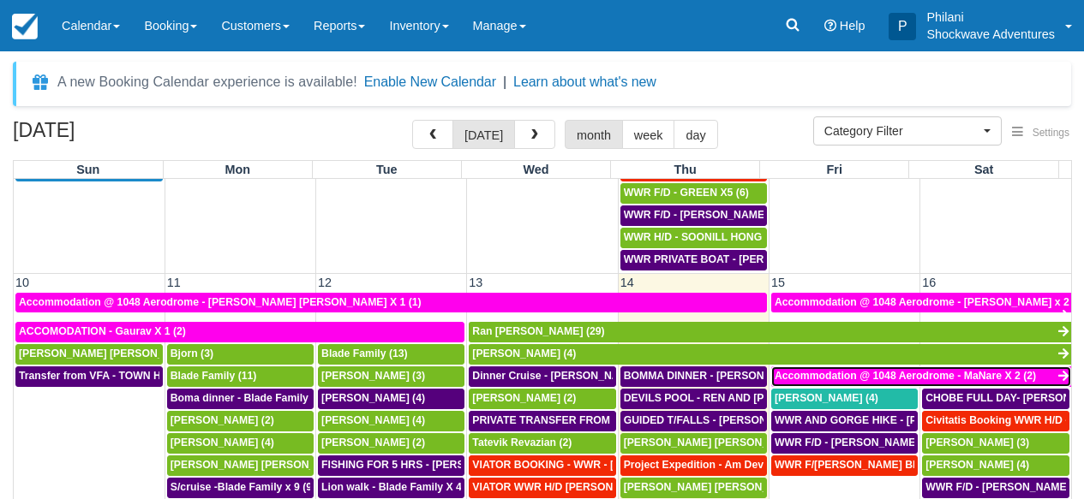
click at [929, 377] on span "Accommodation @ 1048 Aerodrome - MaNare X 2 (2)" at bounding box center [904, 376] width 261 height 12
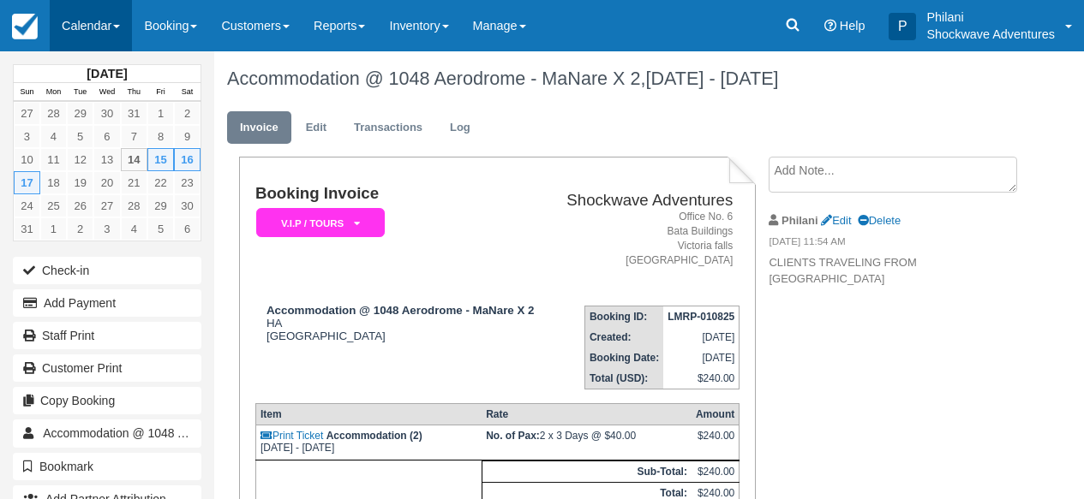
click at [99, 24] on link "Calendar" at bounding box center [91, 25] width 82 height 51
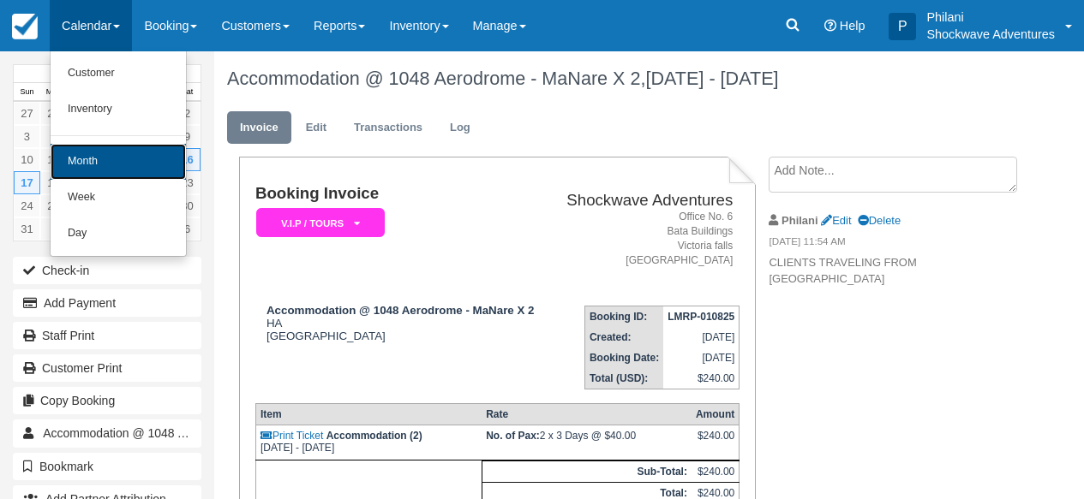
click at [135, 169] on link "Month" at bounding box center [118, 162] width 135 height 36
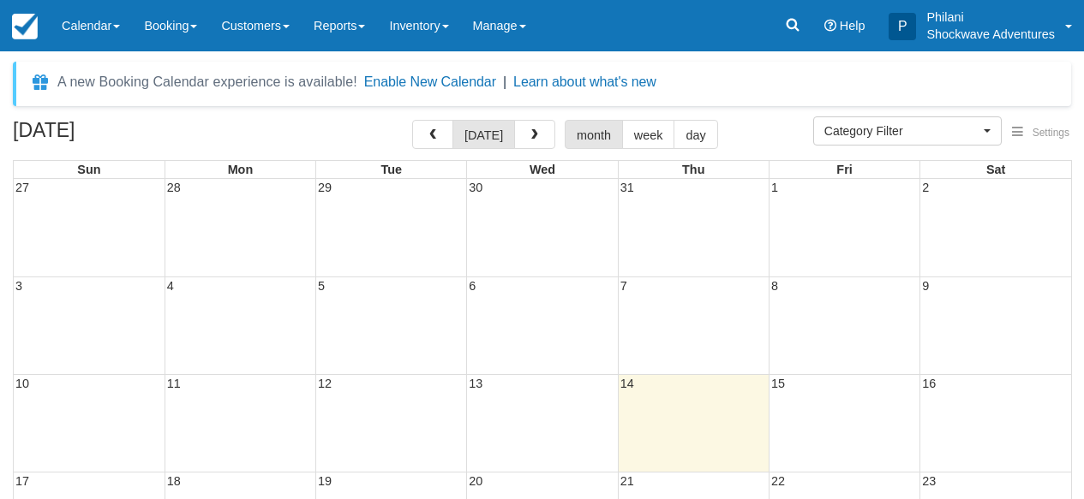
select select
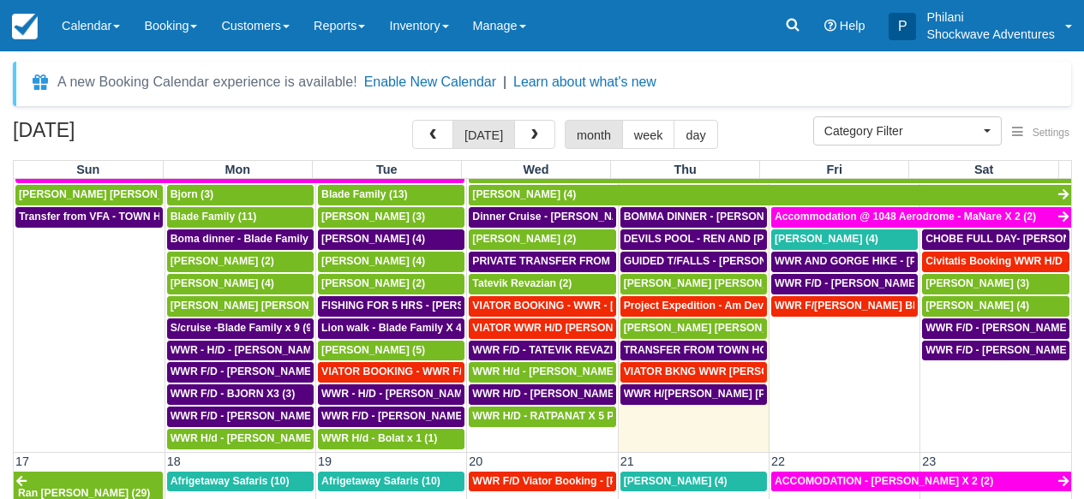
scroll to position [613, 0]
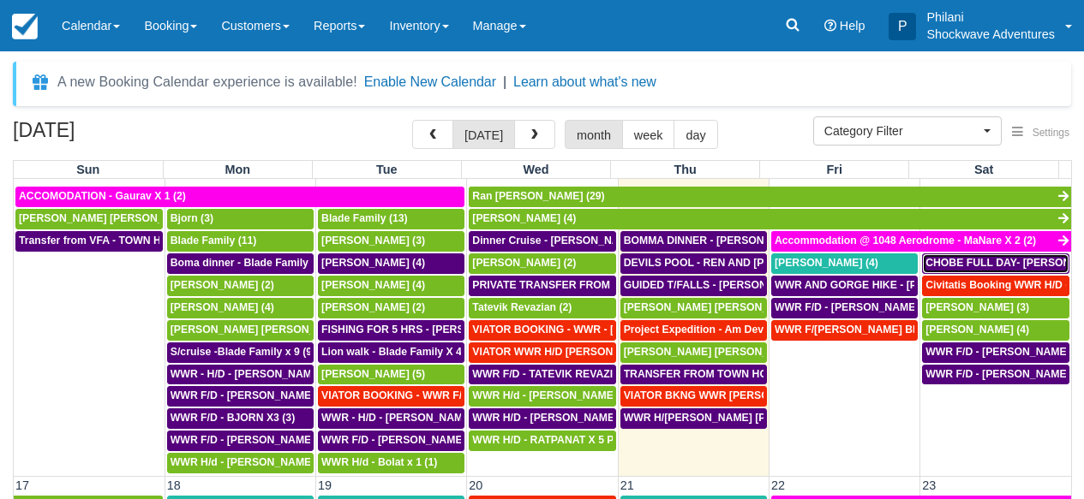
drag, startPoint x: 972, startPoint y: 266, endPoint x: 1034, endPoint y: 303, distance: 72.3
click at [972, 266] on span "CHOBE FULL DAY- [PERSON_NAME] AND [PERSON_NAME] X4 (4)" at bounding box center [1091, 263] width 332 height 12
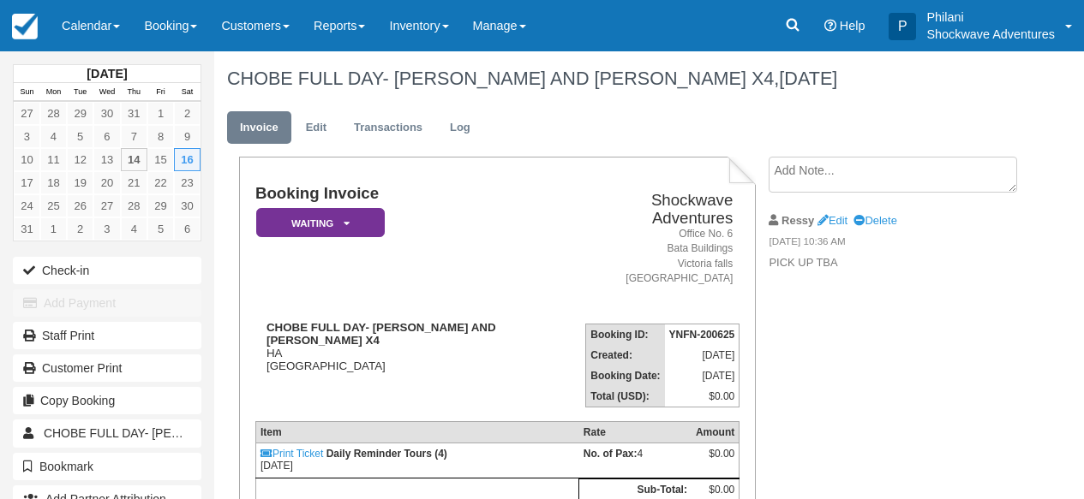
scroll to position [87, 0]
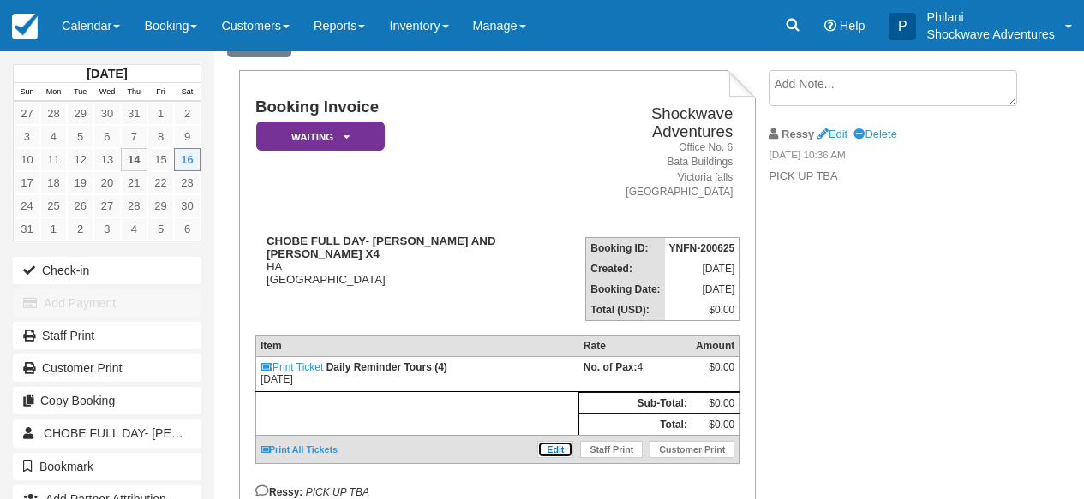
click at [550, 445] on link "Edit" at bounding box center [555, 449] width 36 height 17
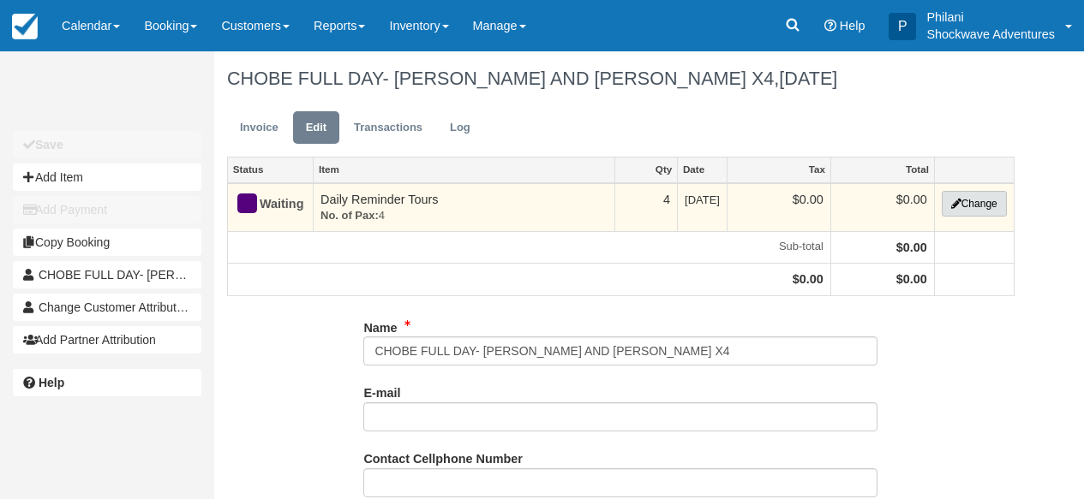
click at [991, 209] on button "Change" at bounding box center [973, 204] width 65 height 26
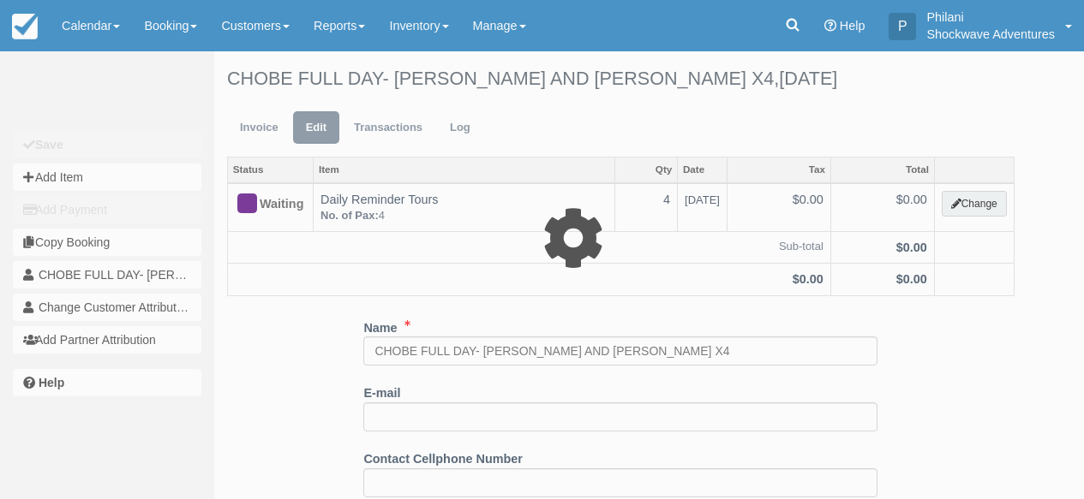
select select "36"
type input "0.00"
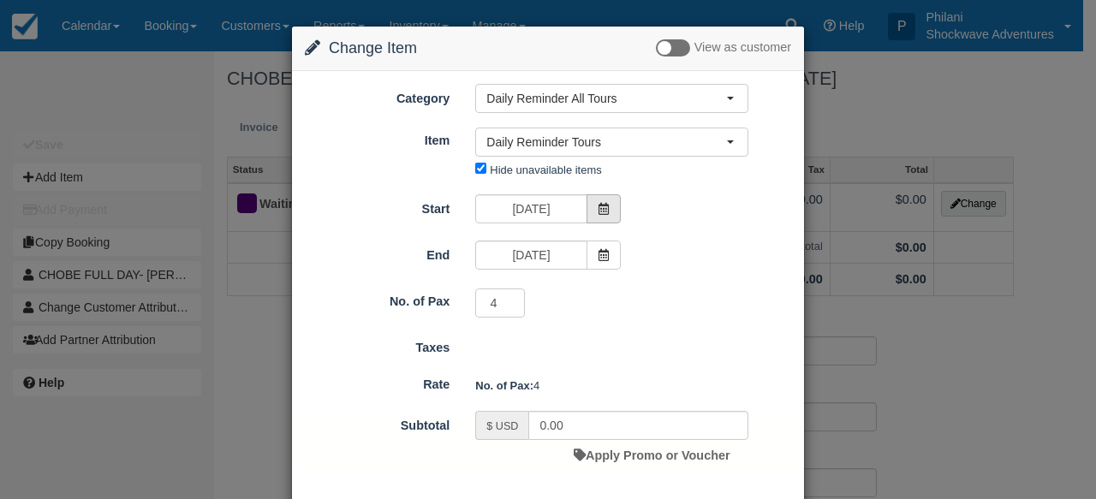
click at [598, 212] on icon at bounding box center [604, 209] width 12 height 12
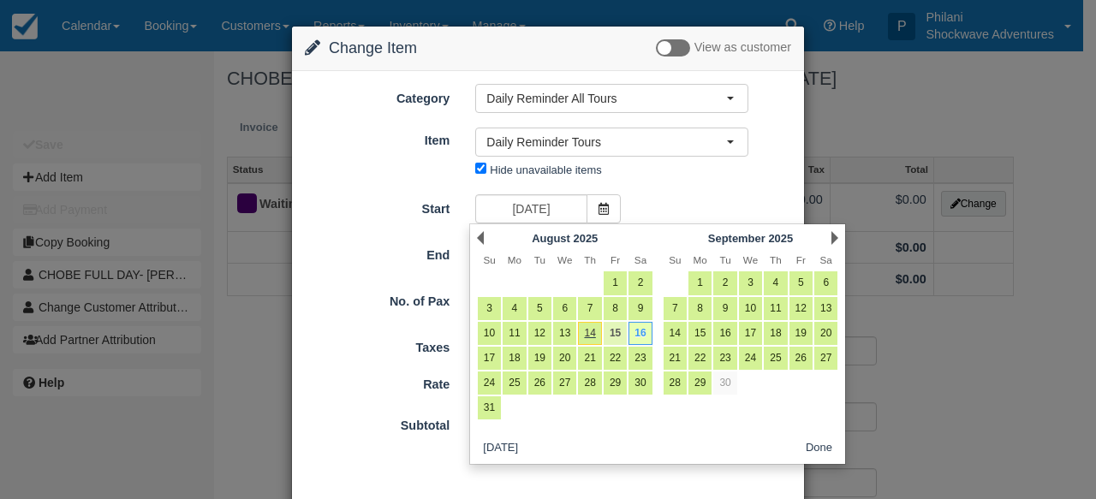
click at [618, 338] on link "15" at bounding box center [615, 333] width 23 height 23
type input "08/15/25"
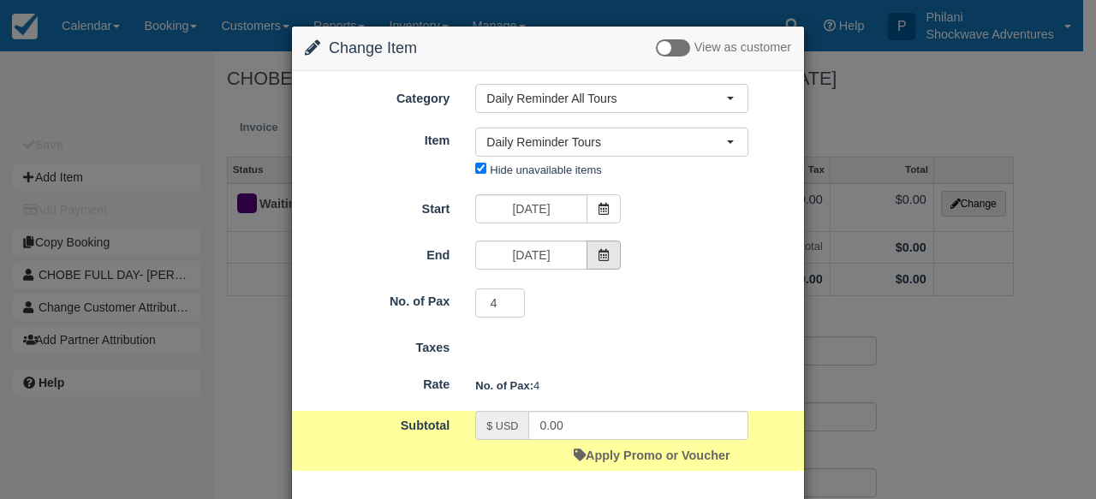
click at [598, 255] on icon at bounding box center [604, 255] width 12 height 12
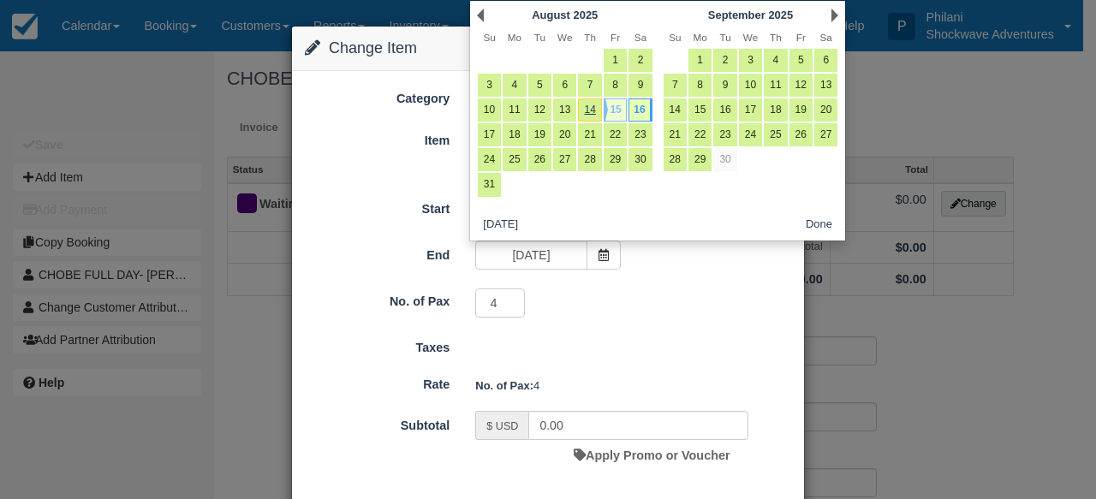
click at [616, 113] on link "15" at bounding box center [615, 110] width 23 height 23
type input "08/15/25"
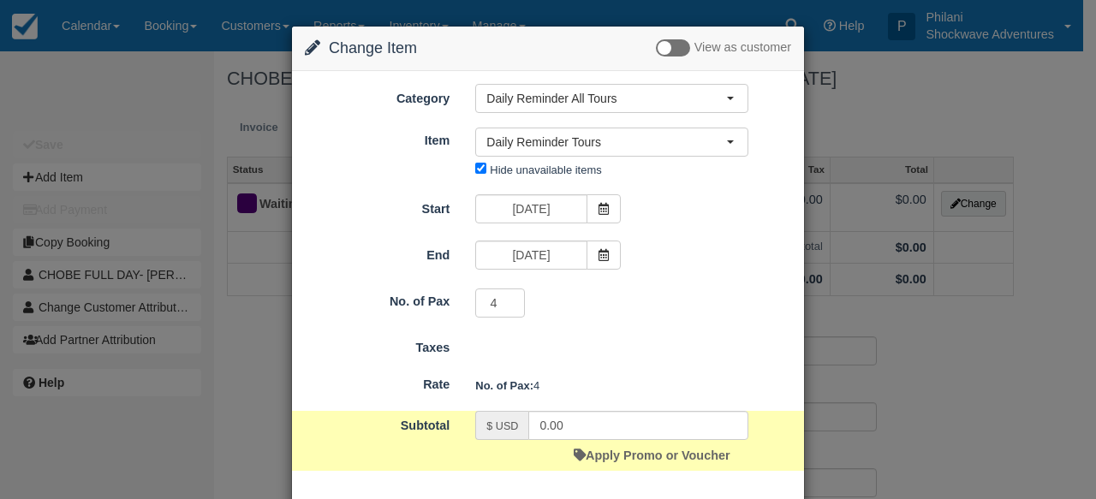
scroll to position [84, 0]
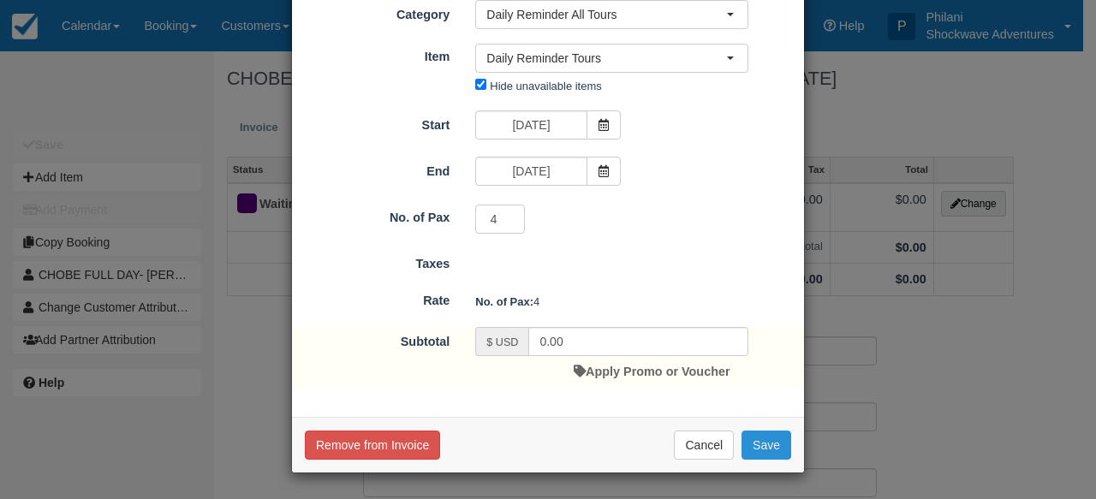
click at [756, 448] on button "Save" at bounding box center [767, 445] width 50 height 29
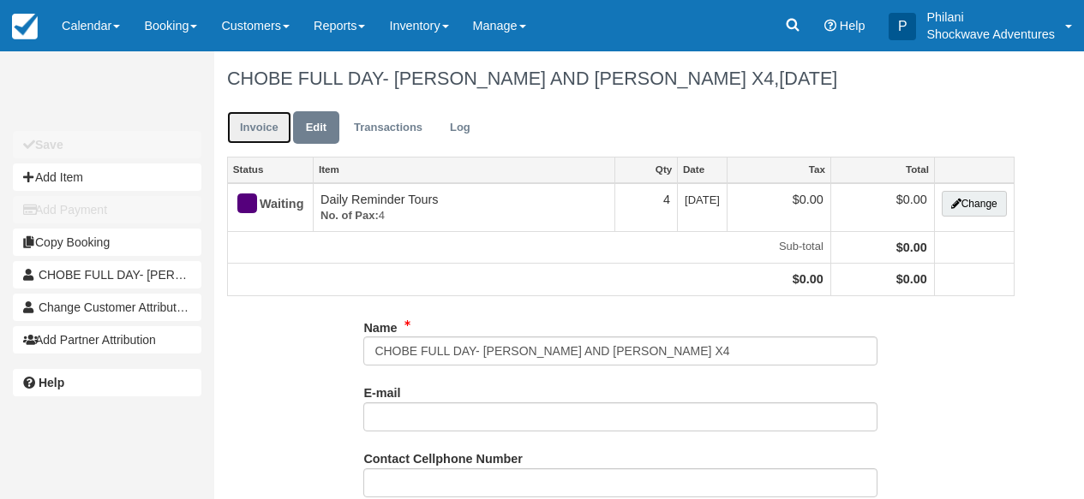
click at [272, 131] on link "Invoice" at bounding box center [259, 127] width 64 height 33
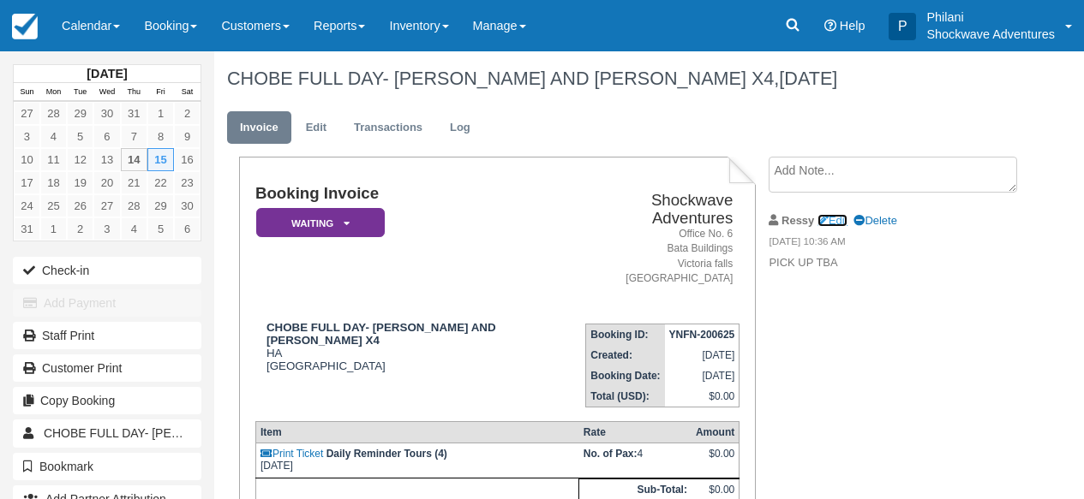
click at [845, 219] on link "Edit" at bounding box center [832, 220] width 30 height 13
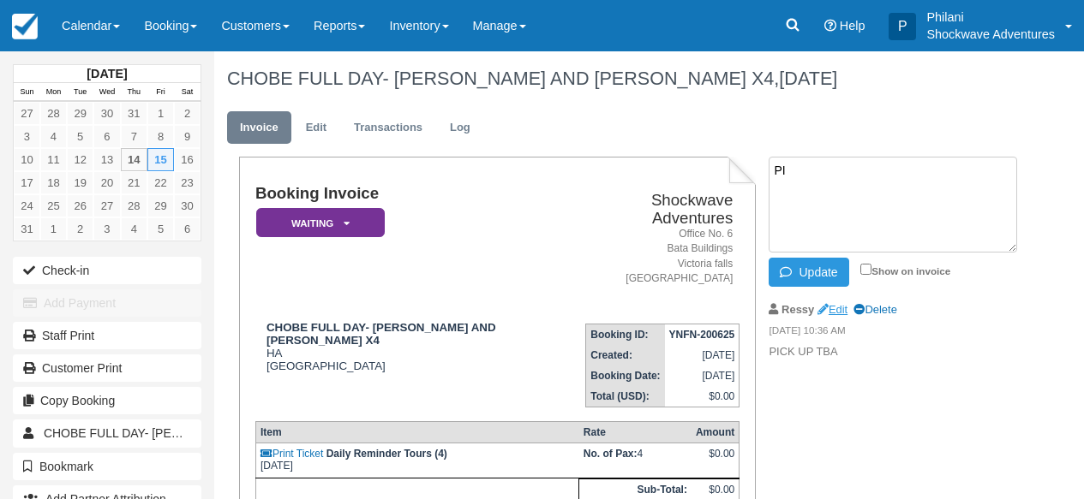
type textarea "P"
type textarea "Vicfalls Safari lodge at 0700hrs"
click at [868, 265] on input "Show on invoice" at bounding box center [865, 269] width 11 height 11
checkbox input "true"
drag, startPoint x: 834, startPoint y: 270, endPoint x: 977, endPoint y: 308, distance: 148.2
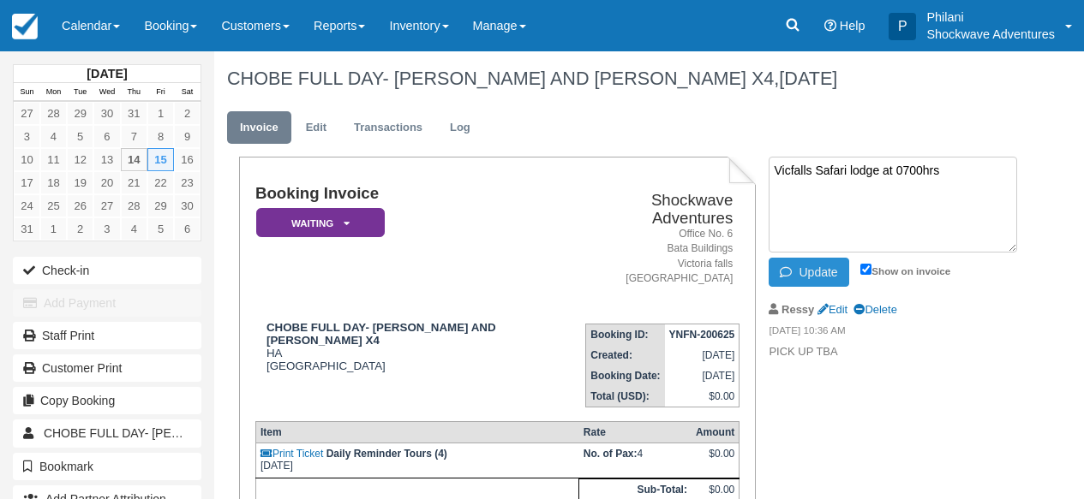
click at [834, 271] on button "Update" at bounding box center [808, 272] width 80 height 29
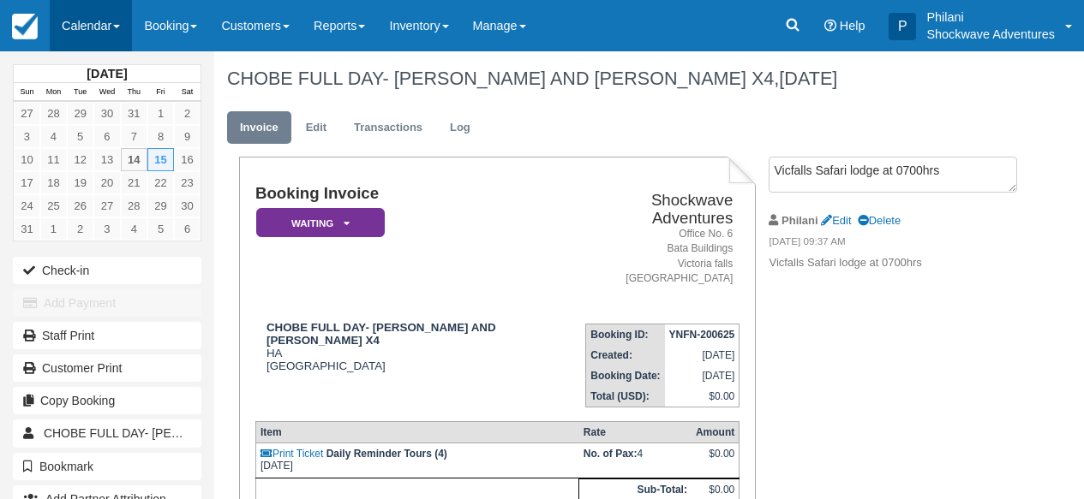
click at [104, 21] on link "Calendar" at bounding box center [91, 25] width 82 height 51
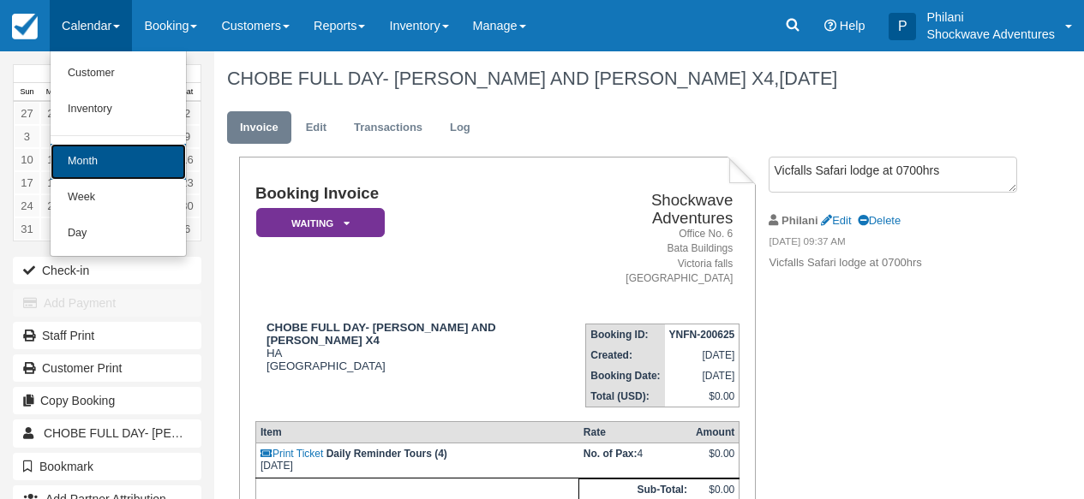
click at [122, 163] on link "Month" at bounding box center [118, 162] width 135 height 36
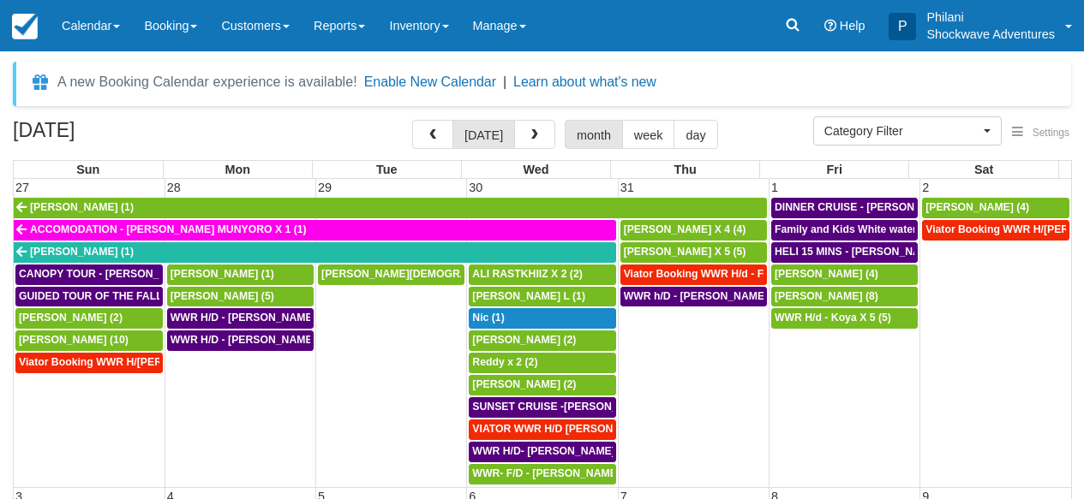
select select
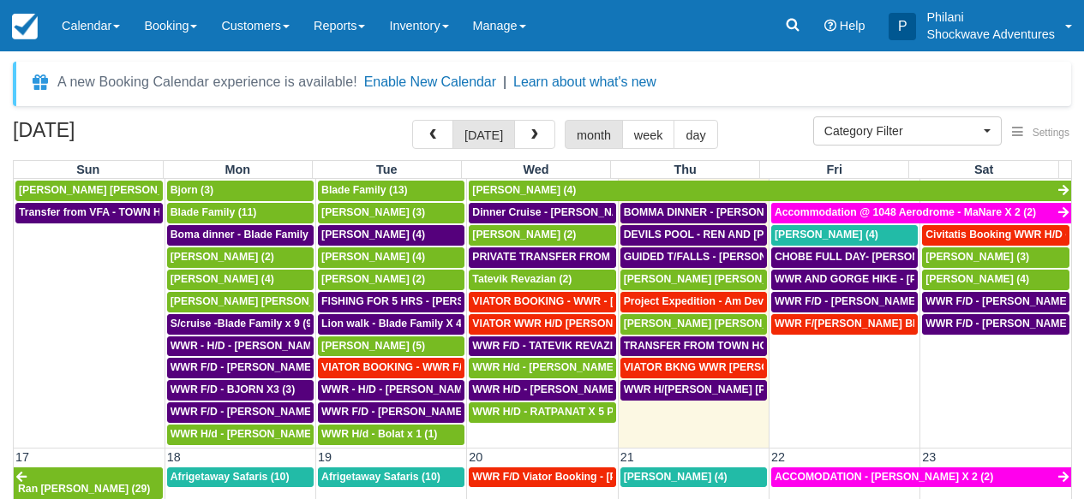
scroll to position [648, 0]
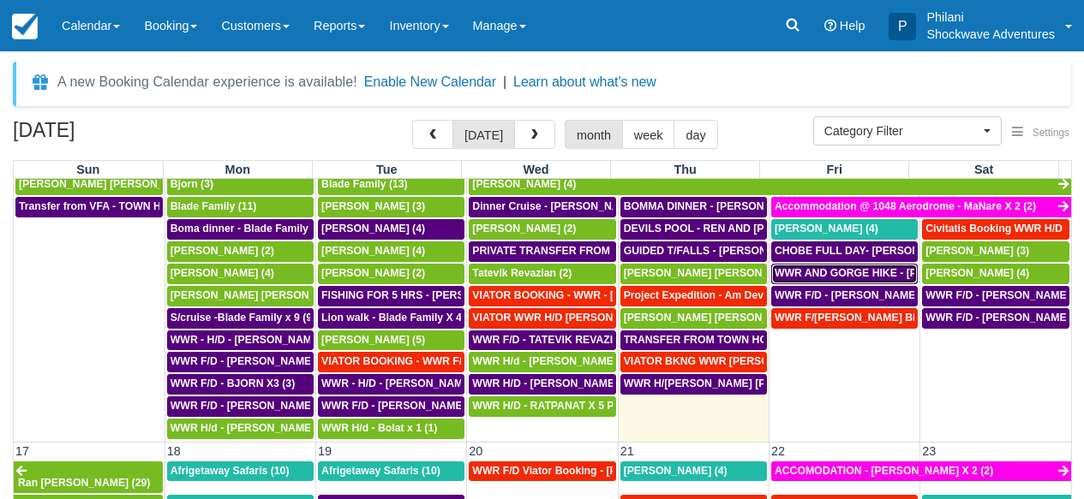
click at [848, 278] on span "WWR AND GORGE HIKE - REN AND STEVE X 4 (4)" at bounding box center [954, 273] width 361 height 12
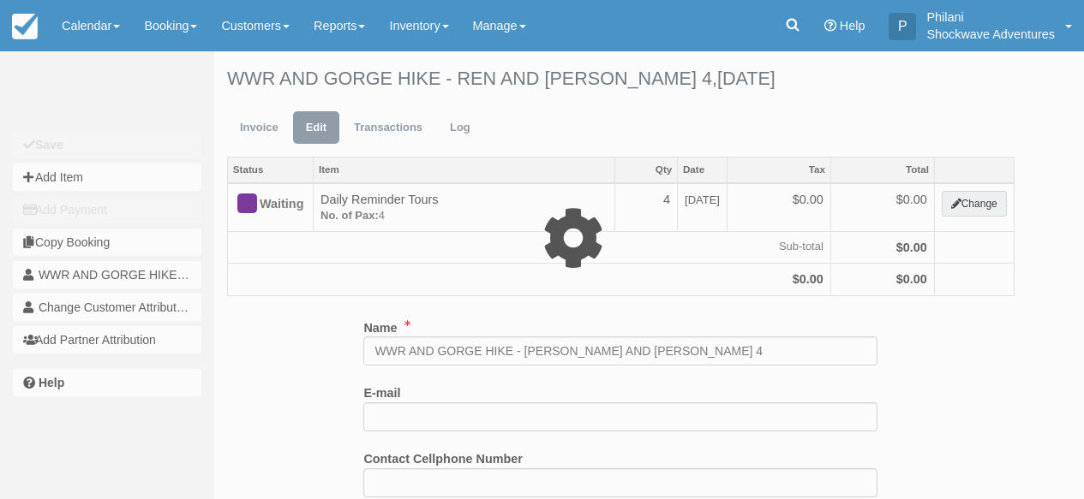
select select "36"
type input "0.00"
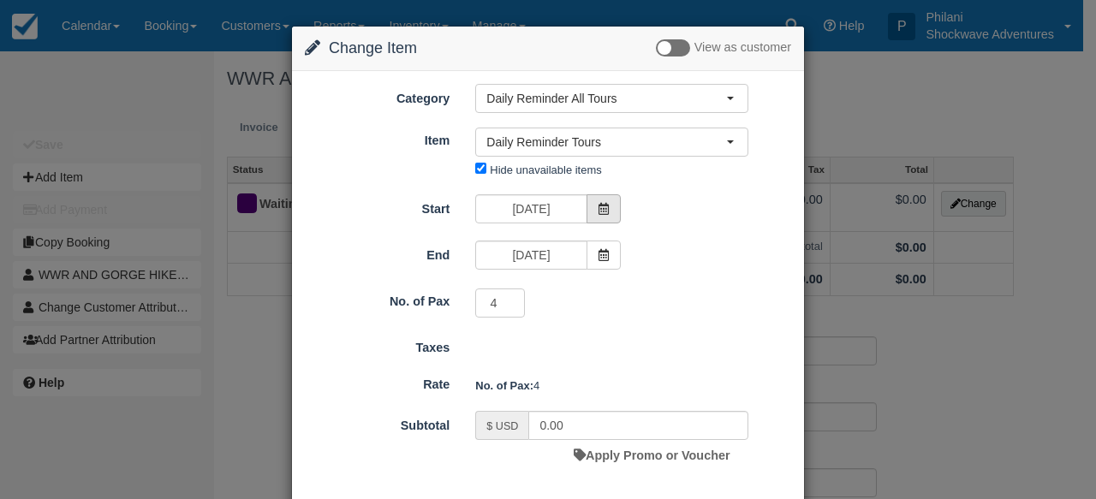
click at [599, 211] on icon at bounding box center [604, 209] width 12 height 12
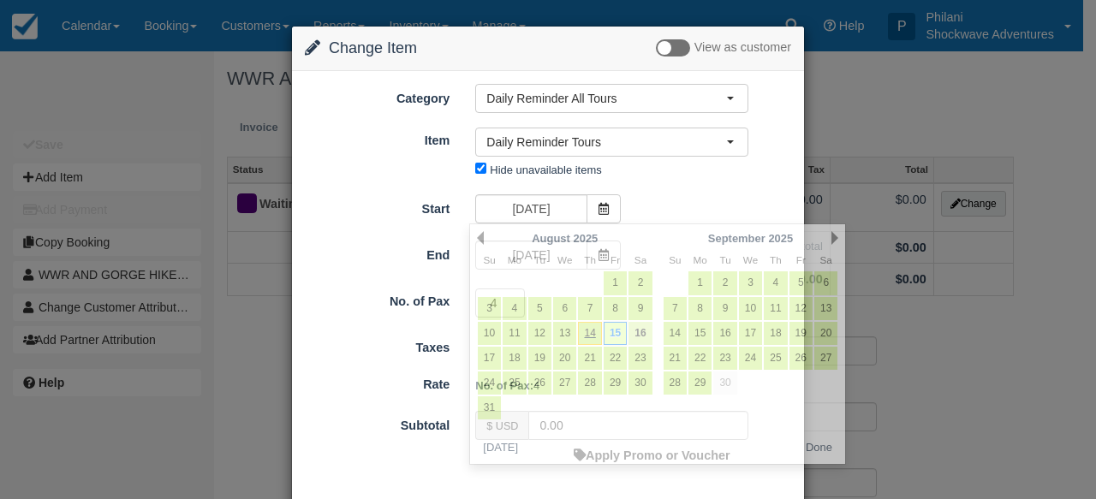
click at [644, 334] on link "16" at bounding box center [640, 333] width 23 height 23
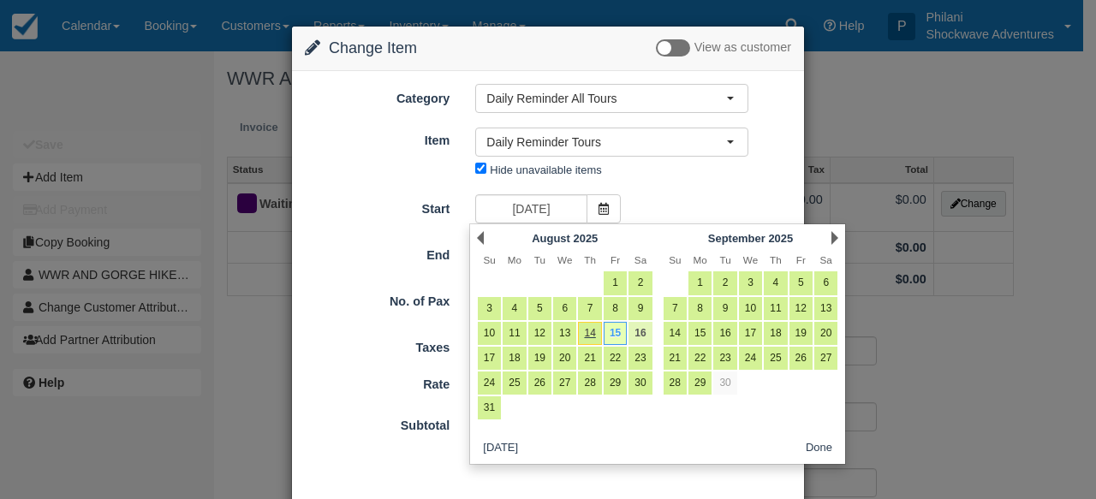
type input "08/16/25"
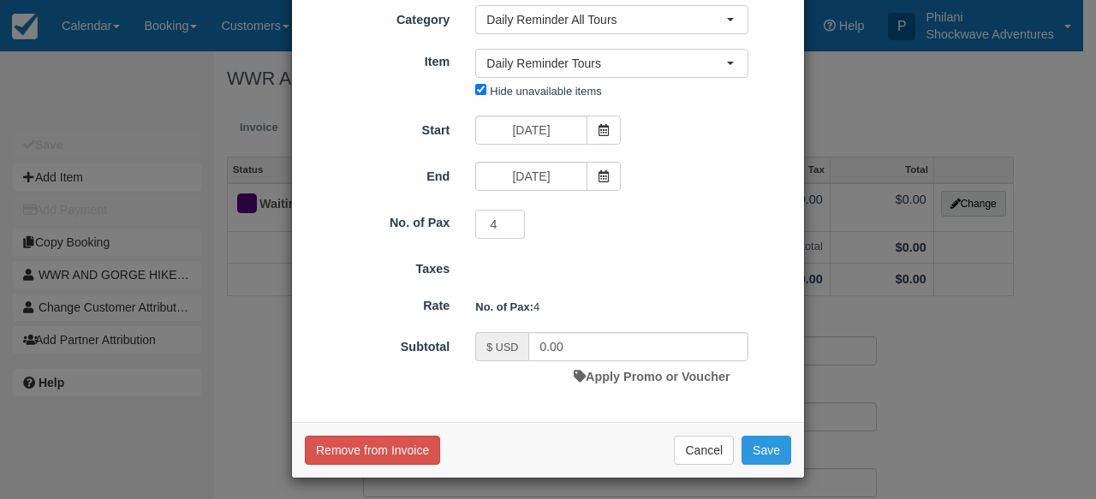
scroll to position [84, 0]
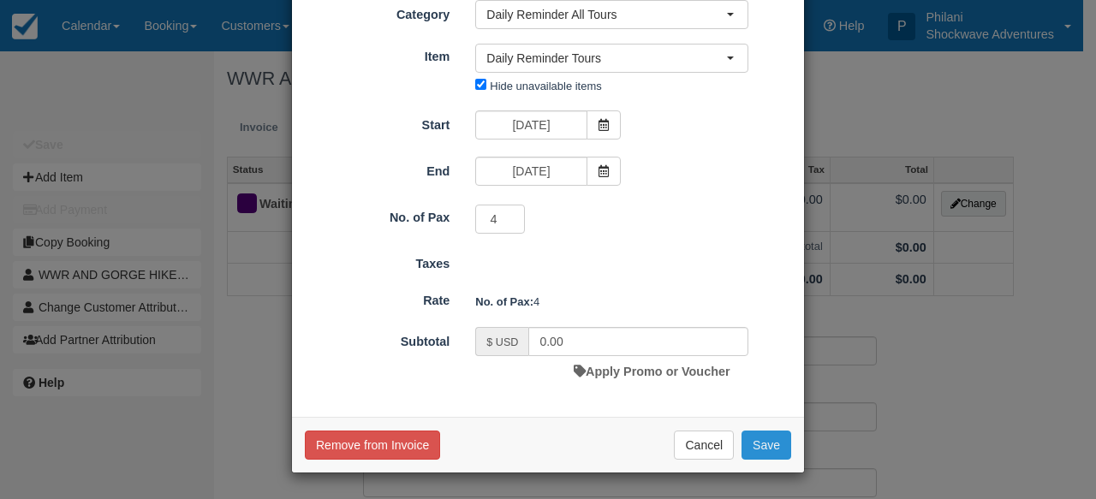
click at [768, 445] on button "Save" at bounding box center [767, 445] width 50 height 29
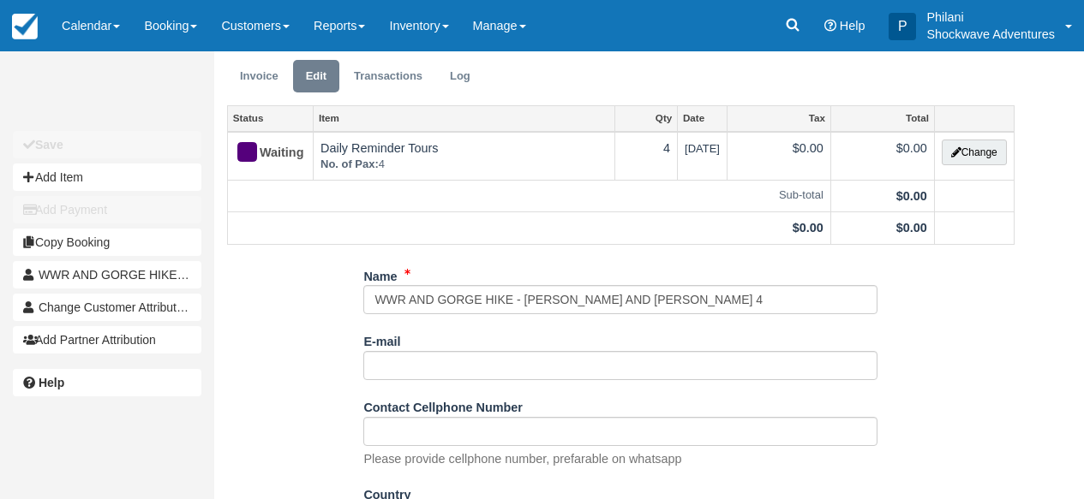
scroll to position [41, 0]
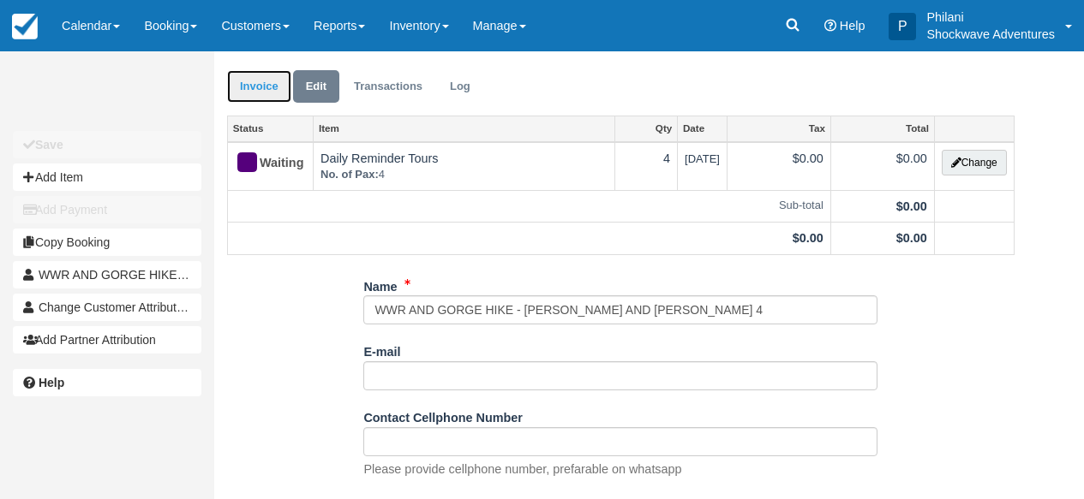
click at [272, 98] on link "Invoice" at bounding box center [259, 86] width 64 height 33
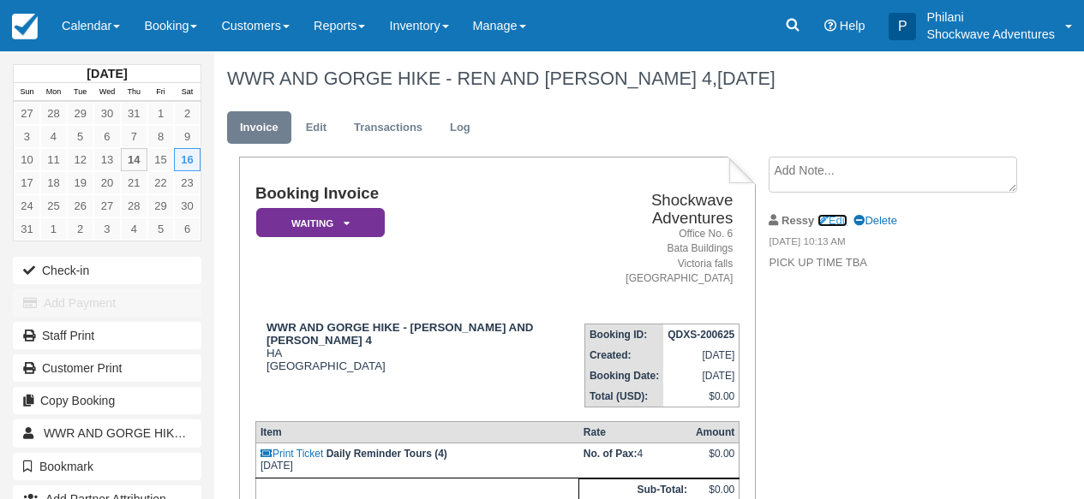
click at [842, 219] on link "Edit" at bounding box center [832, 220] width 30 height 13
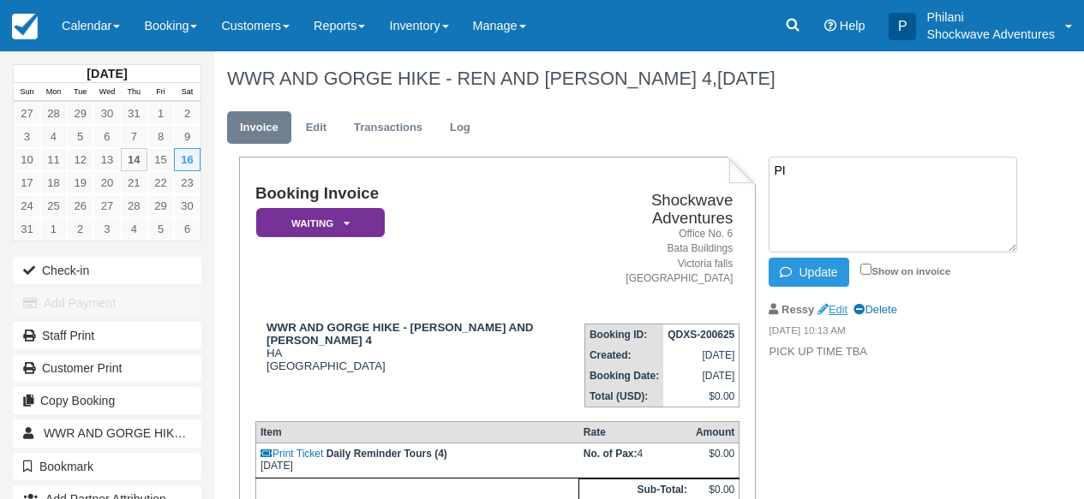
type textarea "P"
type textarea "g"
type textarea "N"
type textarea "VICFALLS SAFARI LODGE 0745HRS"
click at [866, 266] on input "Show on invoice" at bounding box center [865, 269] width 11 height 11
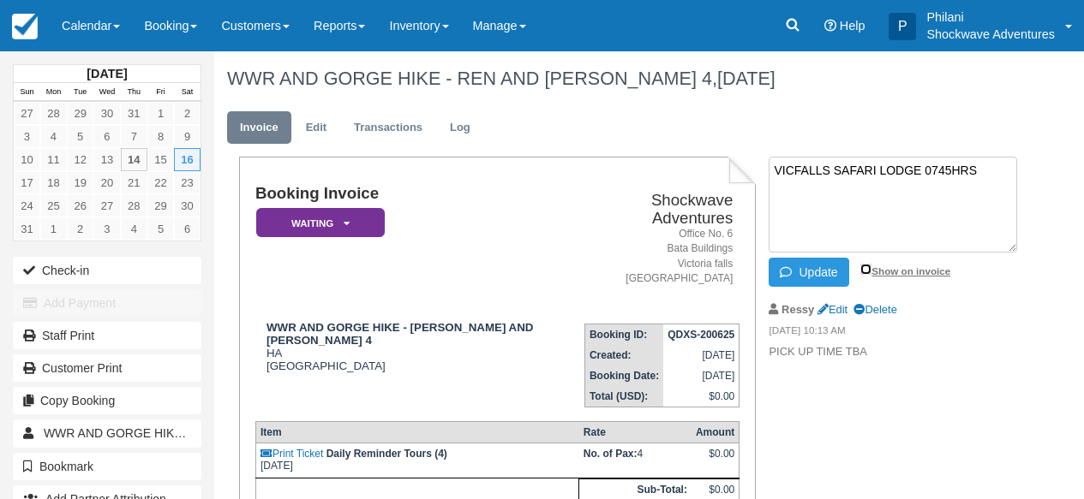
checkbox input "true"
click at [819, 267] on button "Update" at bounding box center [808, 272] width 80 height 29
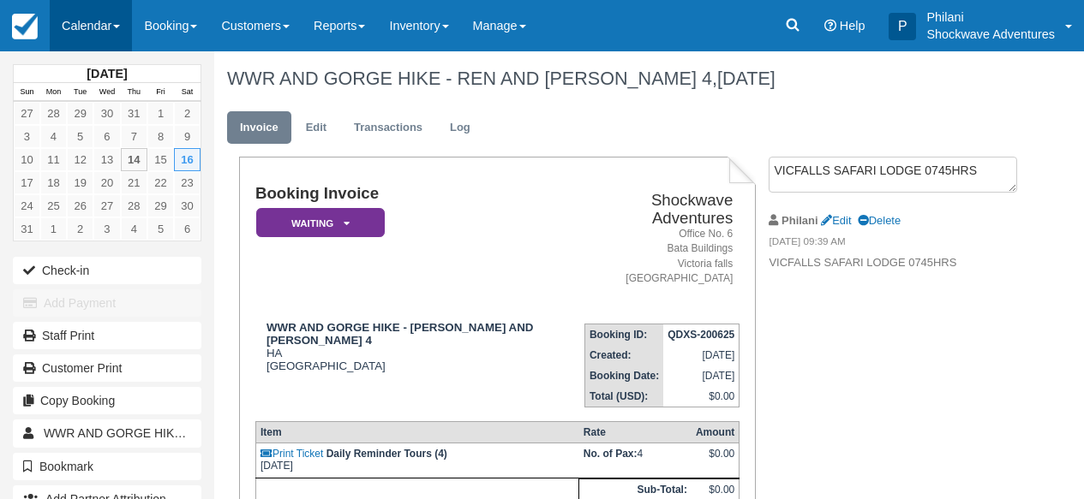
click at [105, 29] on link "Calendar" at bounding box center [91, 25] width 82 height 51
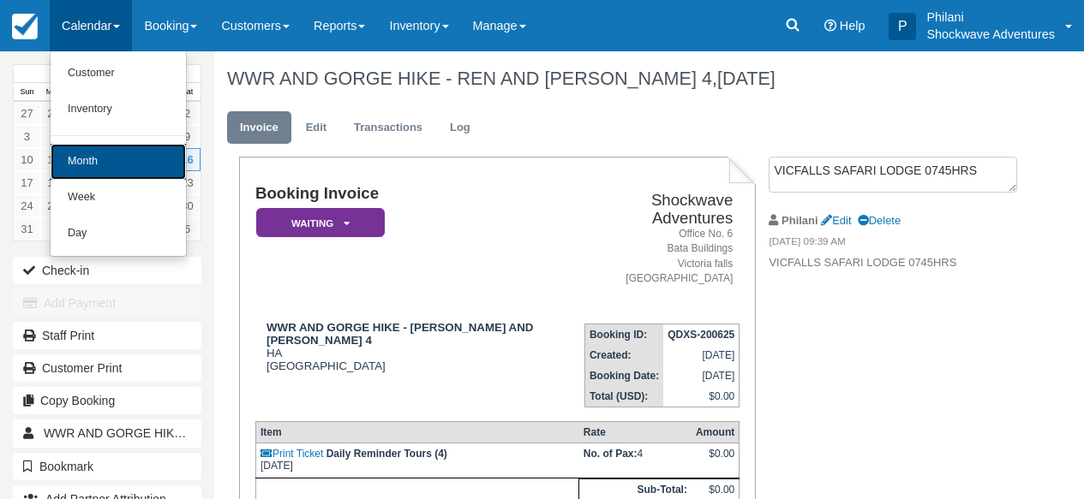
click at [124, 163] on link "Month" at bounding box center [118, 162] width 135 height 36
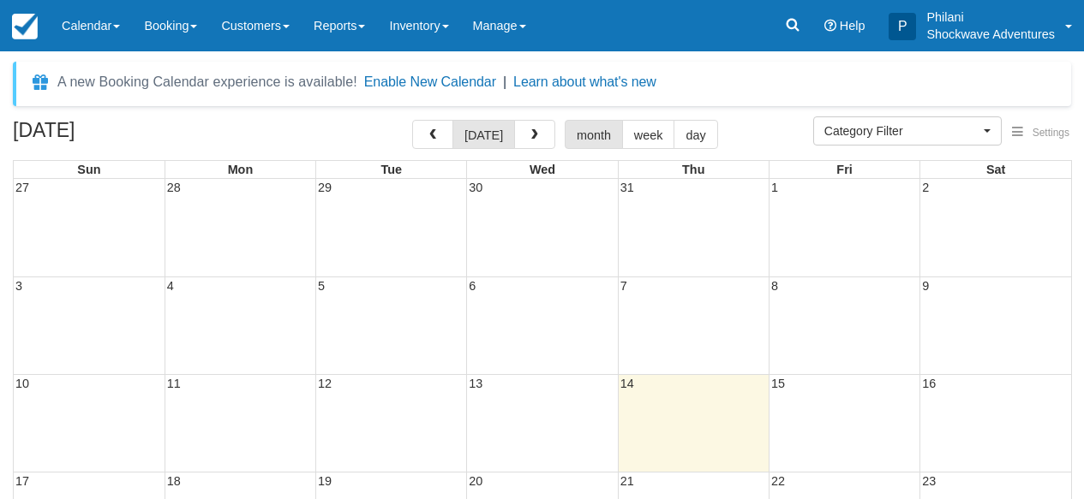
select select
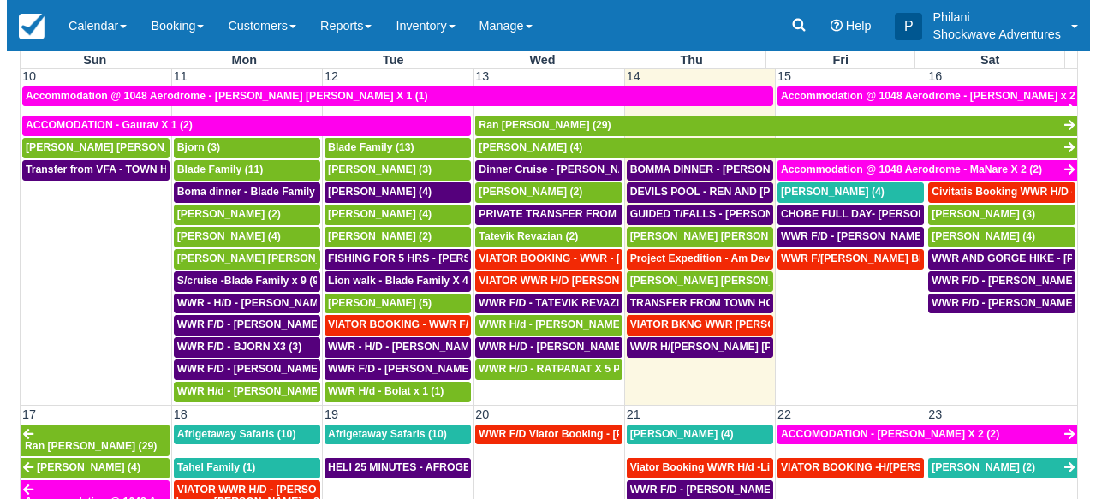
scroll to position [571, 0]
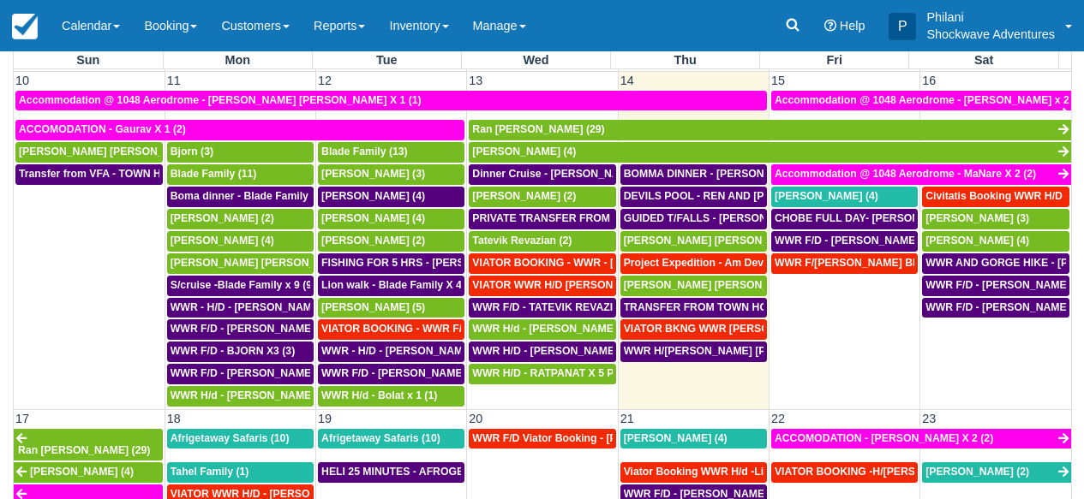
click at [1007, 354] on td "WWR F/D - [PERSON_NAME] X 4 (4)" at bounding box center [995, 352] width 151 height 111
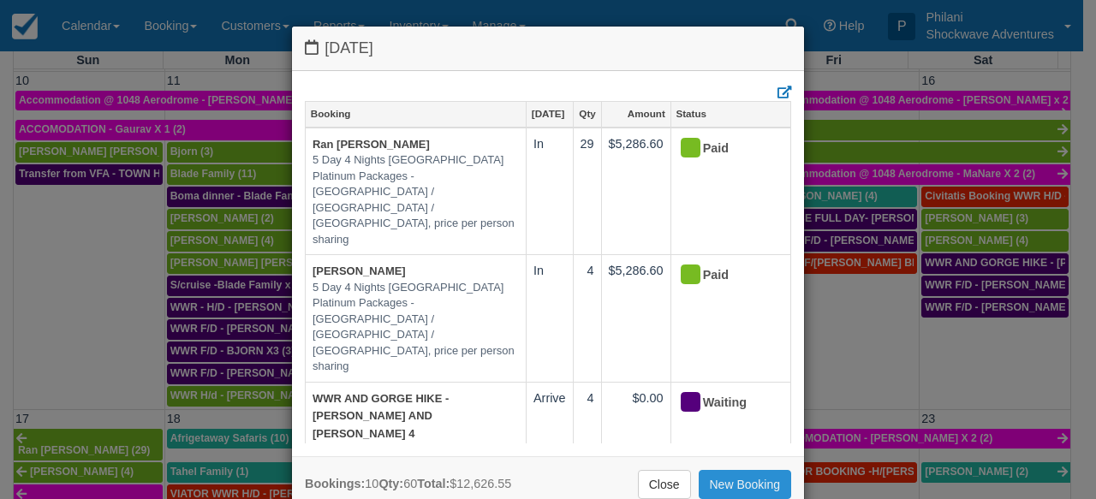
click at [761, 477] on link "New Booking" at bounding box center [745, 484] width 93 height 29
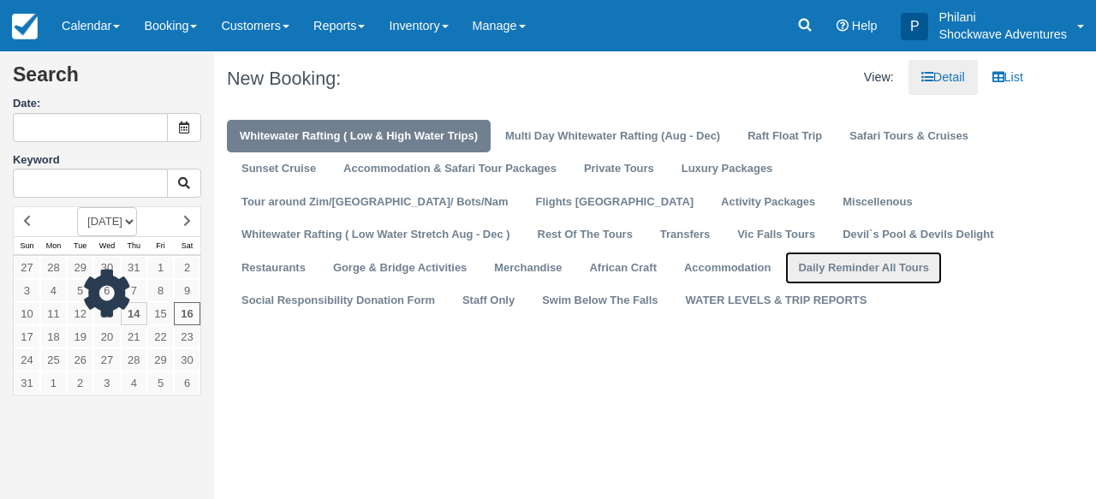
click at [786, 271] on link "Daily Reminder All Tours" at bounding box center [864, 268] width 157 height 33
type input "08/16/25"
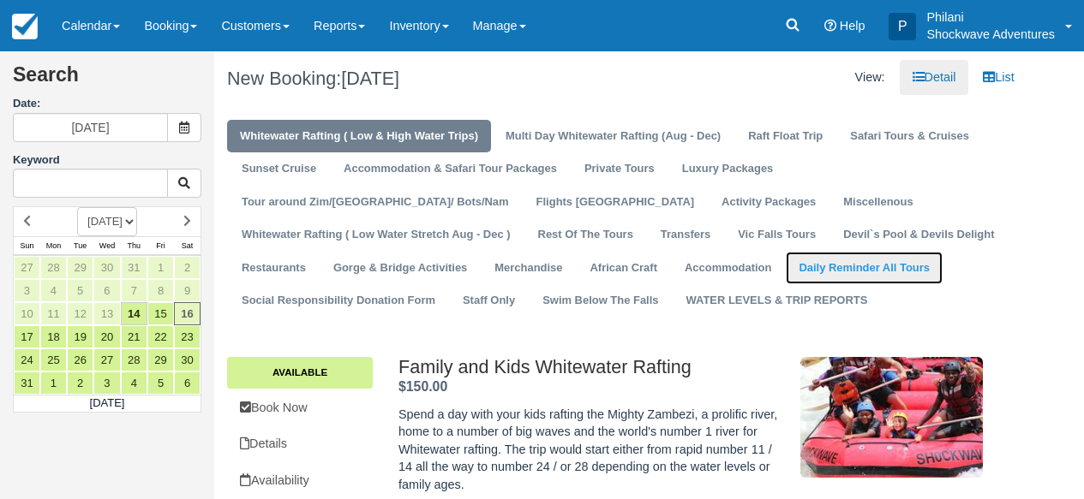
click at [786, 279] on link "Daily Reminder All Tours" at bounding box center [864, 268] width 157 height 33
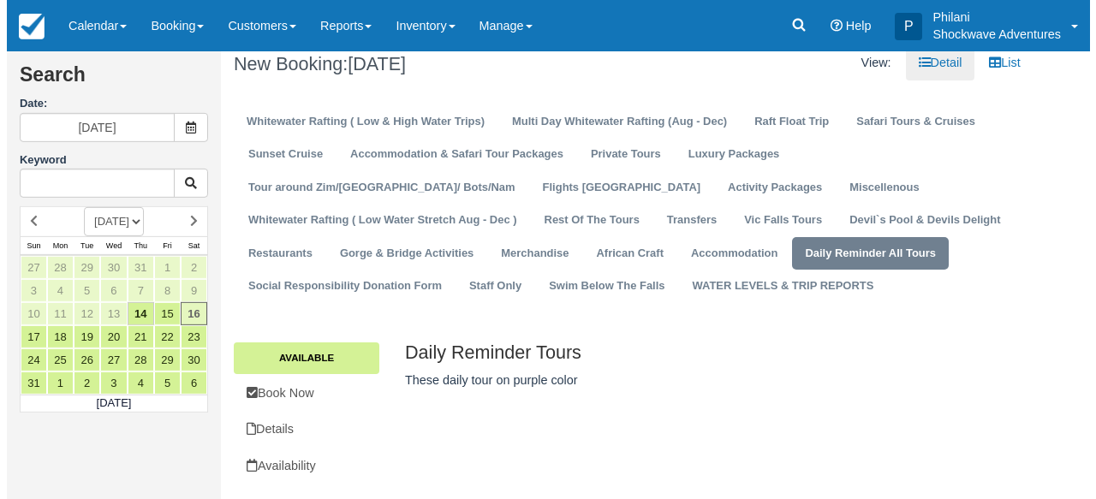
scroll to position [18, 0]
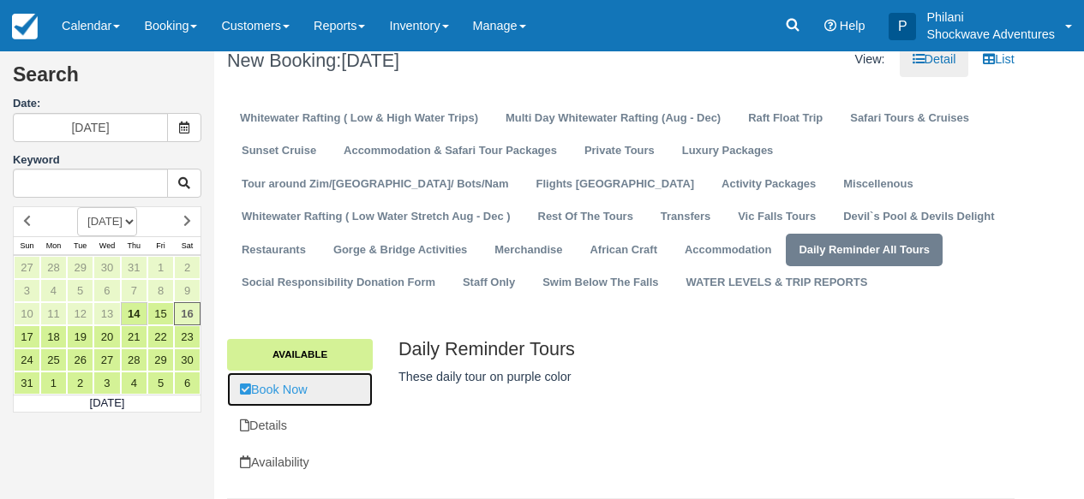
click at [307, 390] on link "Book Now" at bounding box center [300, 390] width 146 height 35
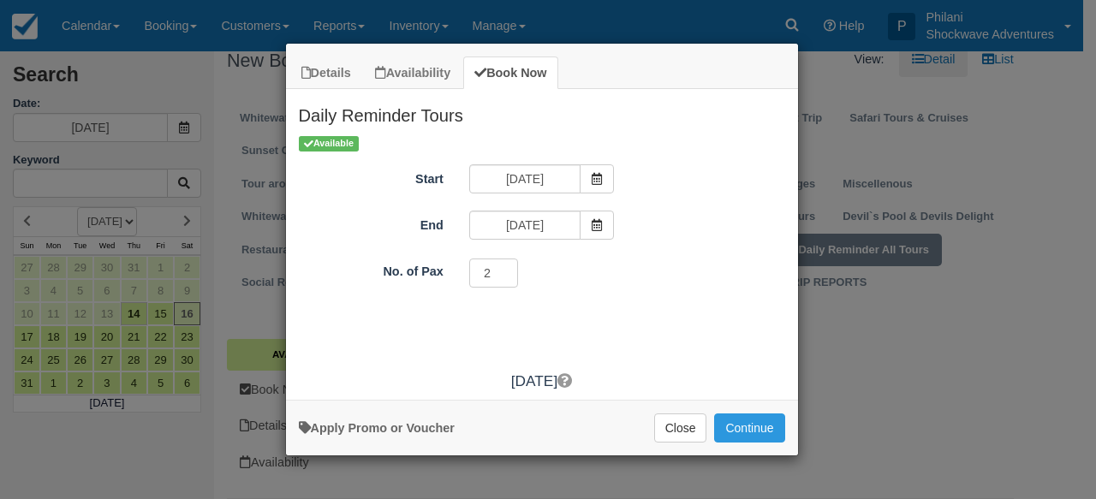
click at [504, 271] on input "2" at bounding box center [494, 273] width 50 height 29
click at [503, 271] on input "3" at bounding box center [494, 273] width 50 height 29
type input "4"
click at [503, 271] on input "4" at bounding box center [494, 273] width 50 height 29
click at [726, 431] on button "Continue" at bounding box center [749, 428] width 70 height 29
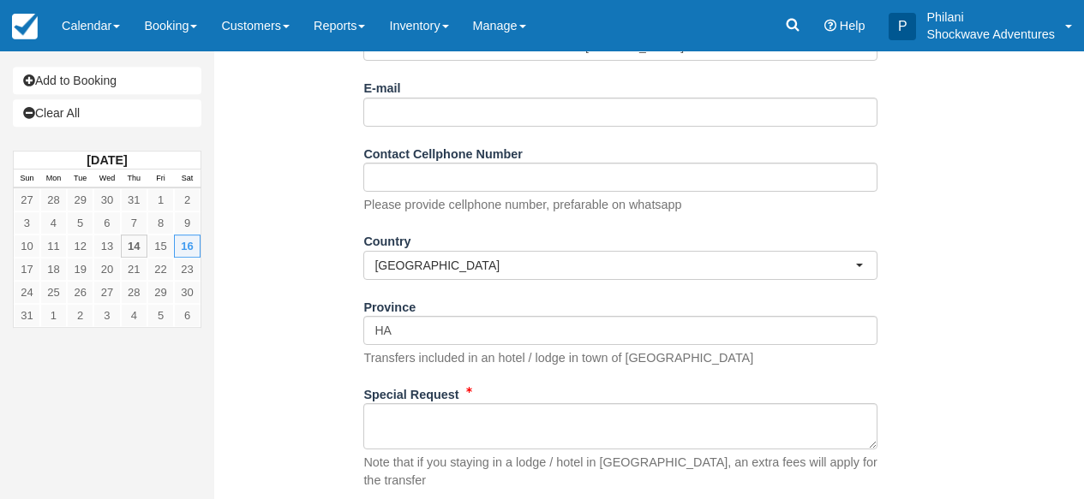
scroll to position [386, 0]
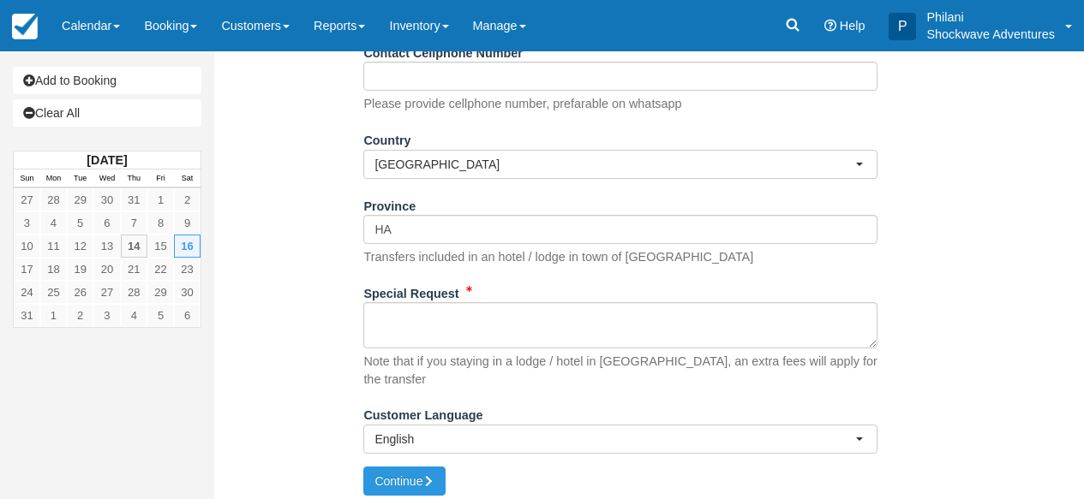
type input "NIGHT GAME DRIVE PLUS DINNER - [PERSON_NAME] X 4"
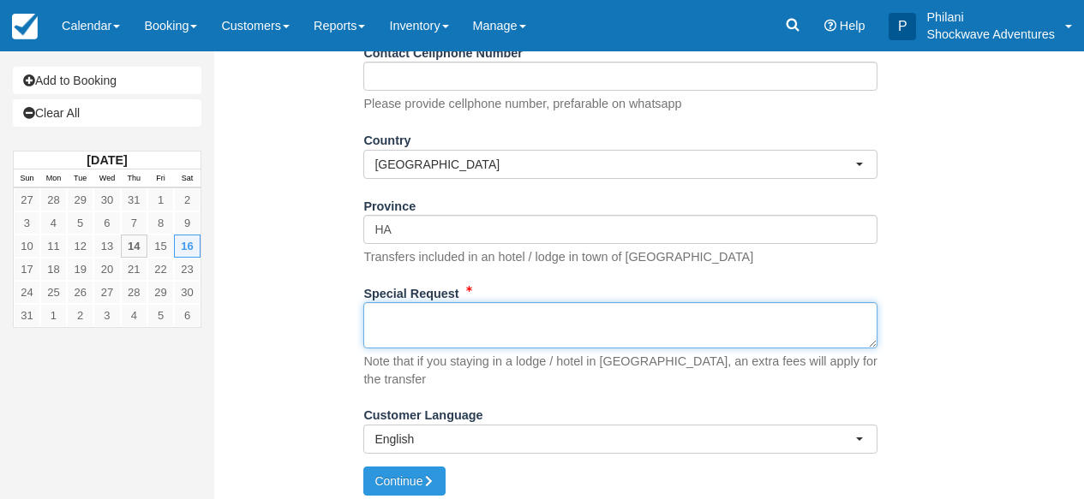
click at [433, 340] on textarea "Special Request" at bounding box center [620, 325] width 514 height 46
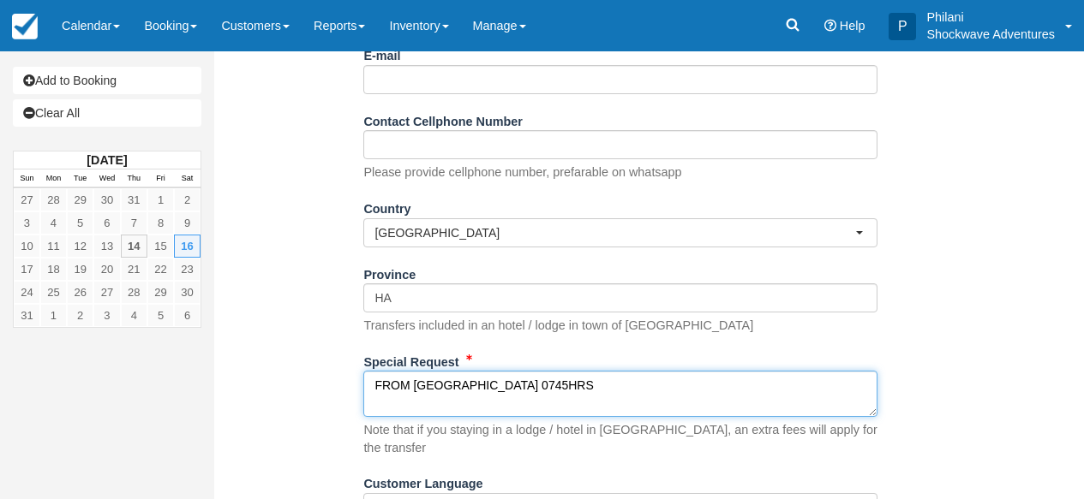
scroll to position [0, 0]
click at [579, 391] on textarea "FROM [GEOGRAPHIC_DATA] 0745HRS" at bounding box center [620, 394] width 514 height 46
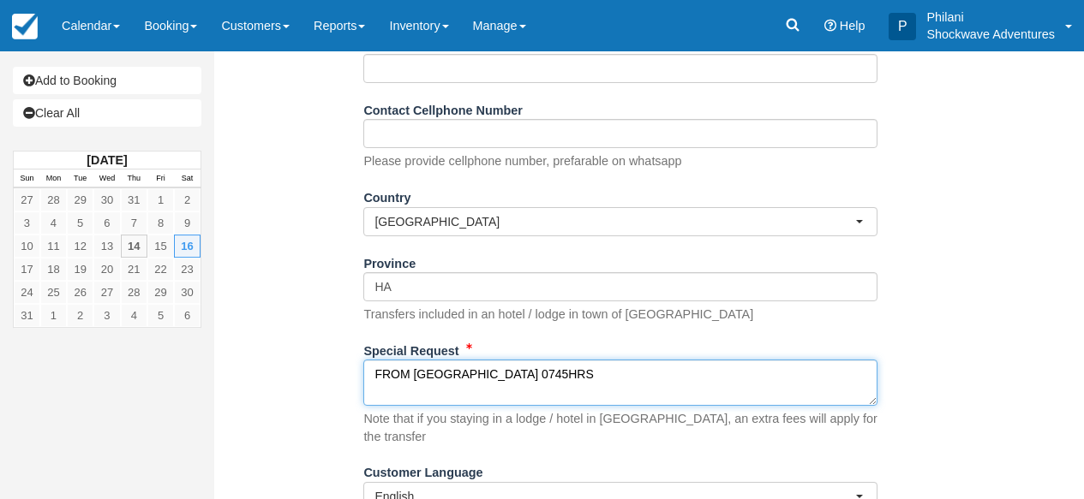
scroll to position [386, 0]
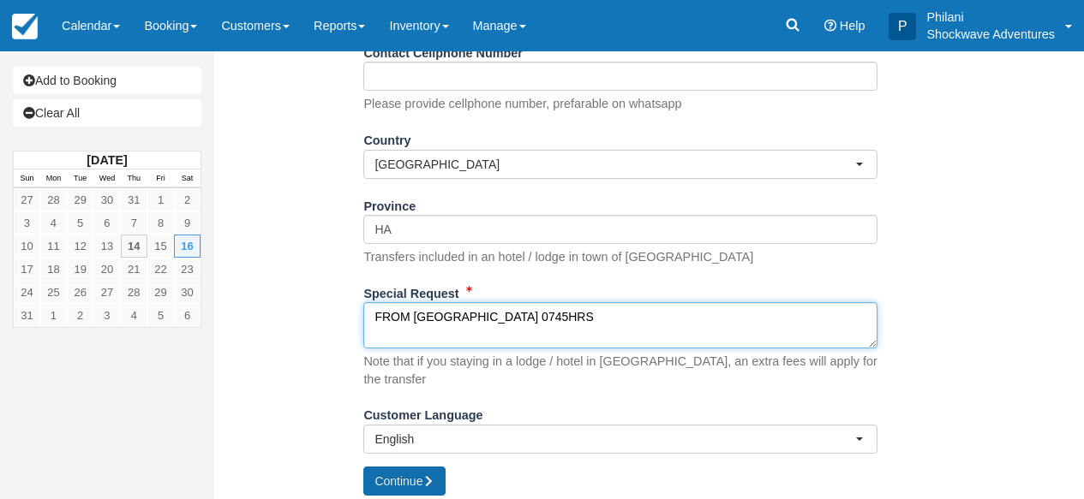
type textarea "FROM [GEOGRAPHIC_DATA] 0745HRS"
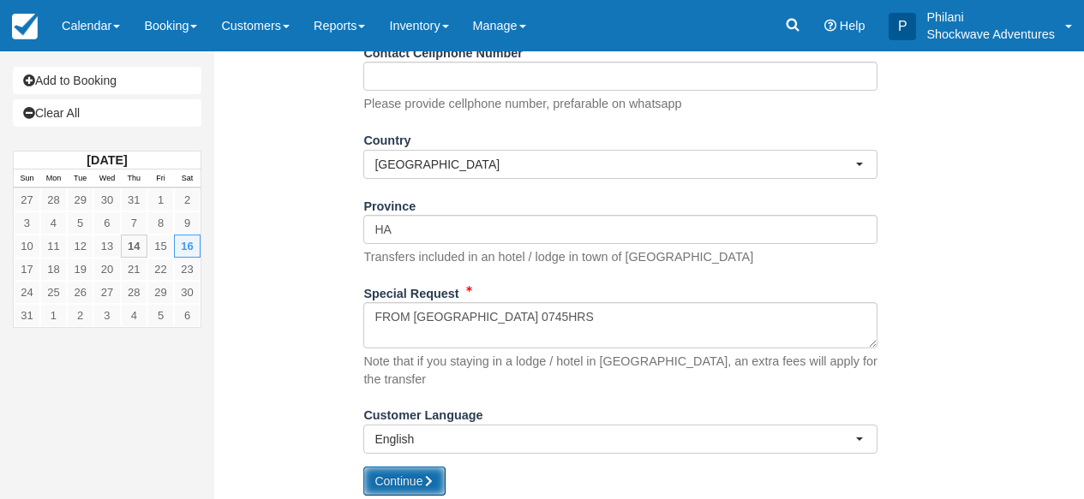
click at [402, 473] on button "Continue" at bounding box center [404, 481] width 82 height 29
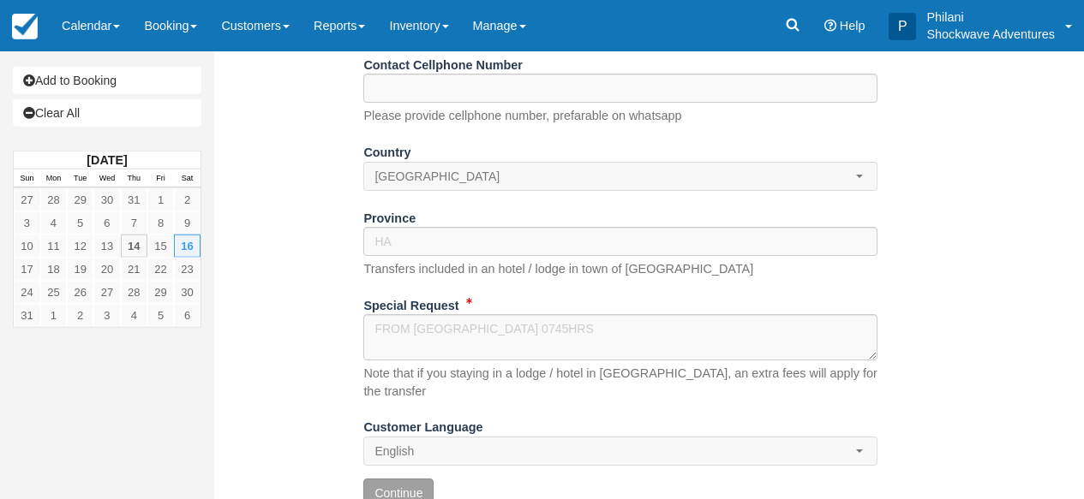
scroll to position [359, 0]
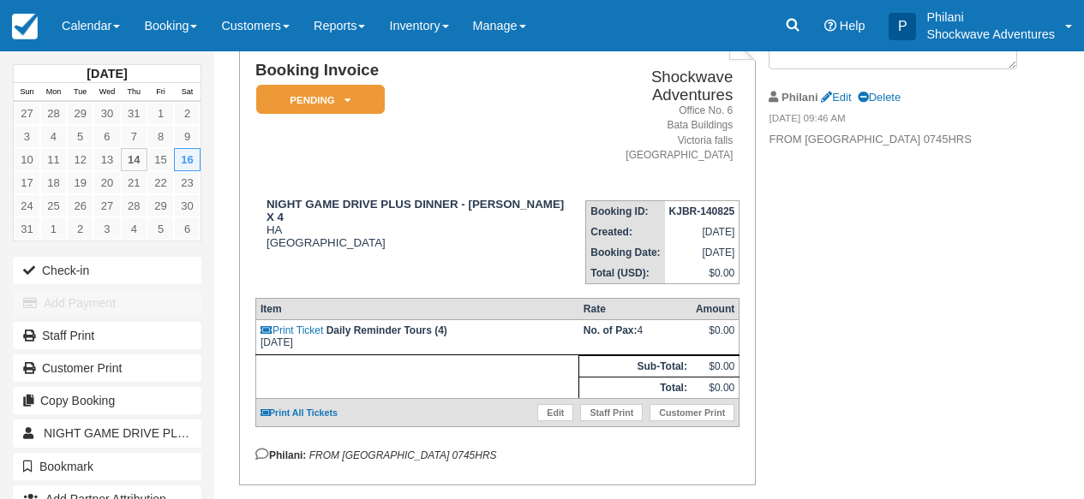
scroll to position [110, 0]
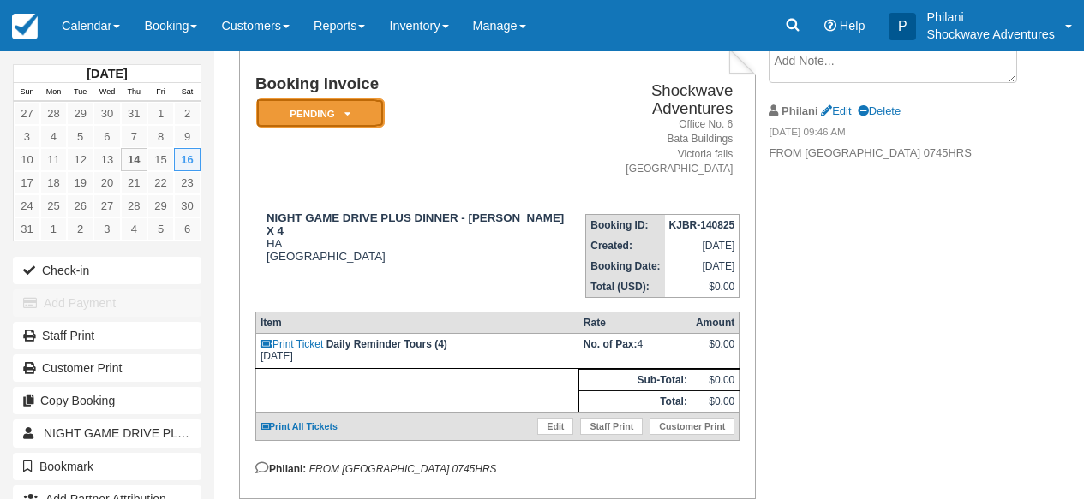
click at [376, 121] on em "Pending" at bounding box center [320, 114] width 128 height 30
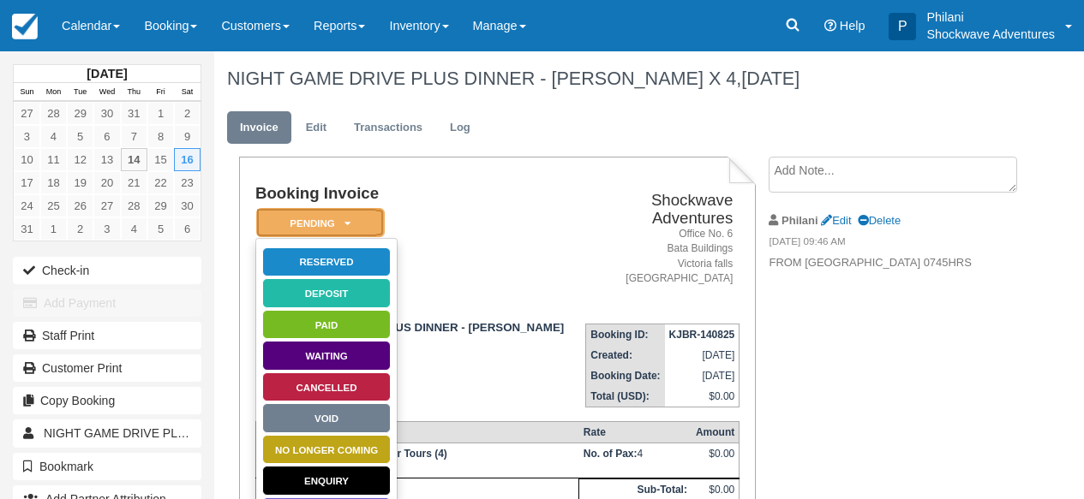
scroll to position [194, 0]
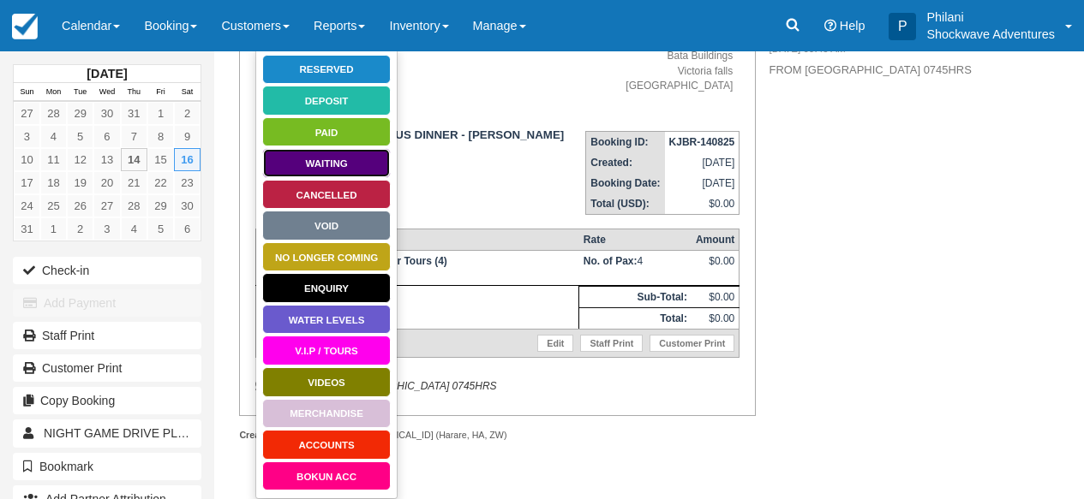
click at [336, 165] on link "Waiting" at bounding box center [326, 163] width 128 height 30
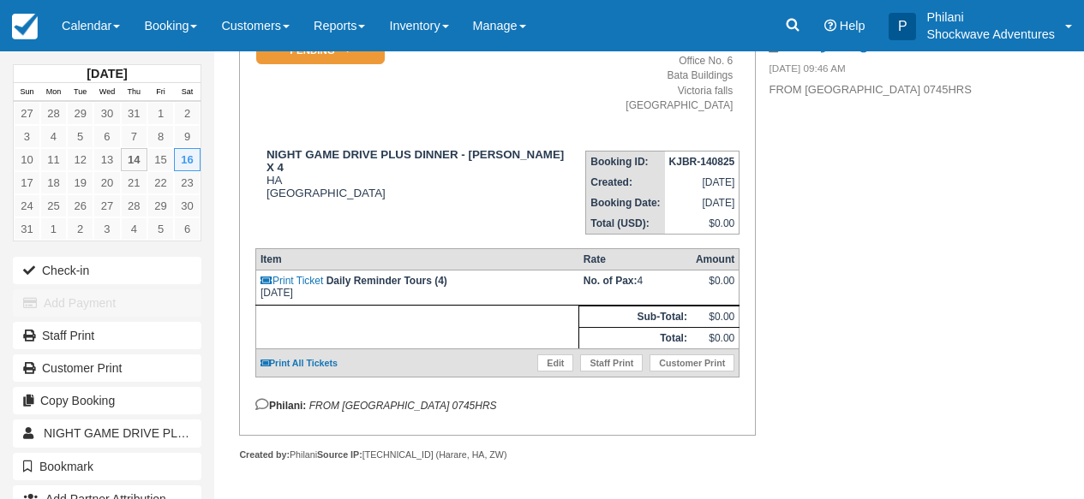
scroll to position [187, 0]
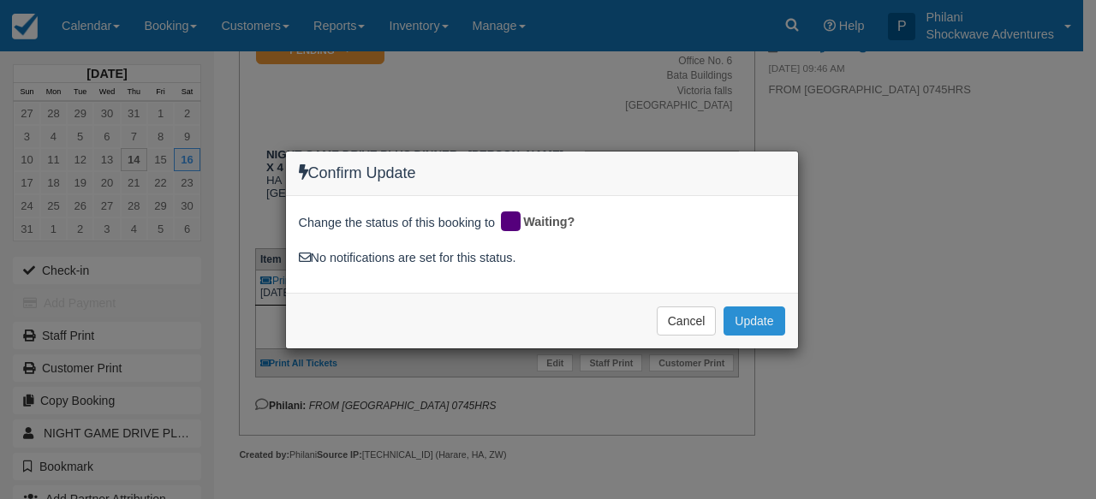
click at [768, 323] on button "Update" at bounding box center [754, 321] width 61 height 29
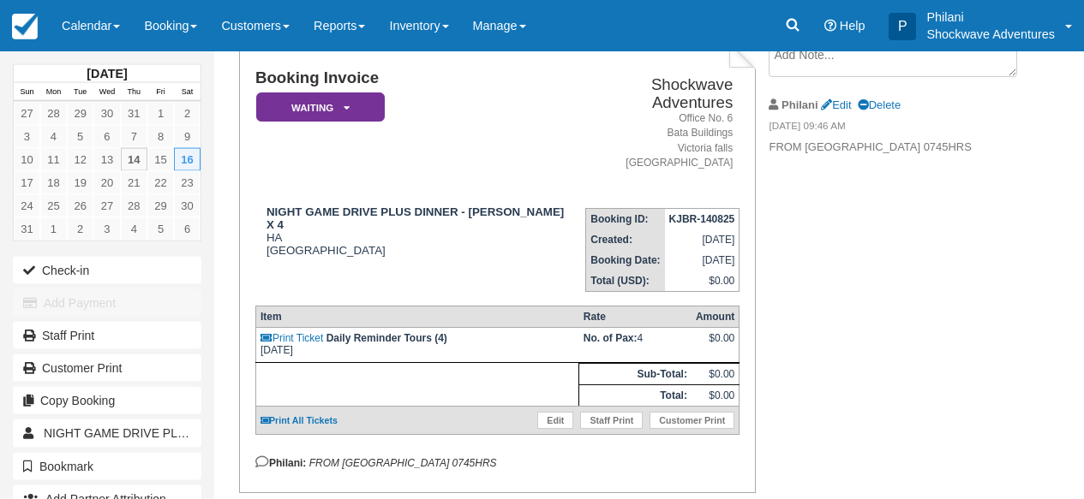
scroll to position [0, 0]
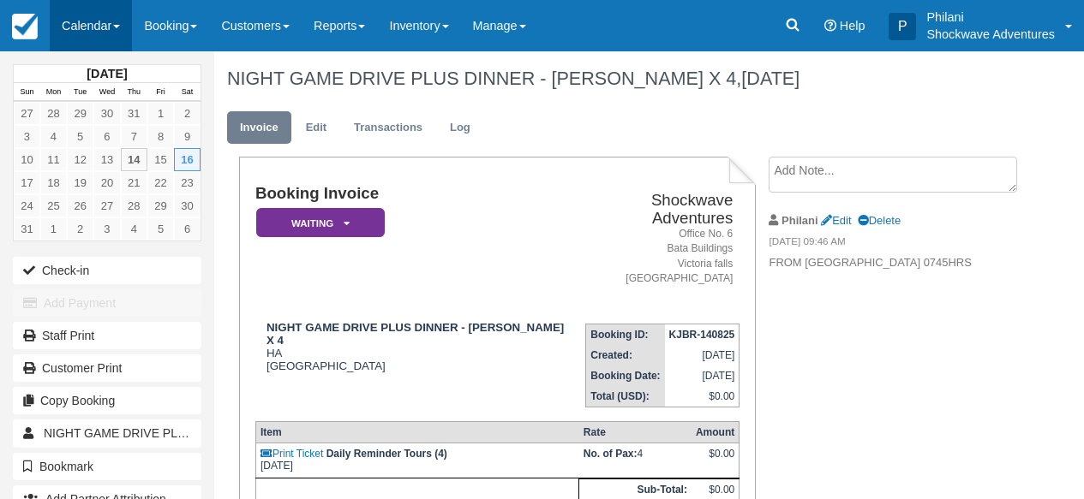
click at [118, 41] on link "Calendar" at bounding box center [91, 25] width 82 height 51
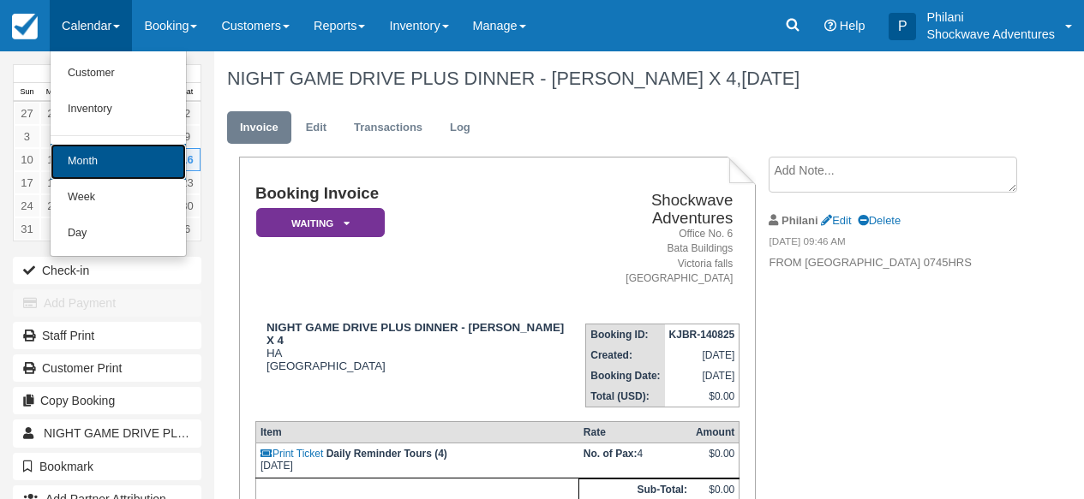
click at [144, 165] on link "Month" at bounding box center [118, 162] width 135 height 36
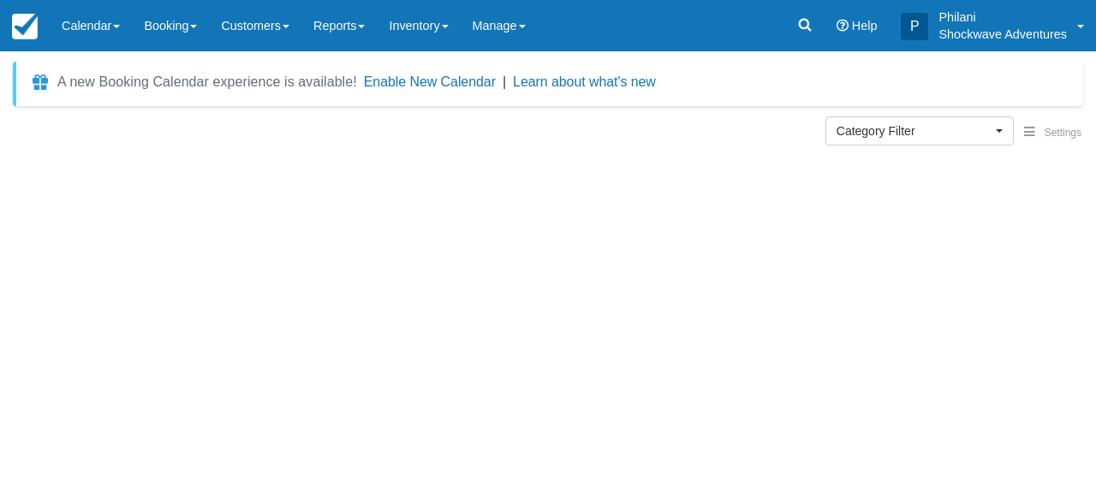
select select
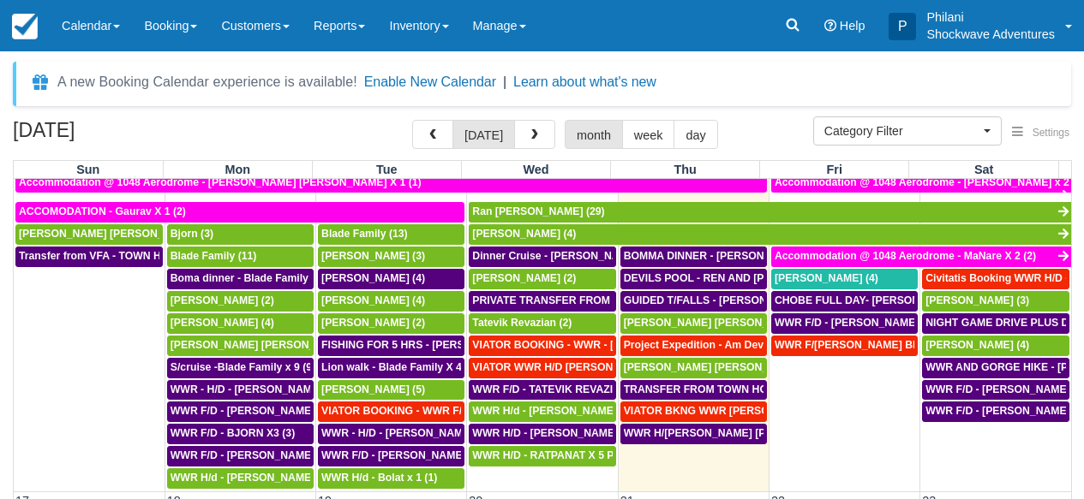
scroll to position [583, 0]
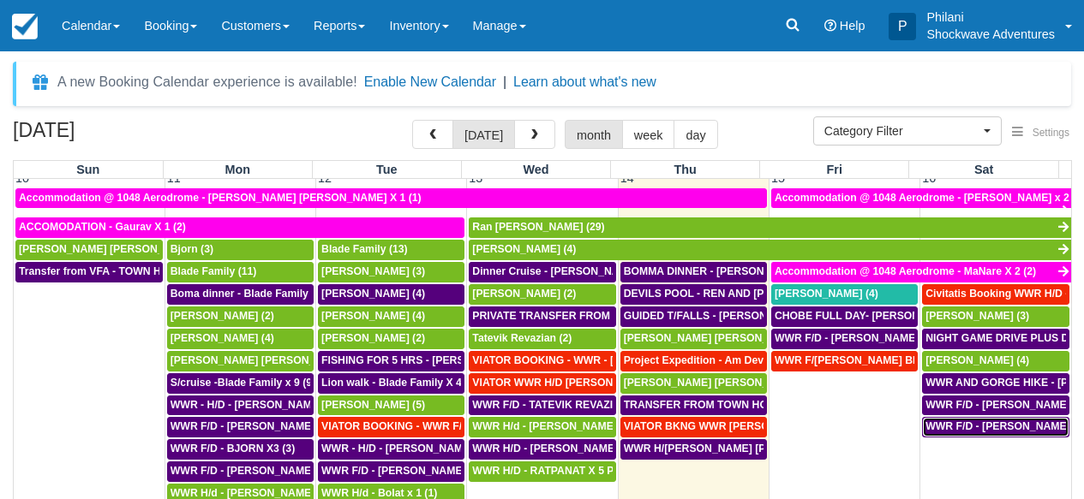
click at [1015, 429] on span "WWR F/D - [PERSON_NAME] X 4 (4)" at bounding box center [1014, 427] width 179 height 12
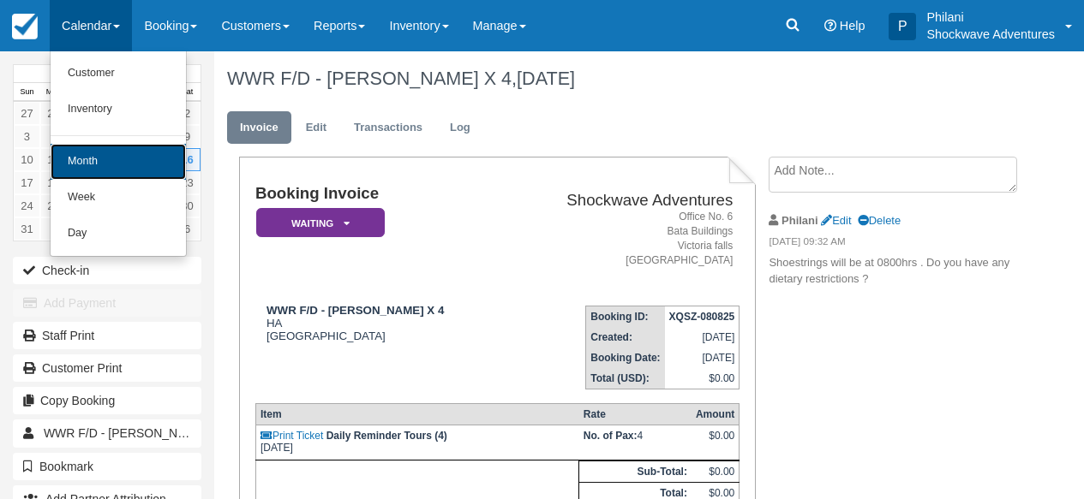
click at [124, 171] on link "Month" at bounding box center [118, 162] width 135 height 36
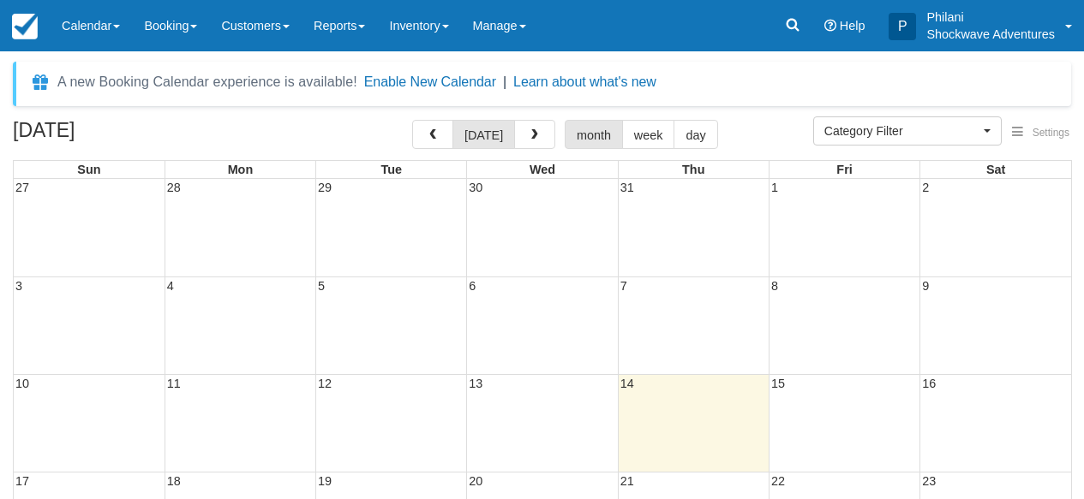
select select
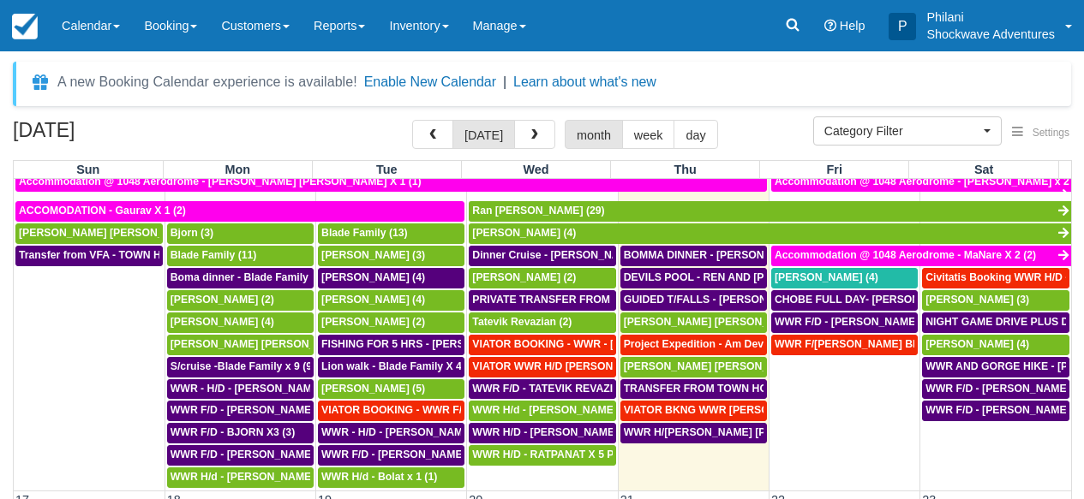
scroll to position [540, 0]
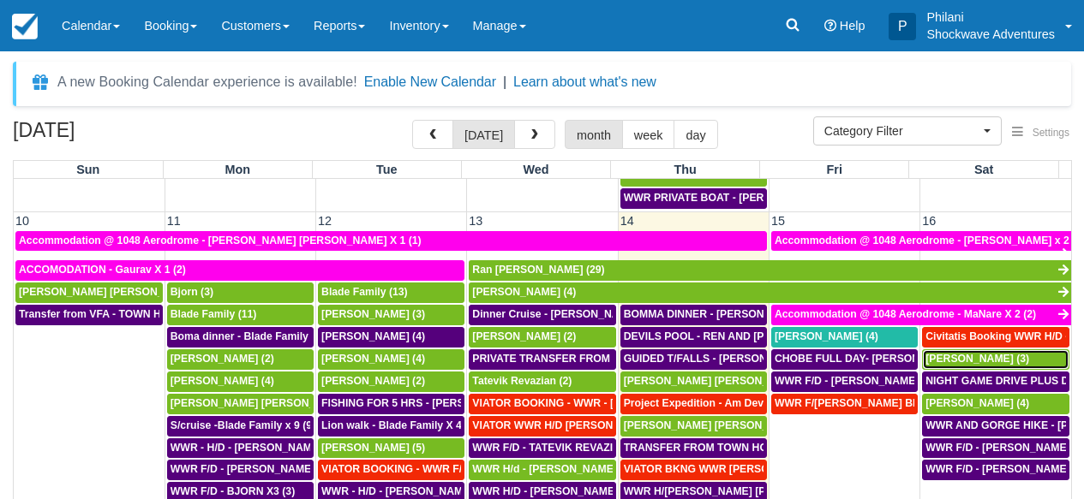
click at [1015, 358] on span "[PERSON_NAME] (3)" at bounding box center [977, 359] width 104 height 12
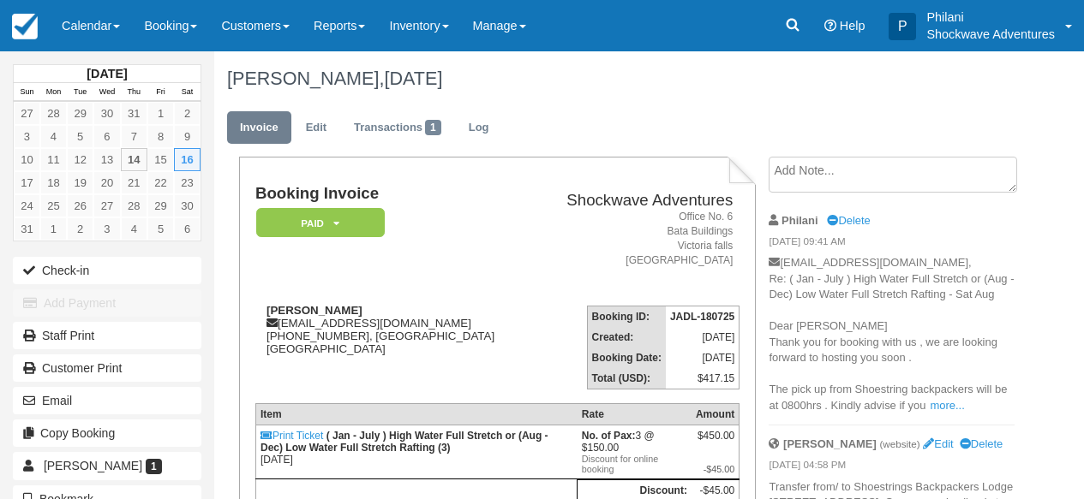
click at [952, 399] on link "more..." at bounding box center [946, 405] width 34 height 13
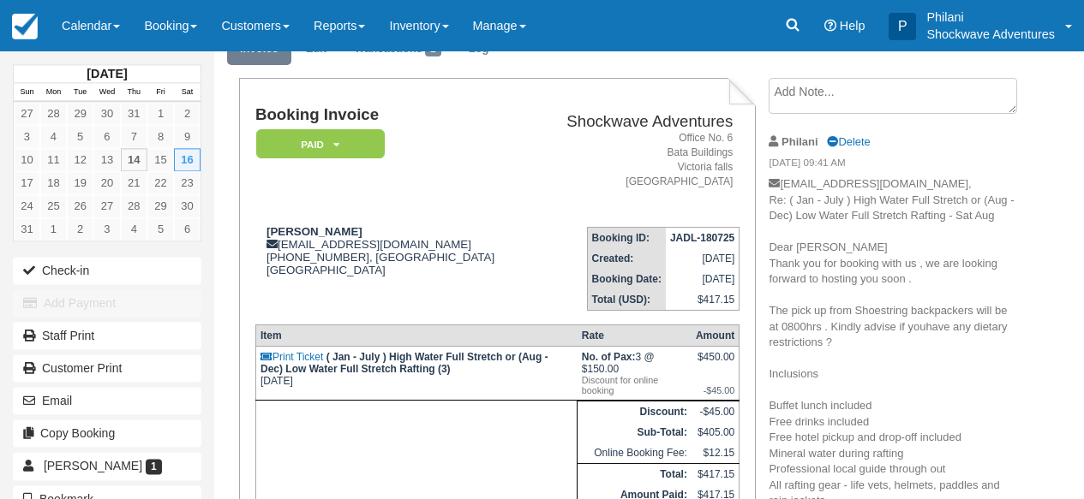
scroll to position [14, 0]
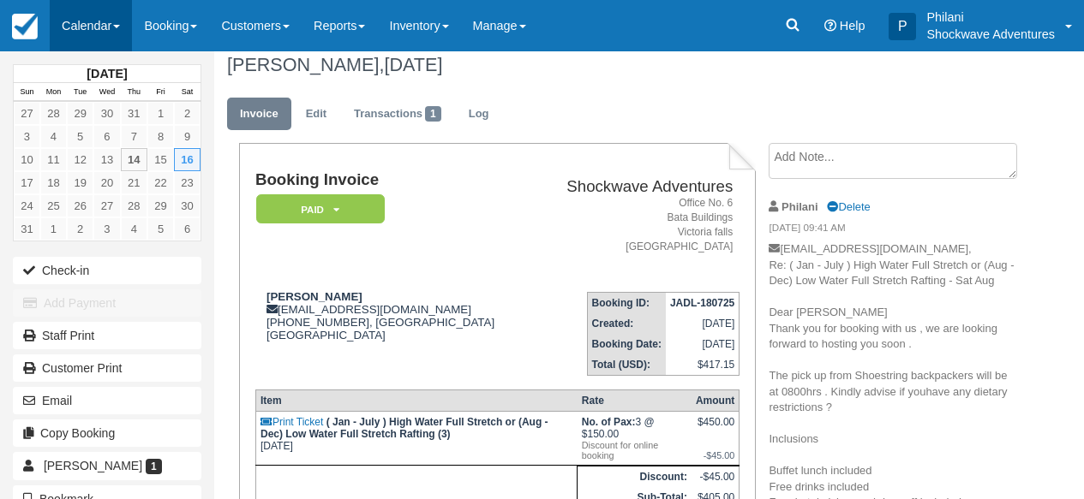
click at [93, 23] on link "Calendar" at bounding box center [91, 25] width 82 height 51
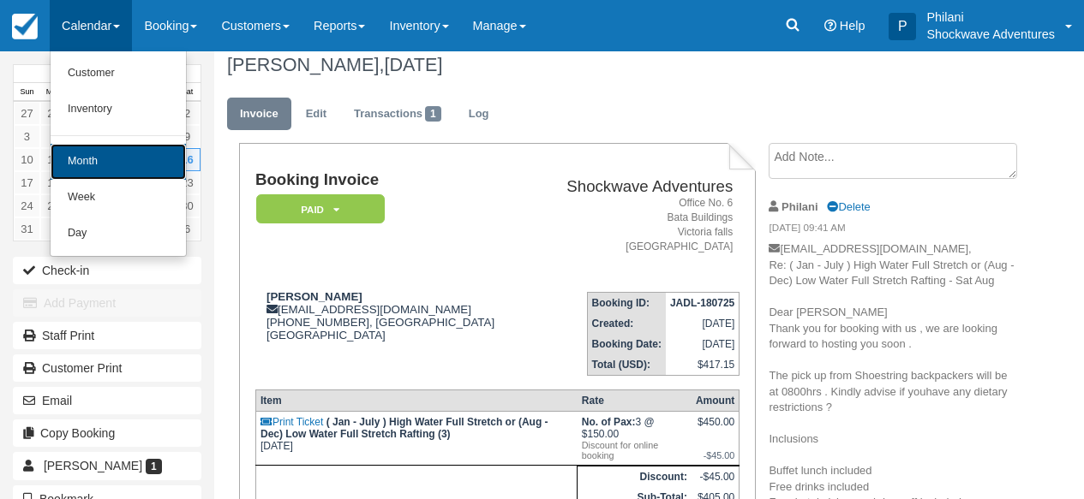
click at [95, 162] on link "Month" at bounding box center [118, 162] width 135 height 36
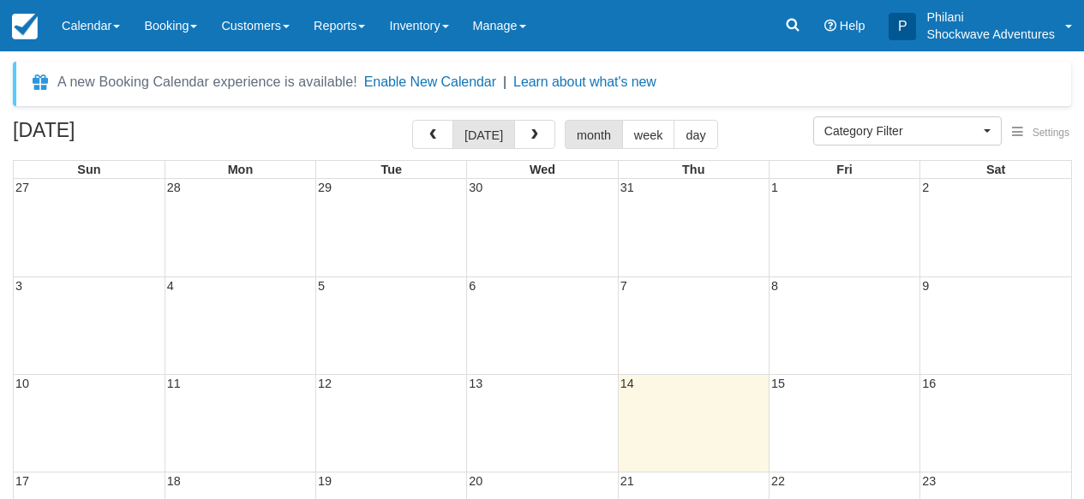
select select
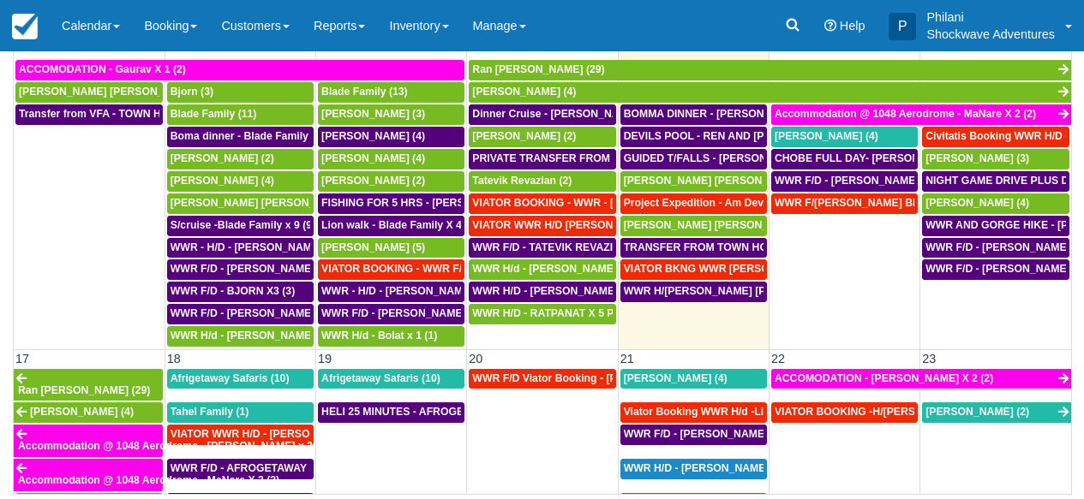
scroll to position [447, 0]
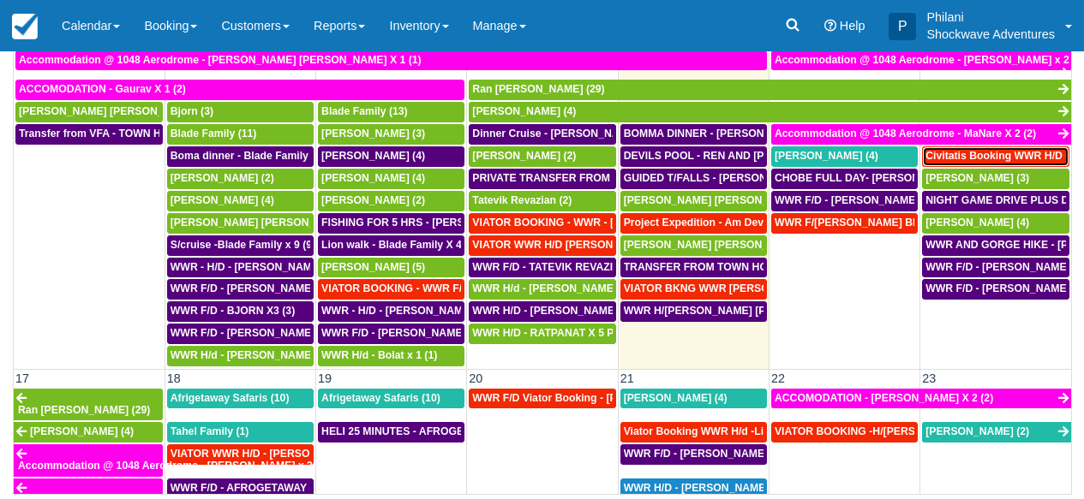
click at [1017, 160] on span "Civitatis Booking WWR H/D - [PERSON_NAME] [PERSON_NAME] X4 (4)" at bounding box center [1103, 156] width 356 height 12
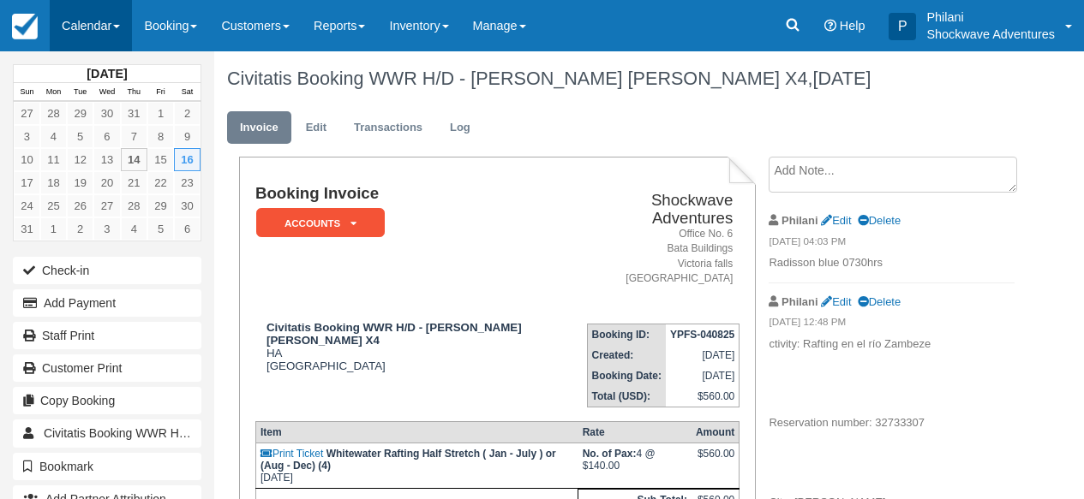
click at [117, 27] on span at bounding box center [116, 26] width 7 height 3
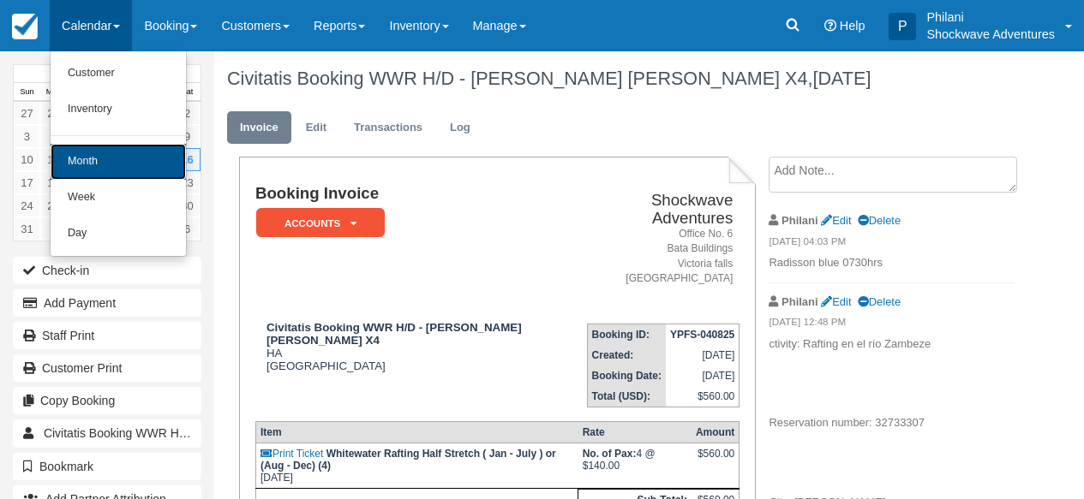
click at [100, 159] on link "Month" at bounding box center [118, 162] width 135 height 36
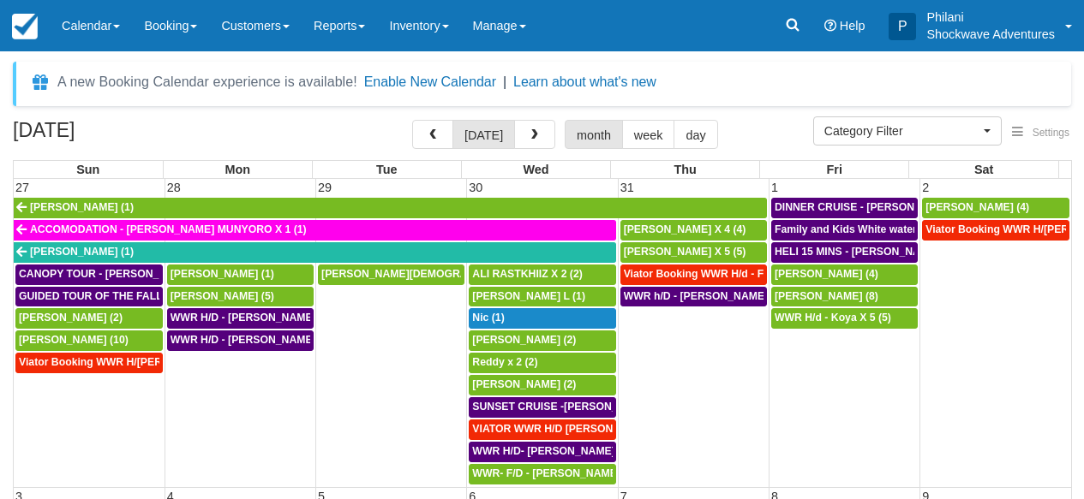
select select
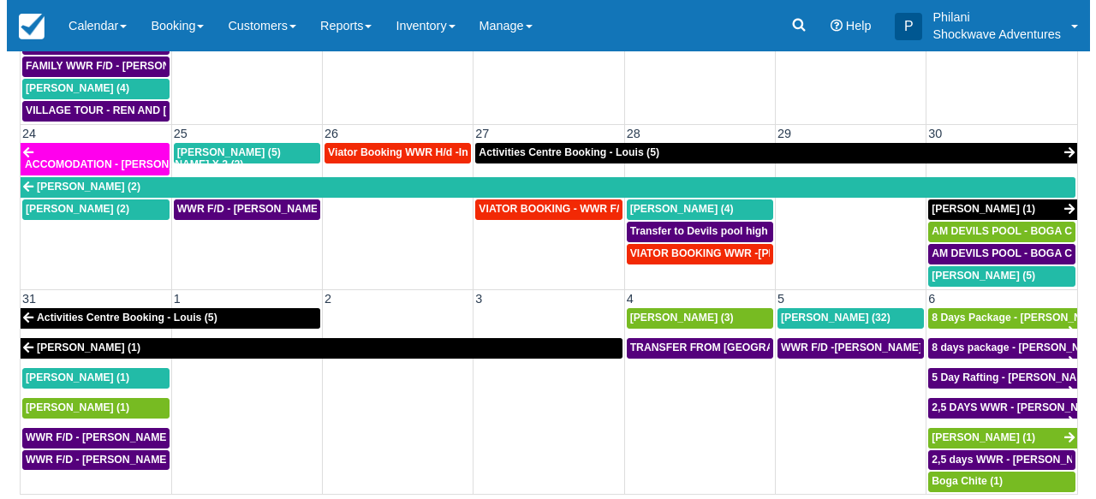
scroll to position [983, 0]
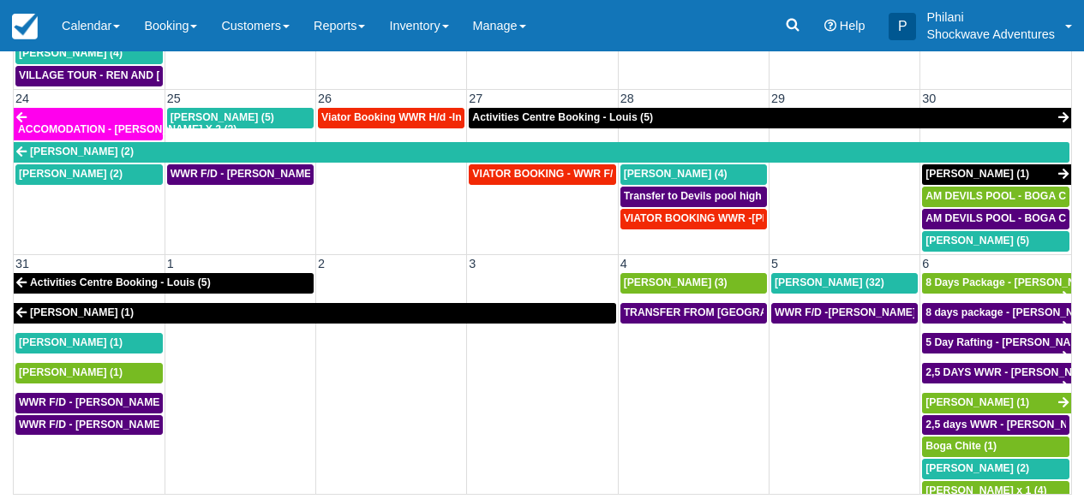
click at [822, 362] on td "WWR F/D -NATALIE DYAS X 32 (32)" at bounding box center [843, 402] width 151 height 200
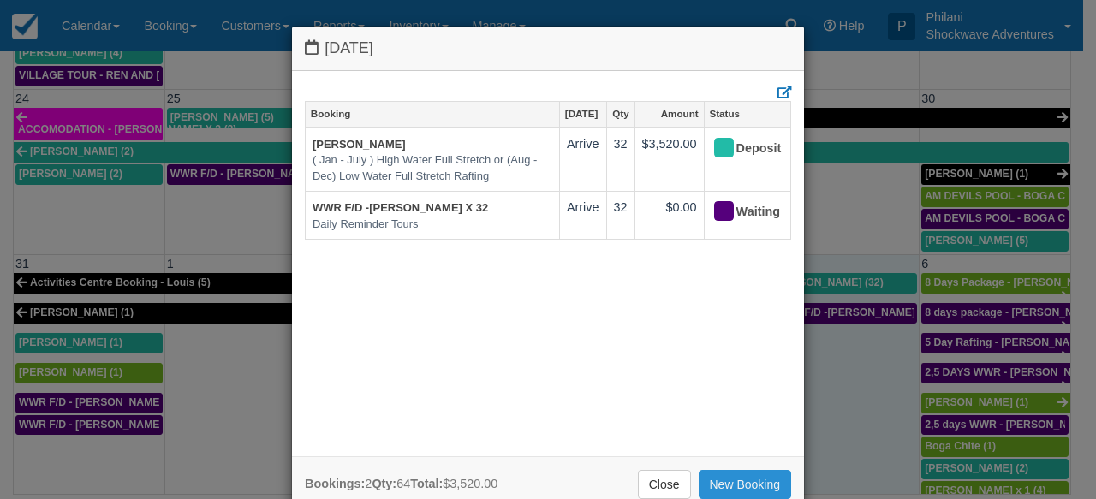
drag, startPoint x: 771, startPoint y: 484, endPoint x: 806, endPoint y: 495, distance: 36.8
click at [770, 484] on link "New Booking" at bounding box center [745, 484] width 93 height 29
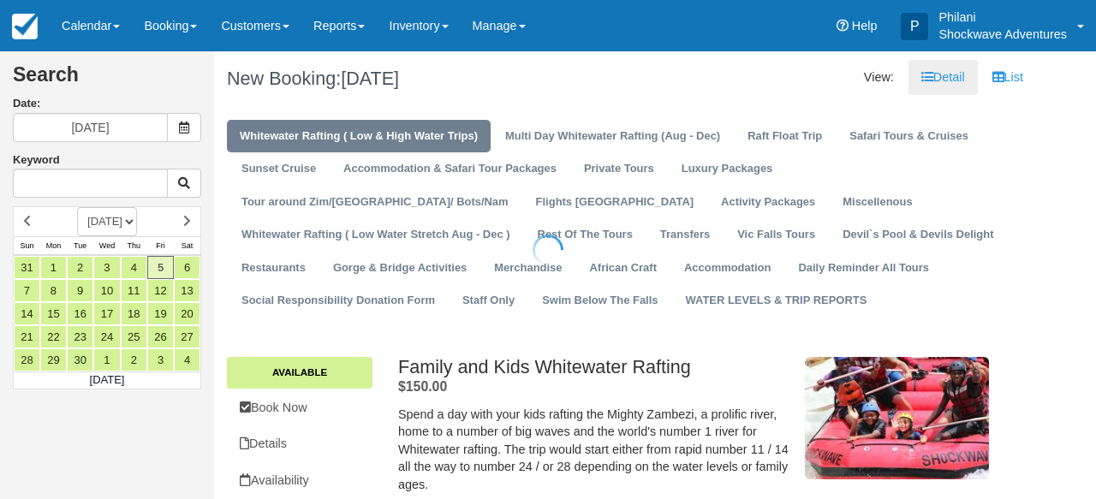
click at [519, 268] on div at bounding box center [548, 249] width 1096 height 499
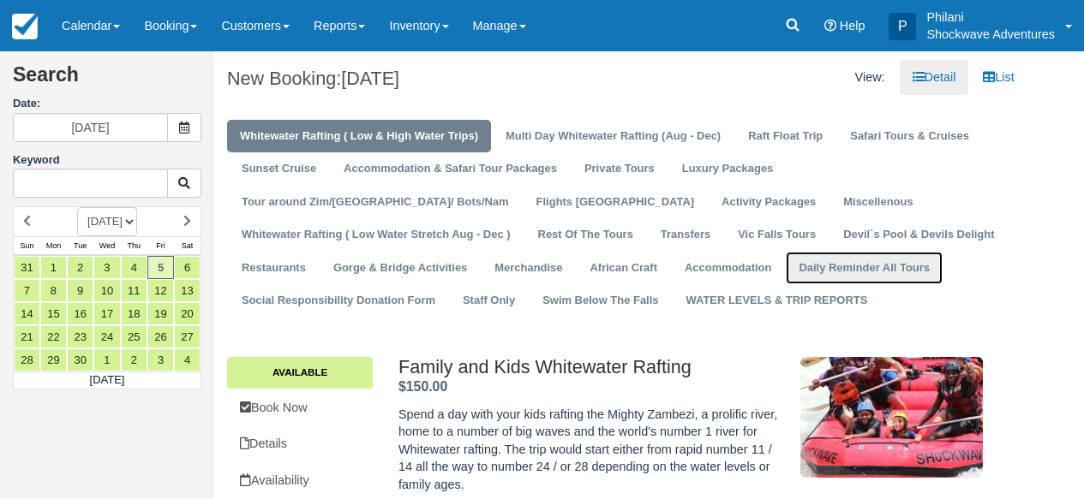
drag, startPoint x: 536, startPoint y: 276, endPoint x: 484, endPoint y: 374, distance: 111.5
click at [786, 277] on link "Daily Reminder All Tours" at bounding box center [864, 268] width 157 height 33
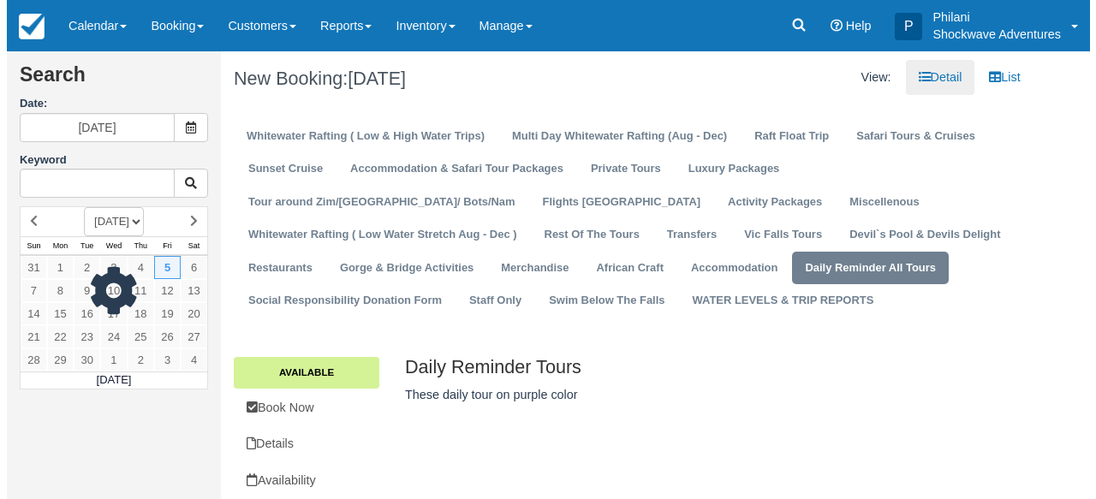
scroll to position [18, 0]
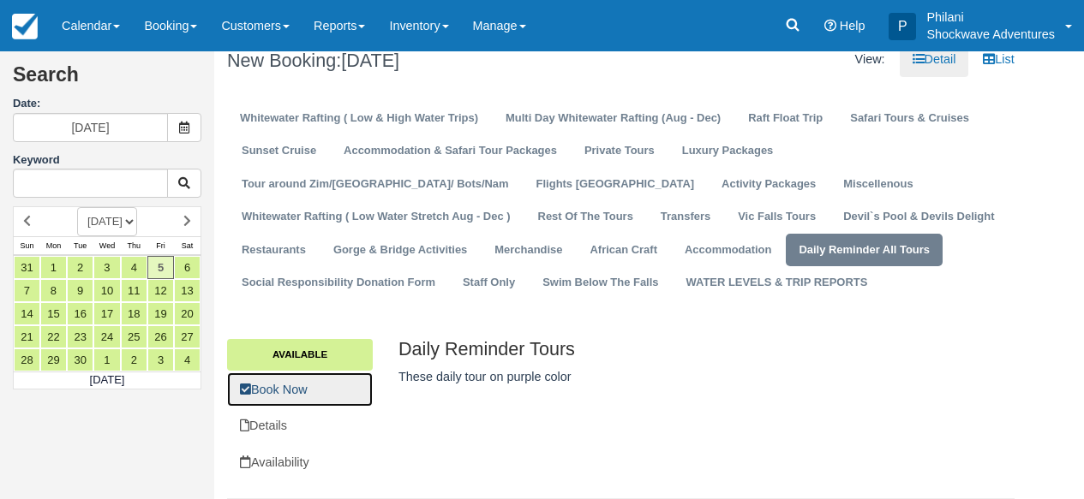
drag, startPoint x: 326, startPoint y: 389, endPoint x: 474, endPoint y: 338, distance: 156.6
click at [326, 388] on link "Book Now" at bounding box center [300, 390] width 146 height 35
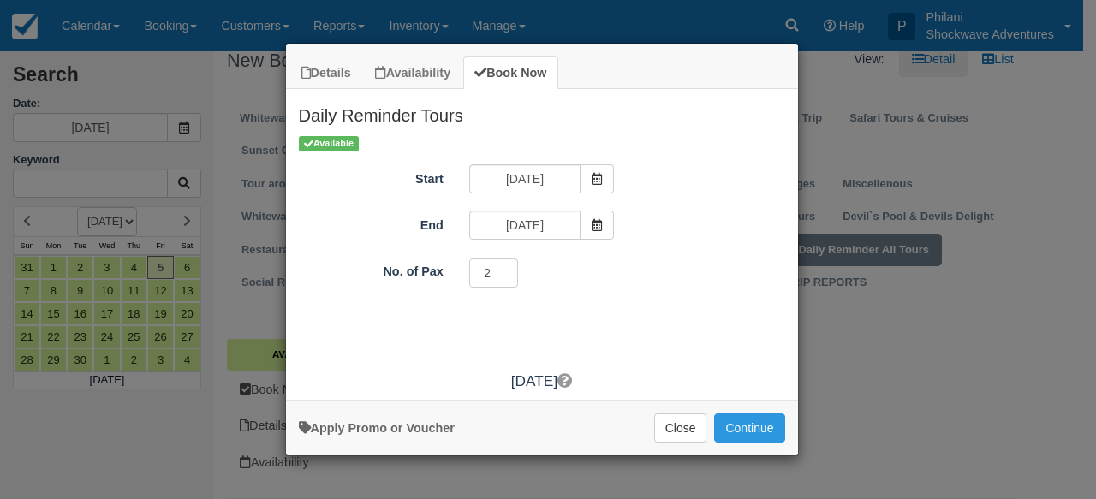
click at [505, 271] on input "2" at bounding box center [494, 273] width 50 height 29
type input "1"
click at [509, 276] on input "1" at bounding box center [494, 273] width 50 height 29
click at [782, 424] on button "Continue" at bounding box center [749, 428] width 70 height 29
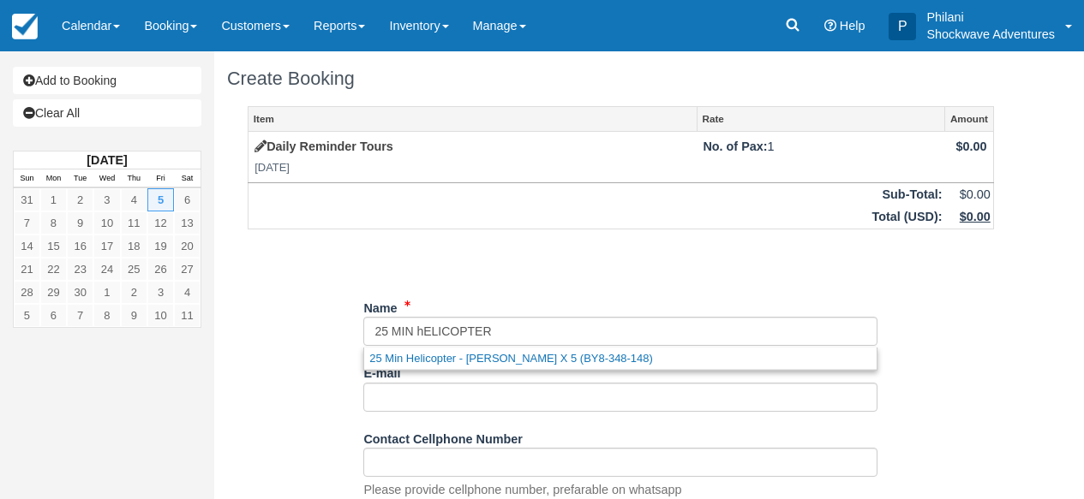
click at [423, 335] on input "Name" at bounding box center [620, 331] width 514 height 29
click at [520, 334] on input "Name" at bounding box center [620, 331] width 514 height 29
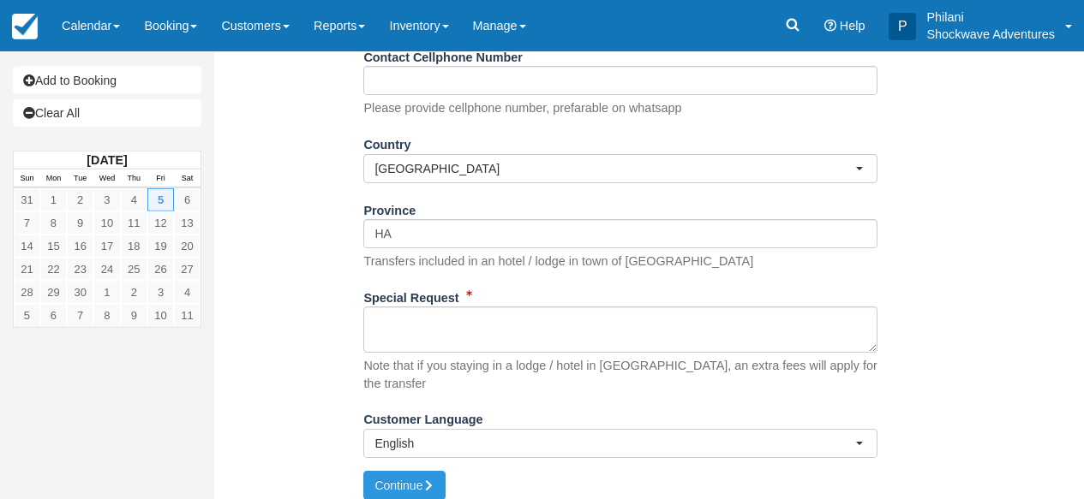
scroll to position [384, 0]
type input "25 MIN HELICOPTER FLIGHT - [PERSON_NAME] X 1"
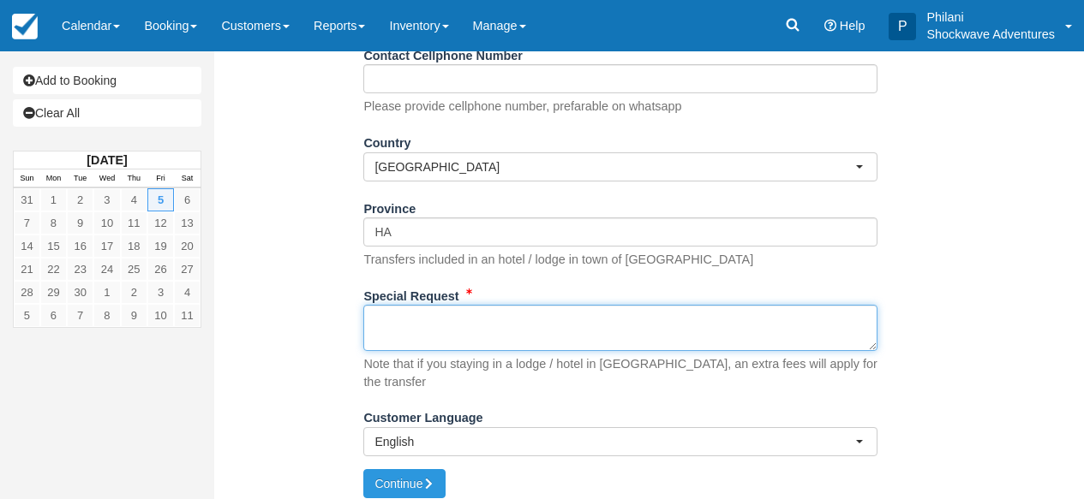
click at [469, 340] on textarea "Special Request" at bounding box center [620, 328] width 514 height 46
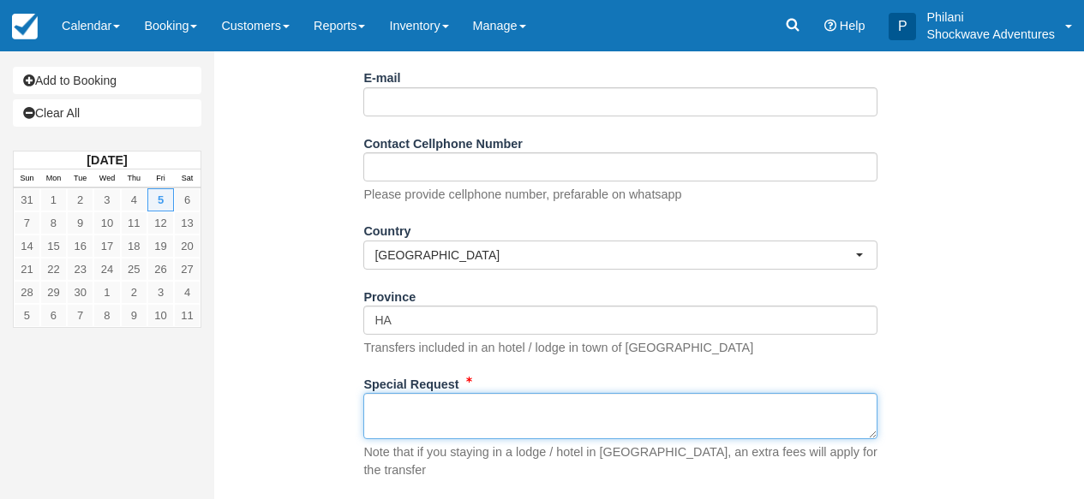
scroll to position [386, 0]
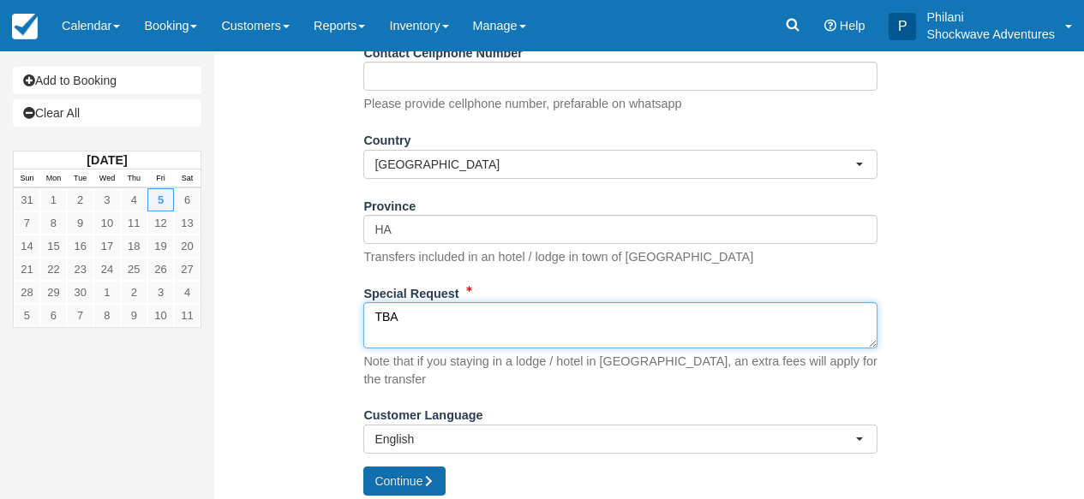
type textarea "TBA"
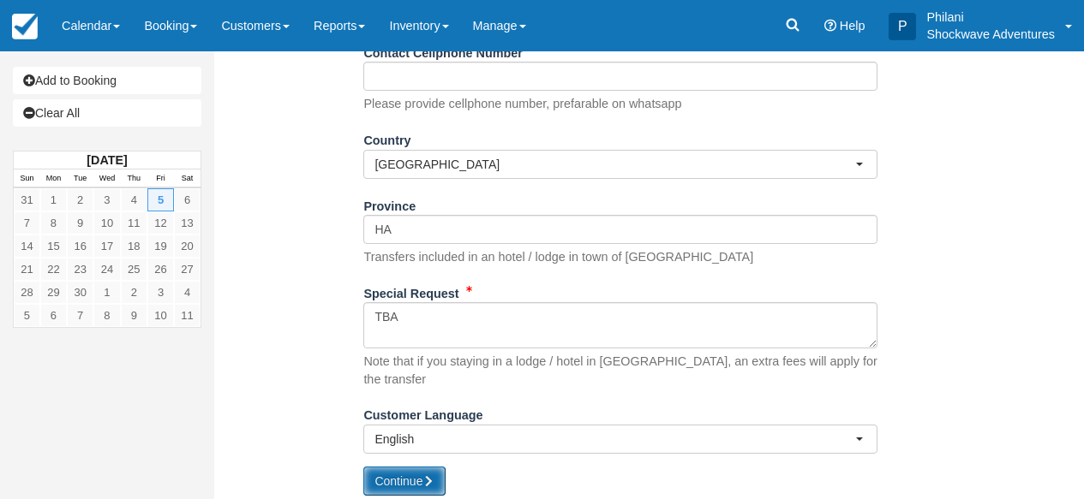
click at [434, 475] on icon "submit" at bounding box center [428, 481] width 12 height 12
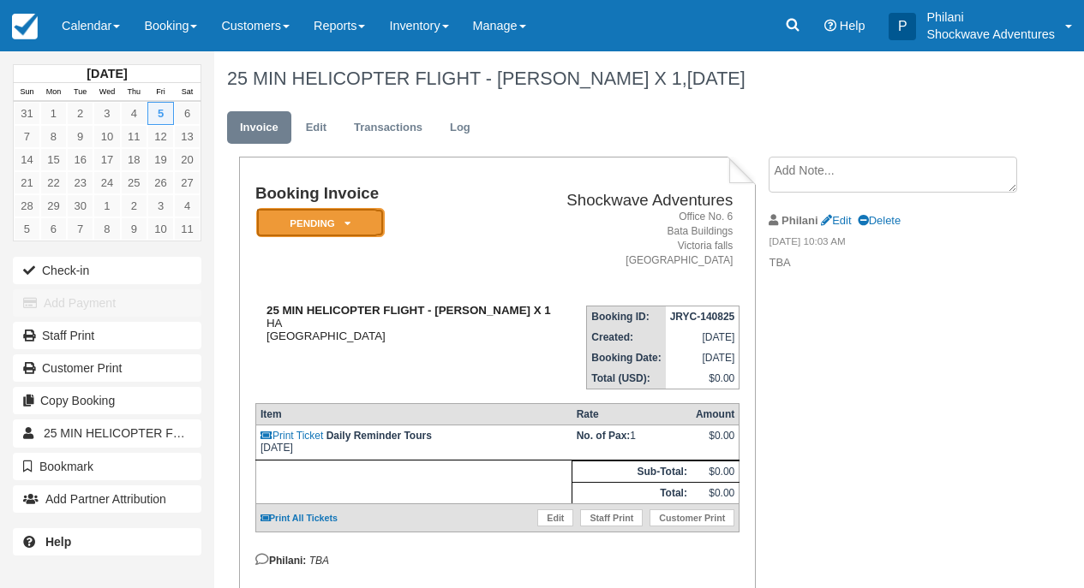
drag, startPoint x: 373, startPoint y: 219, endPoint x: 403, endPoint y: 334, distance: 118.9
click at [372, 219] on em "Pending" at bounding box center [320, 223] width 128 height 30
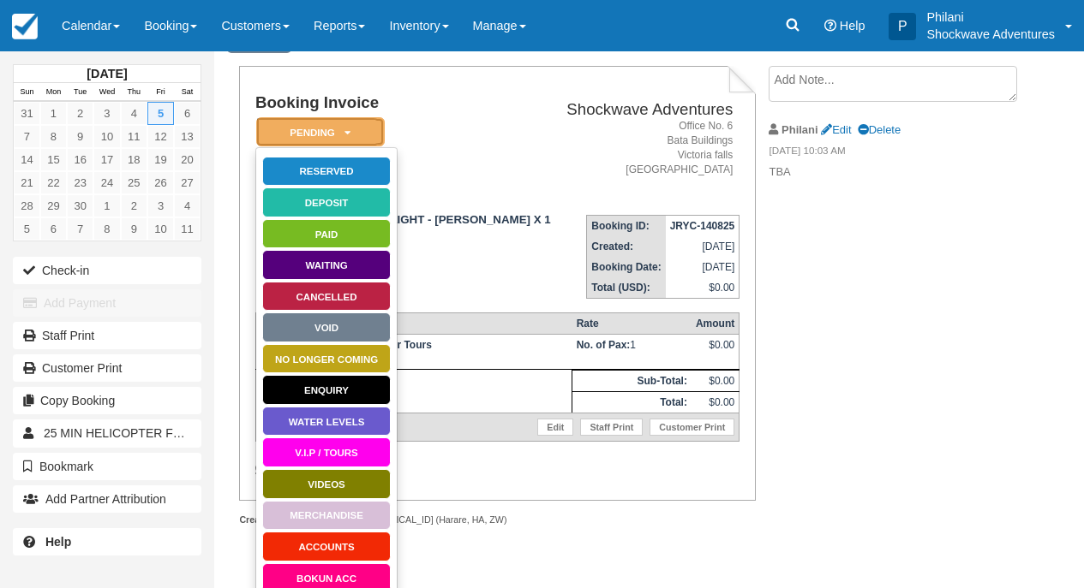
scroll to position [77, 0]
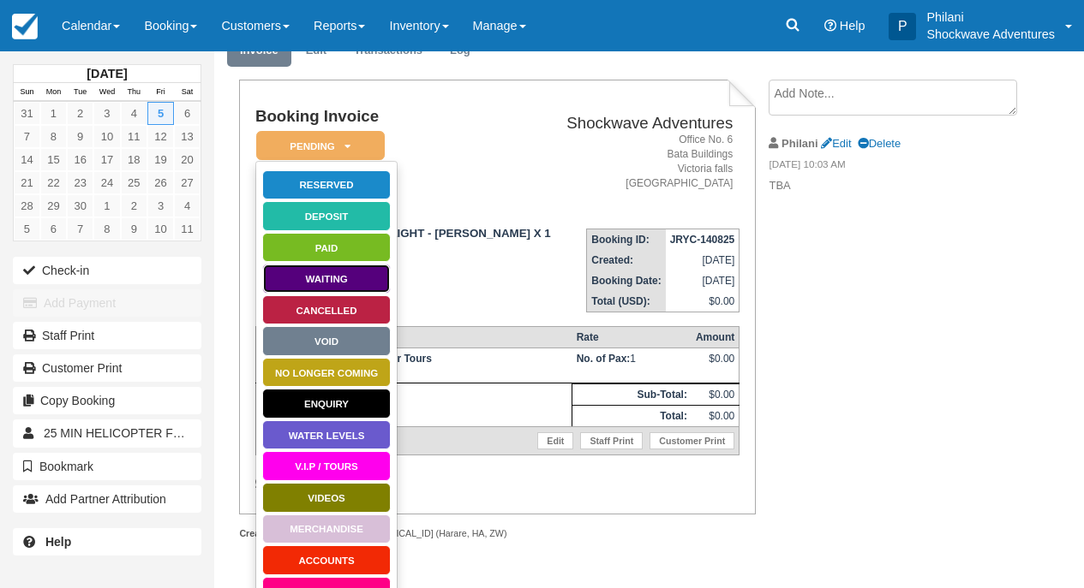
click at [342, 276] on link "Waiting" at bounding box center [326, 279] width 128 height 30
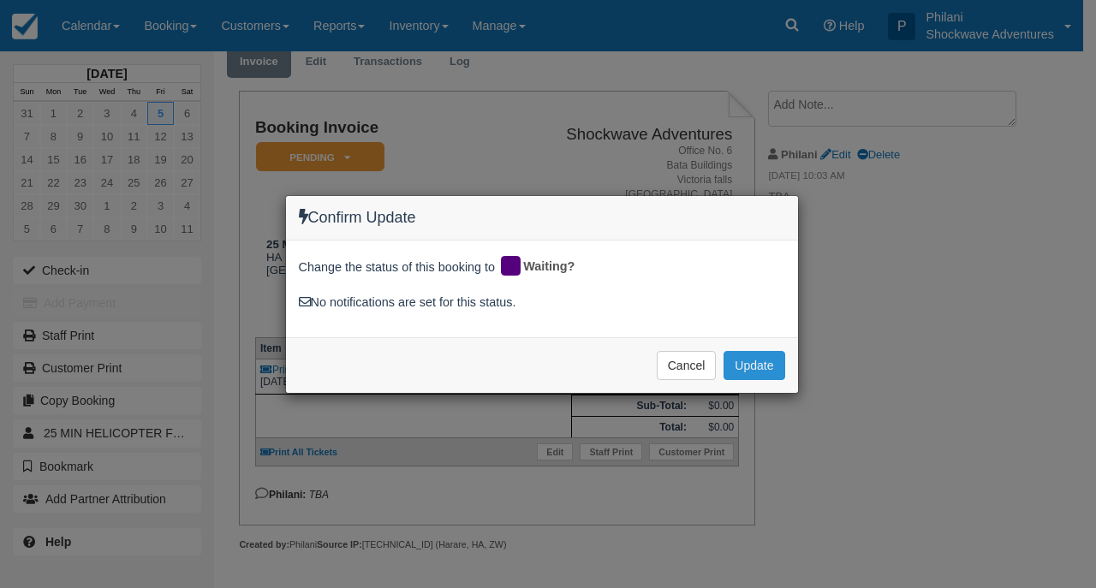
click at [764, 366] on button "Update" at bounding box center [754, 365] width 61 height 29
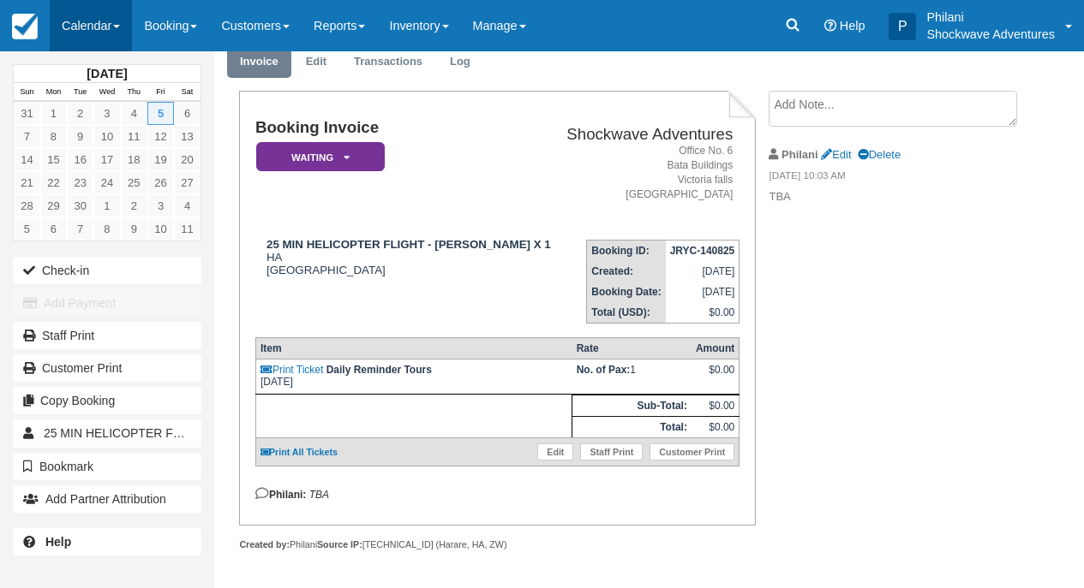
click at [95, 29] on link "Calendar" at bounding box center [91, 25] width 82 height 51
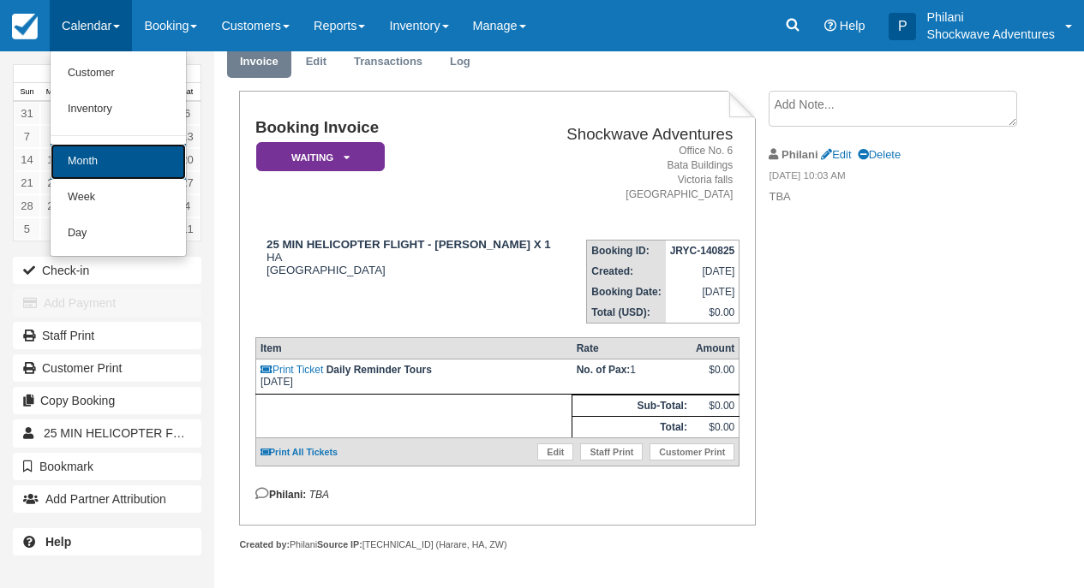
click at [92, 156] on link "Month" at bounding box center [118, 162] width 135 height 36
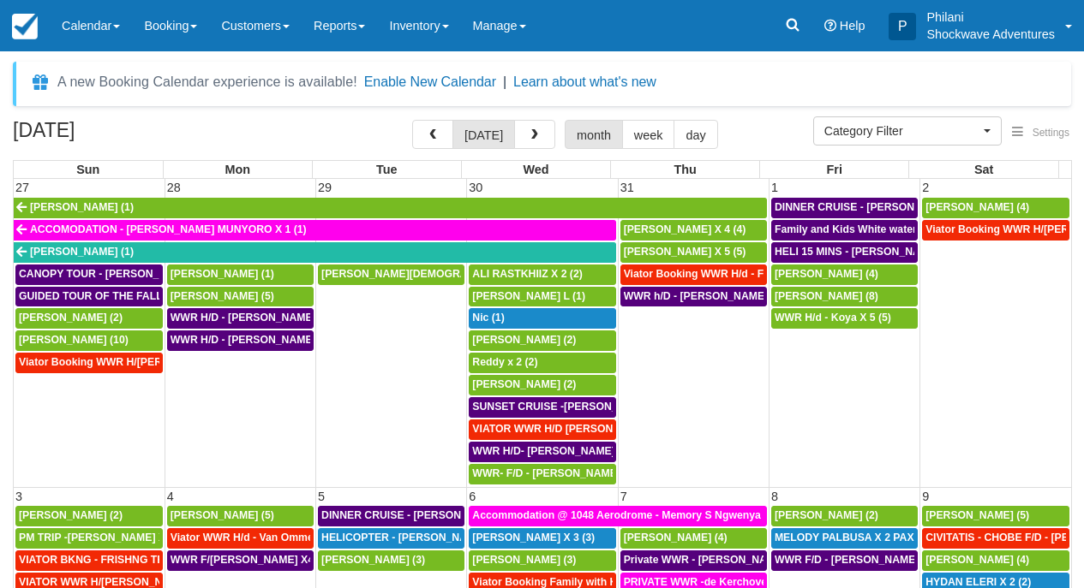
select select
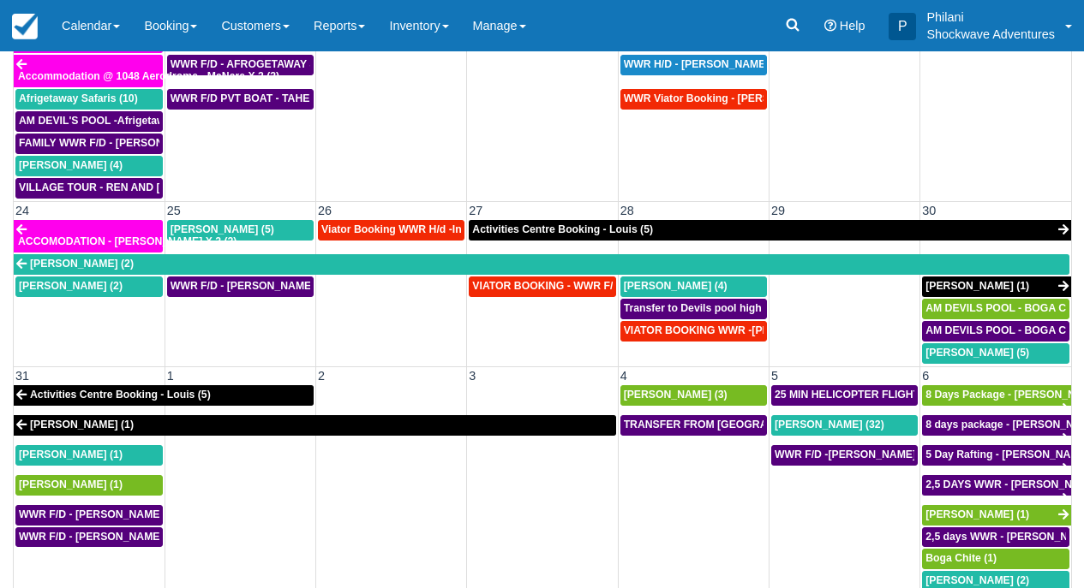
scroll to position [184, 0]
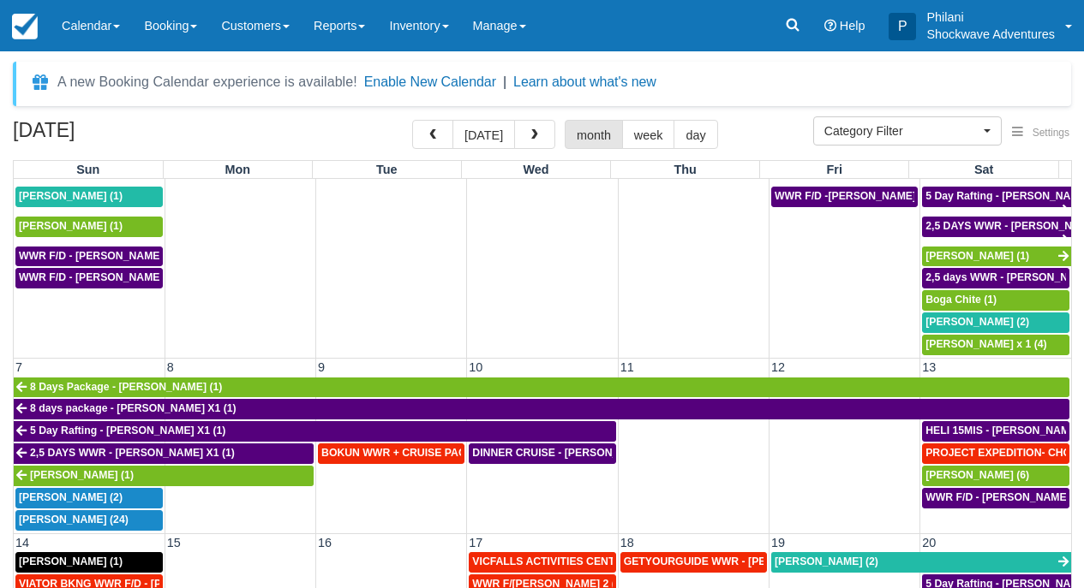
scroll to position [31, 0]
